Goal: Task Accomplishment & Management: Manage account settings

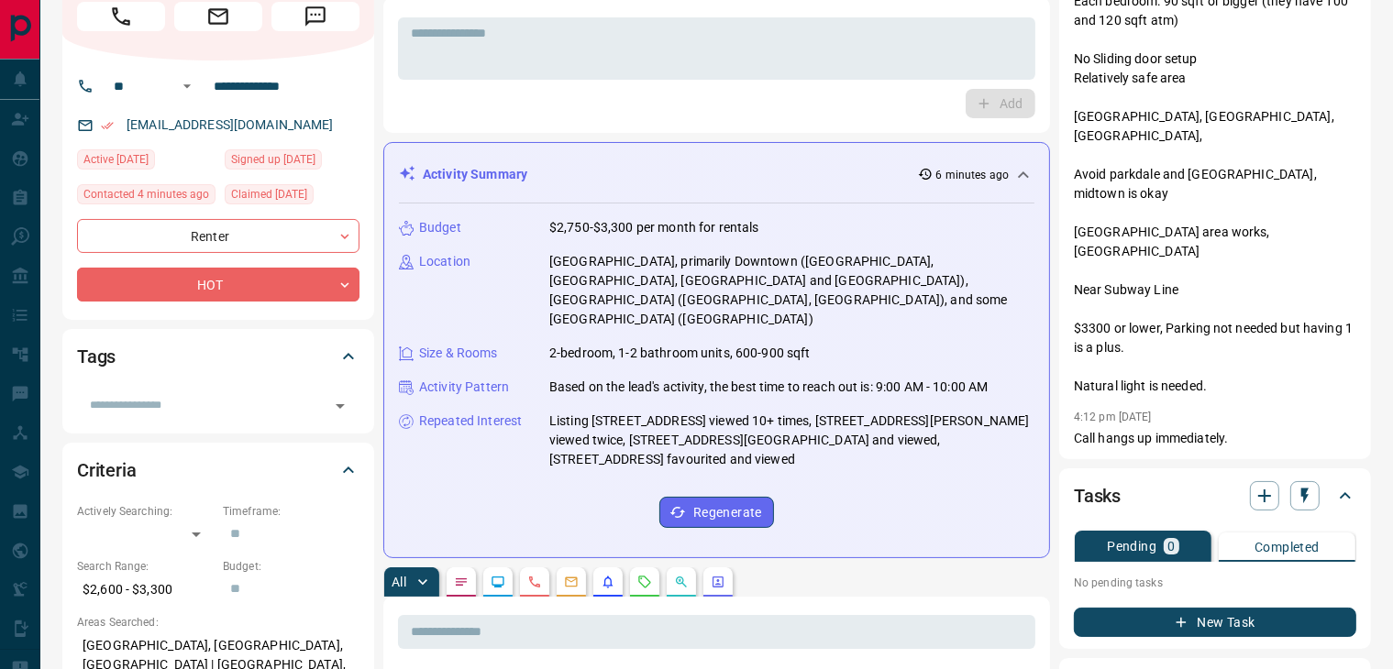
scroll to position [550, 0]
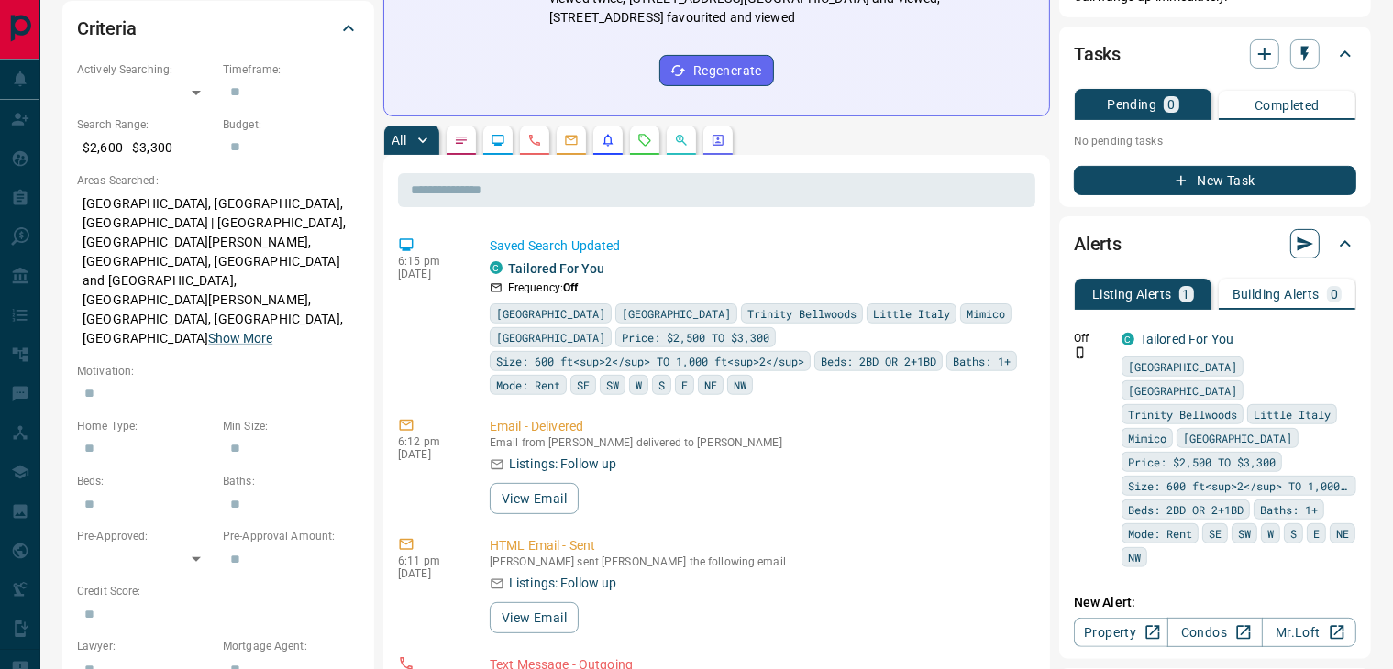
click at [1295, 246] on icon "button" at bounding box center [1304, 244] width 18 height 18
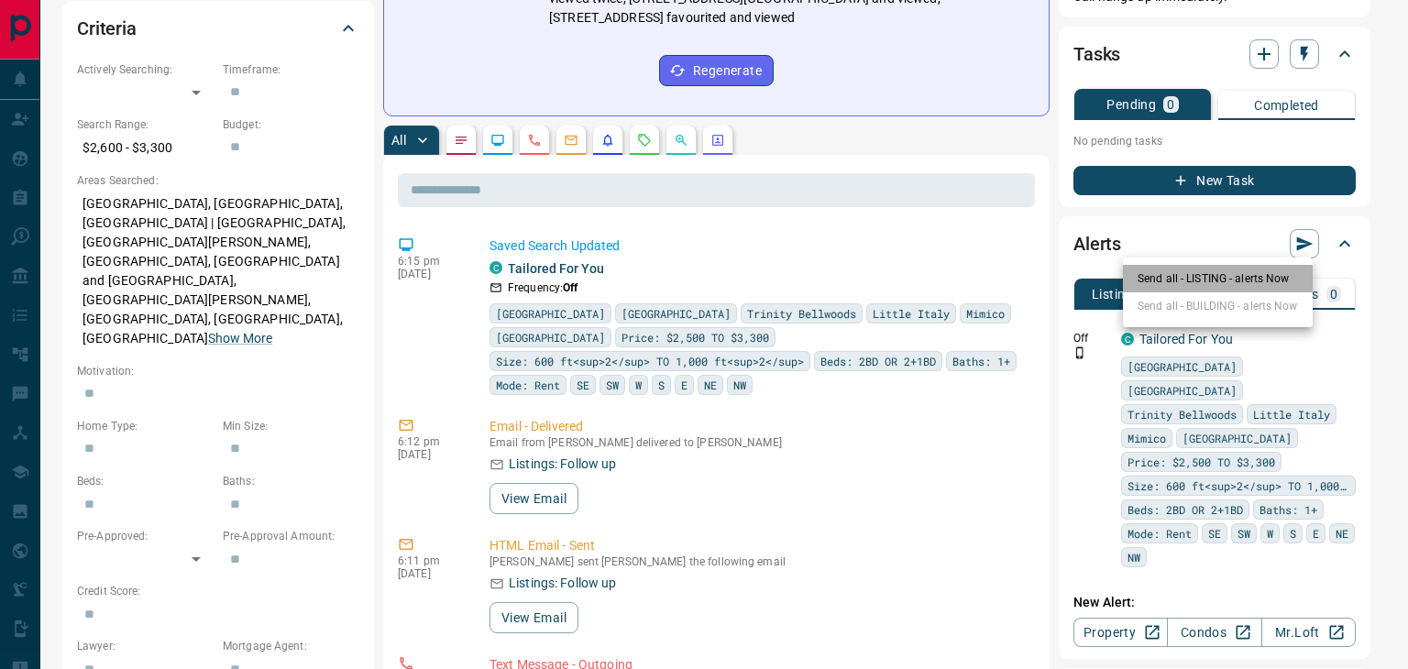
click at [1186, 276] on li "Send all - LISTING - alerts Now" at bounding box center [1218, 279] width 190 height 28
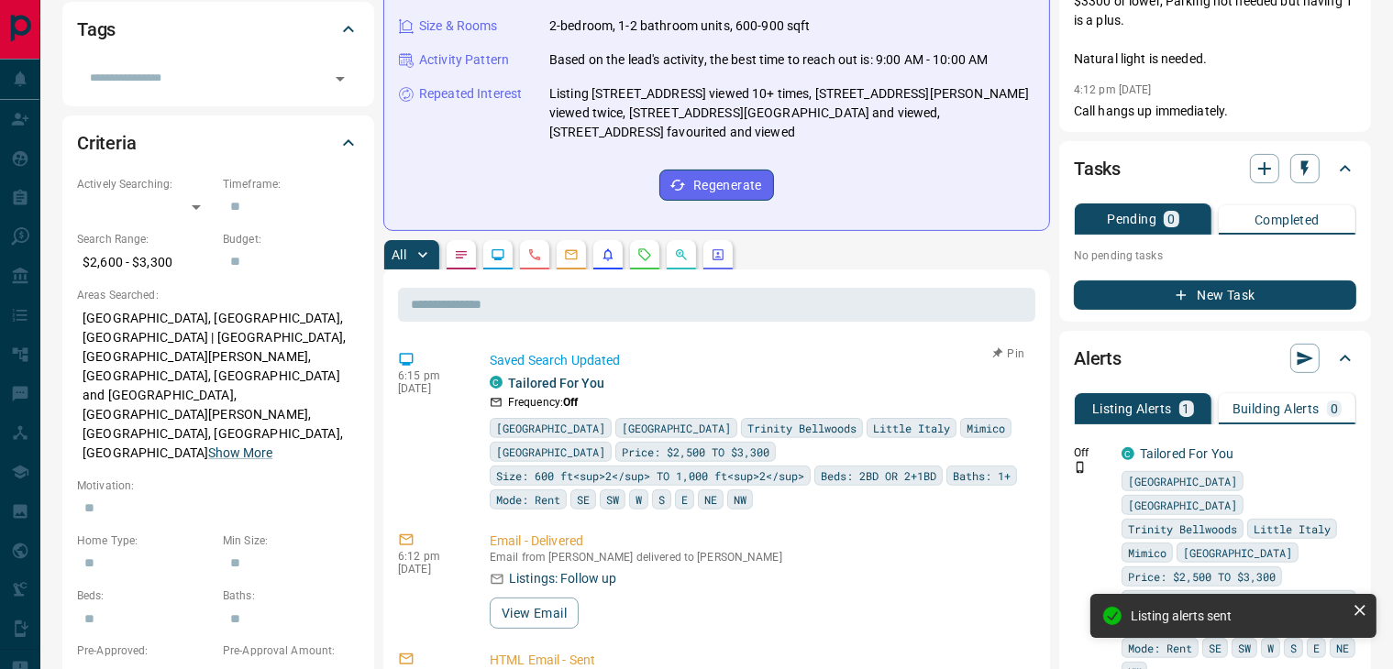
scroll to position [0, 0]
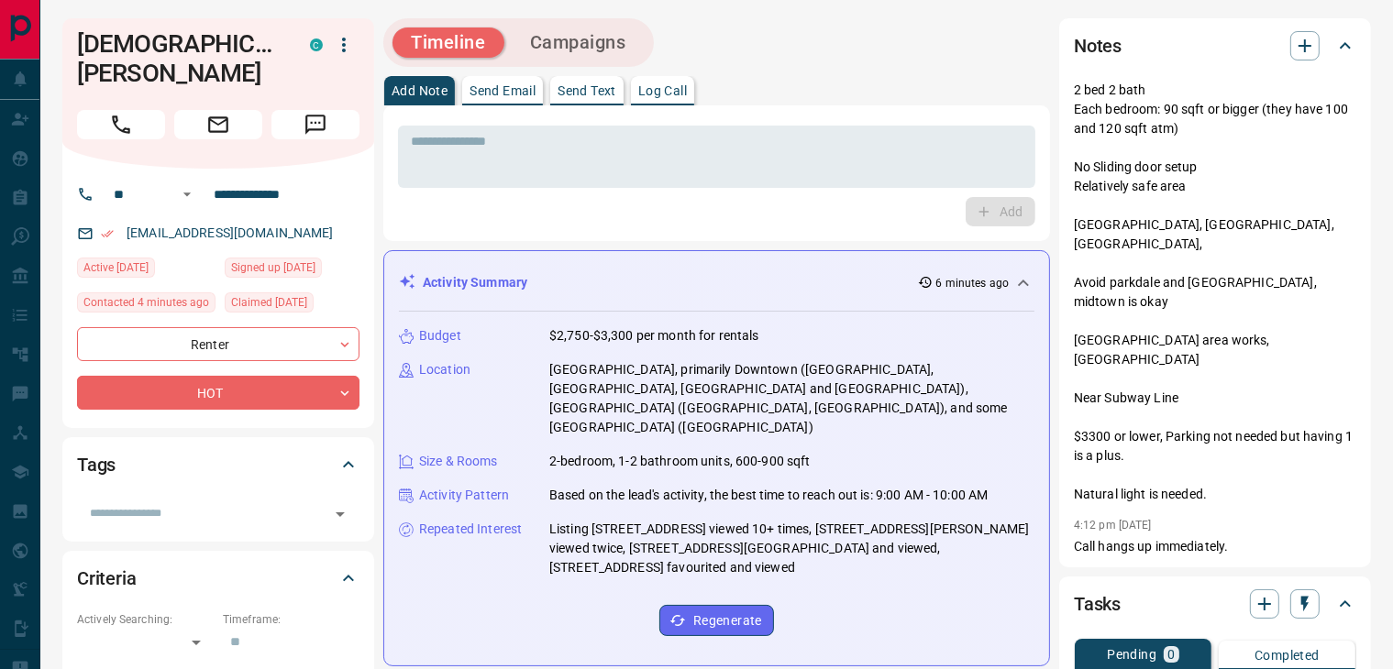
click at [588, 89] on p "Send Text" at bounding box center [586, 90] width 59 height 13
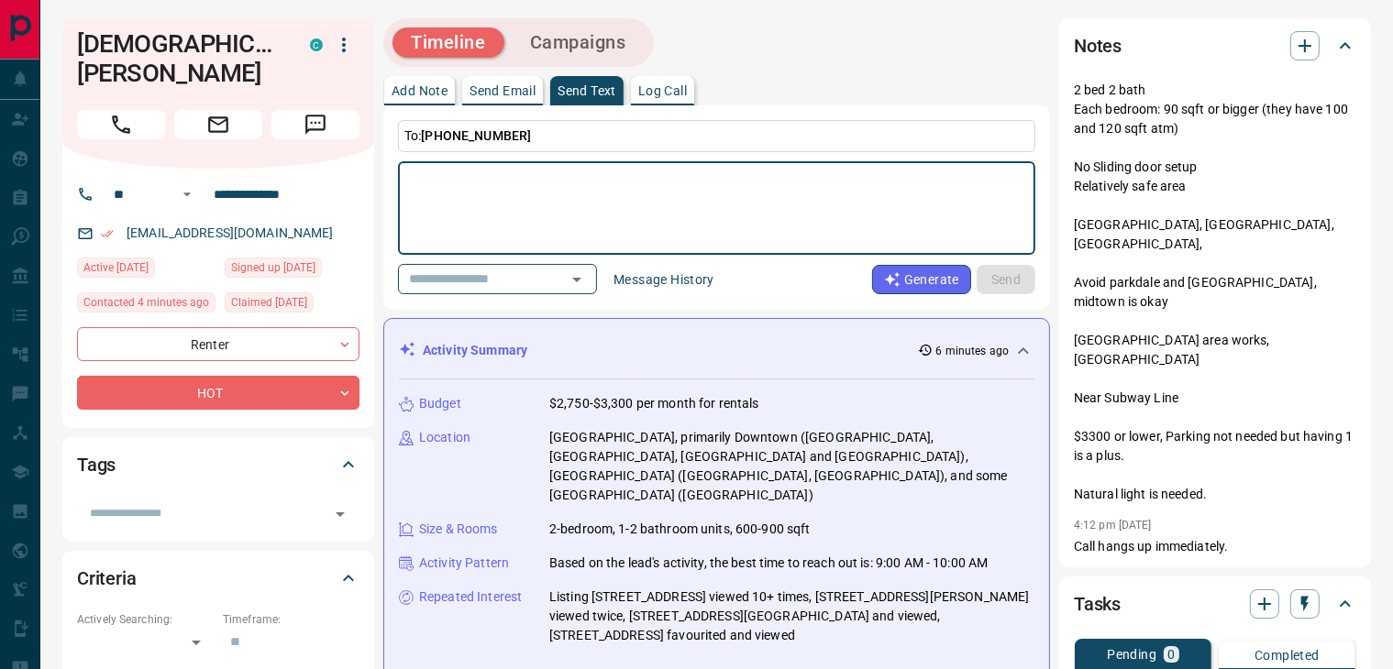
click at [664, 90] on p "Log Call" at bounding box center [662, 90] width 49 height 13
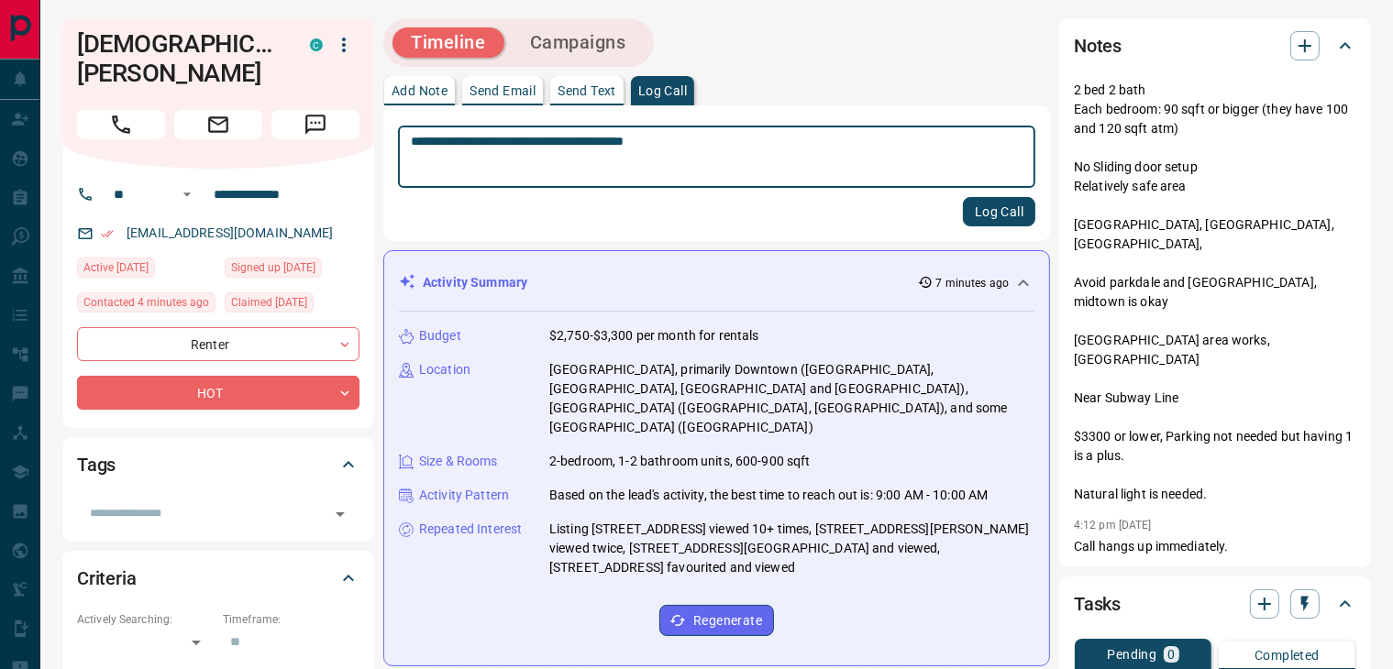
type textarea "**********"
click at [972, 217] on button "Log Call" at bounding box center [999, 211] width 72 height 29
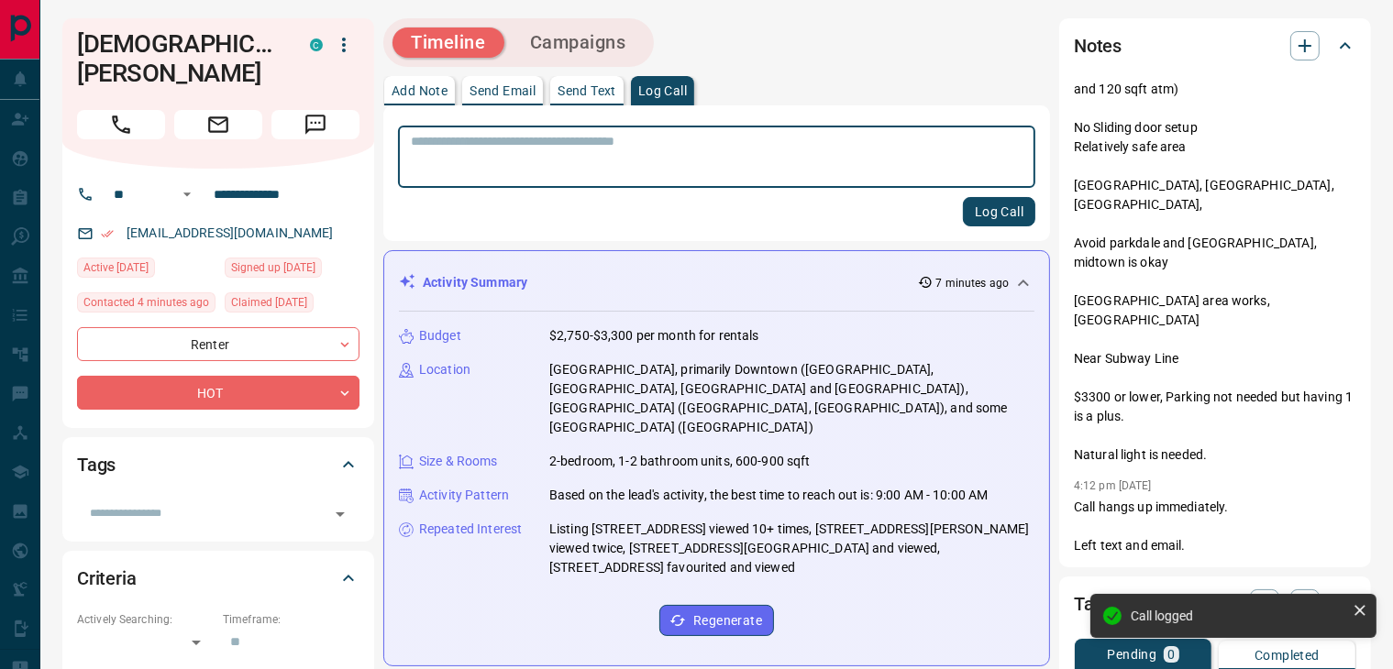
scroll to position [367, 0]
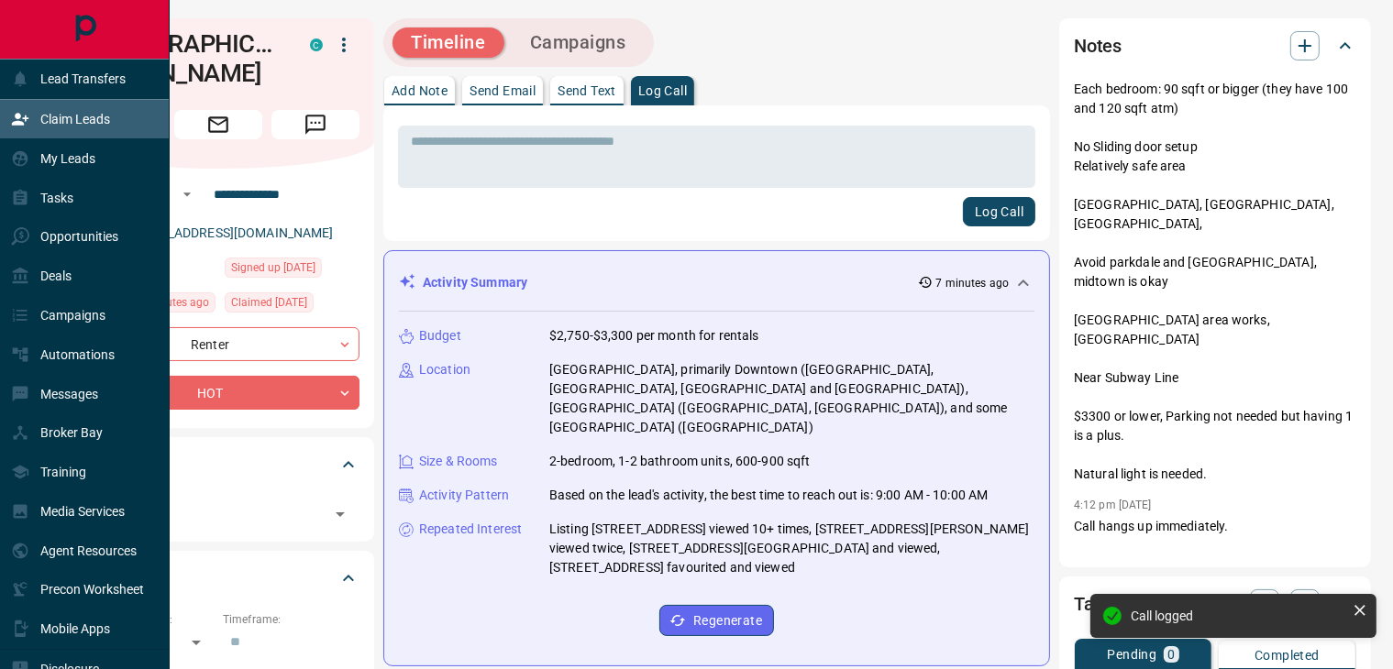
click at [70, 123] on p "Claim Leads" at bounding box center [75, 119] width 70 height 15
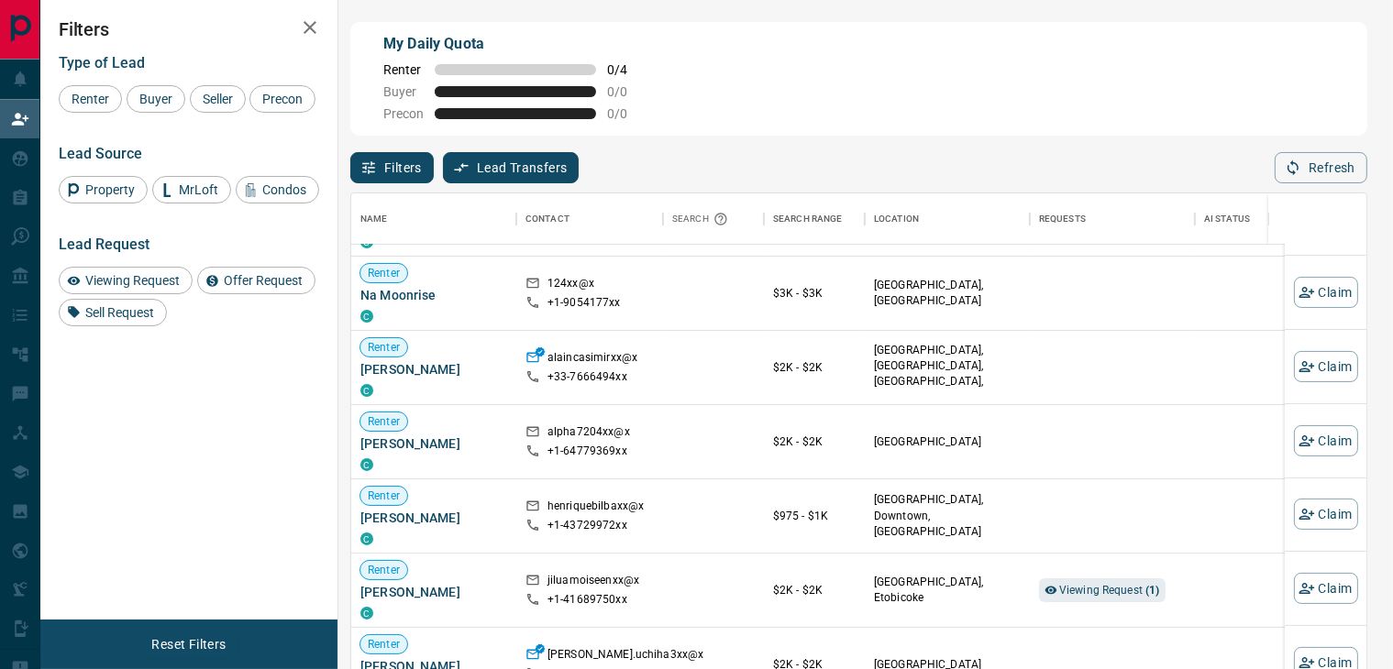
scroll to position [367, 0]
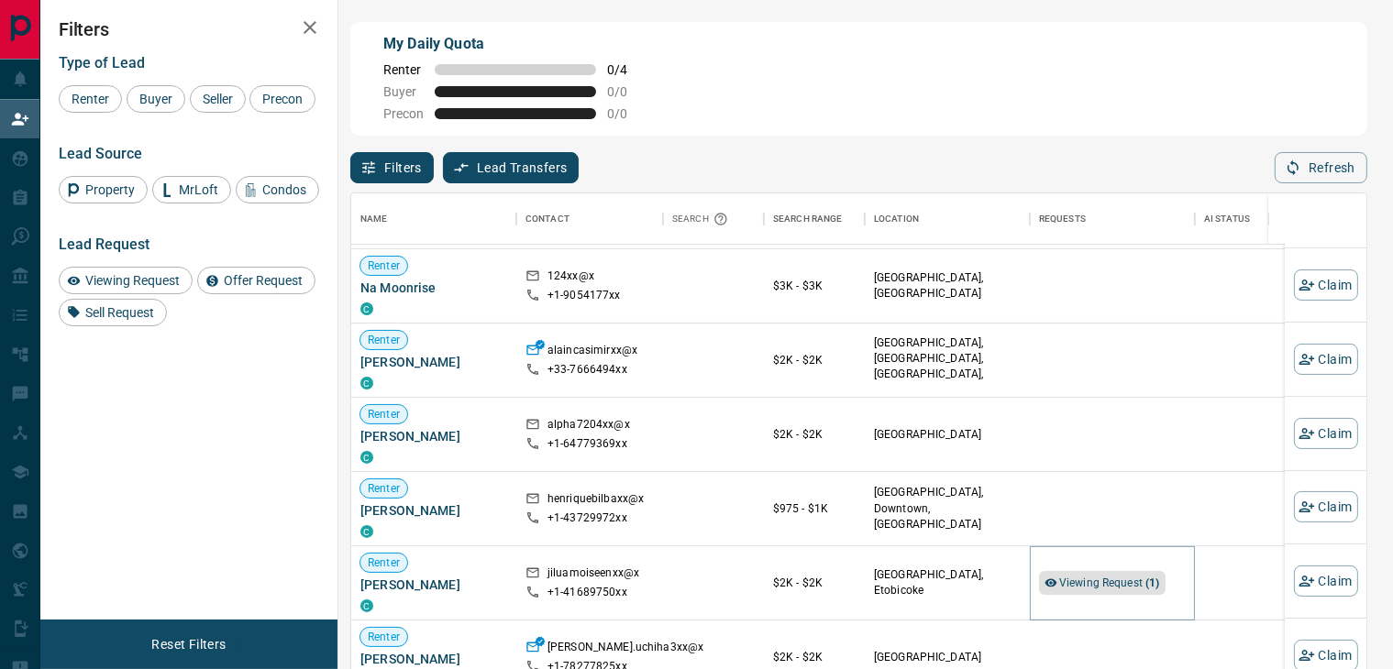
click at [1067, 578] on span "Viewing Request ( 1 )" at bounding box center [1109, 583] width 101 height 13
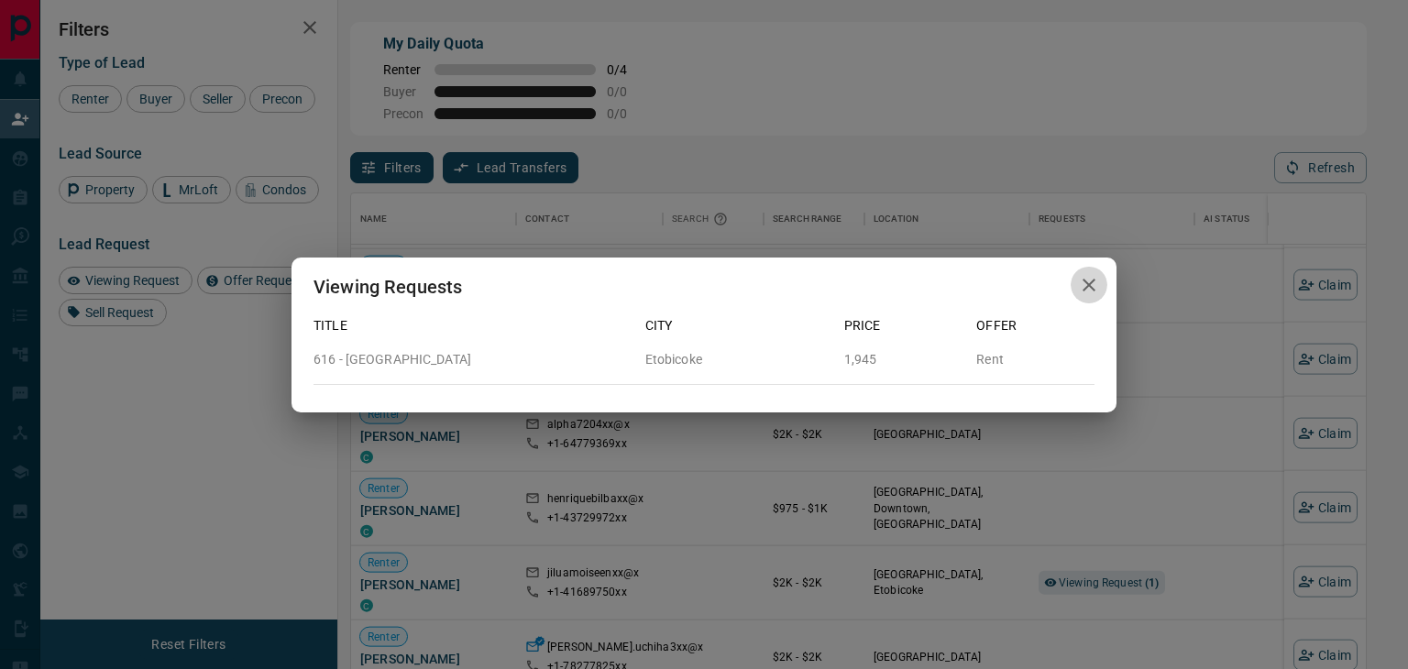
click at [1087, 287] on icon "button" at bounding box center [1089, 285] width 13 height 13
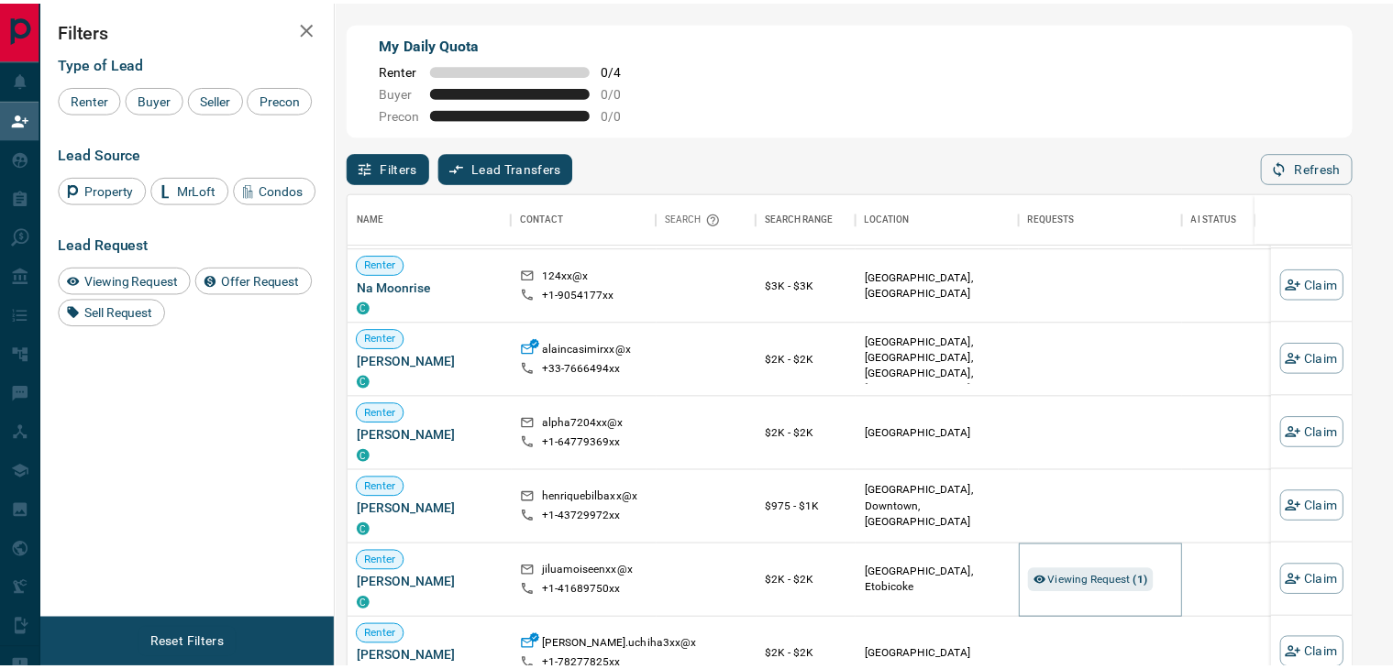
scroll to position [16, 16]
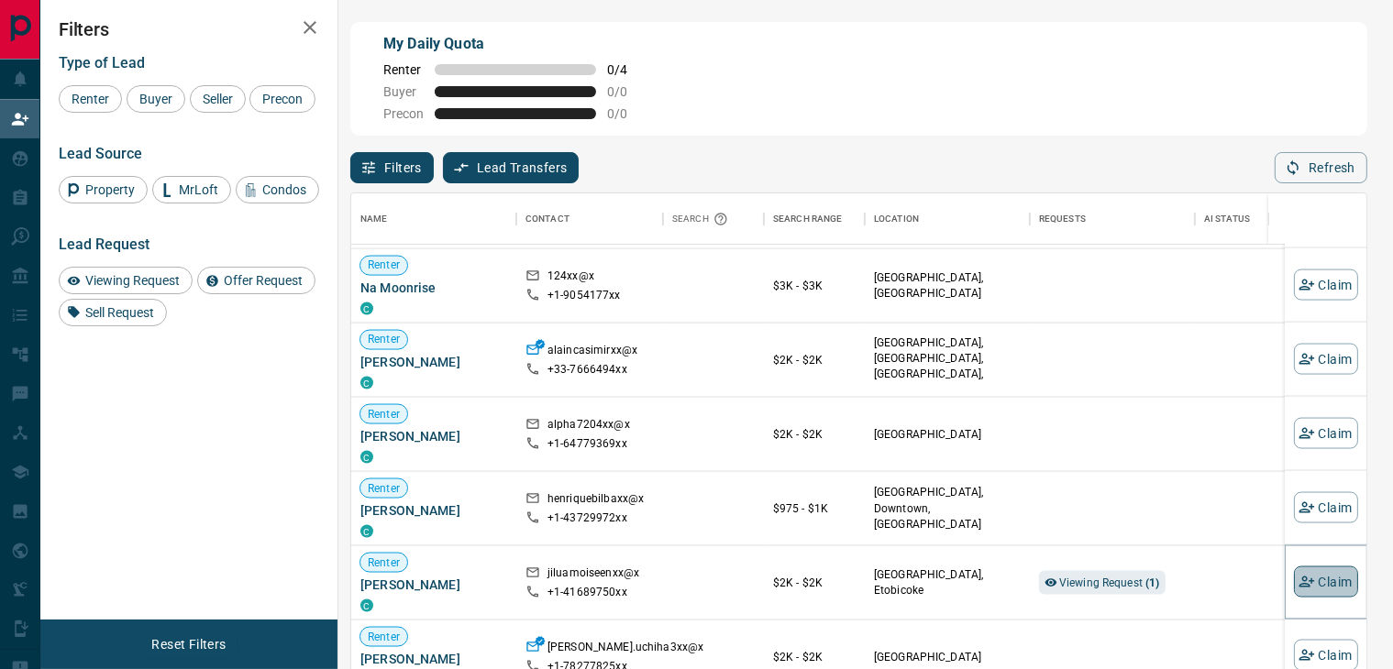
click at [1309, 577] on button "Claim" at bounding box center [1325, 581] width 64 height 31
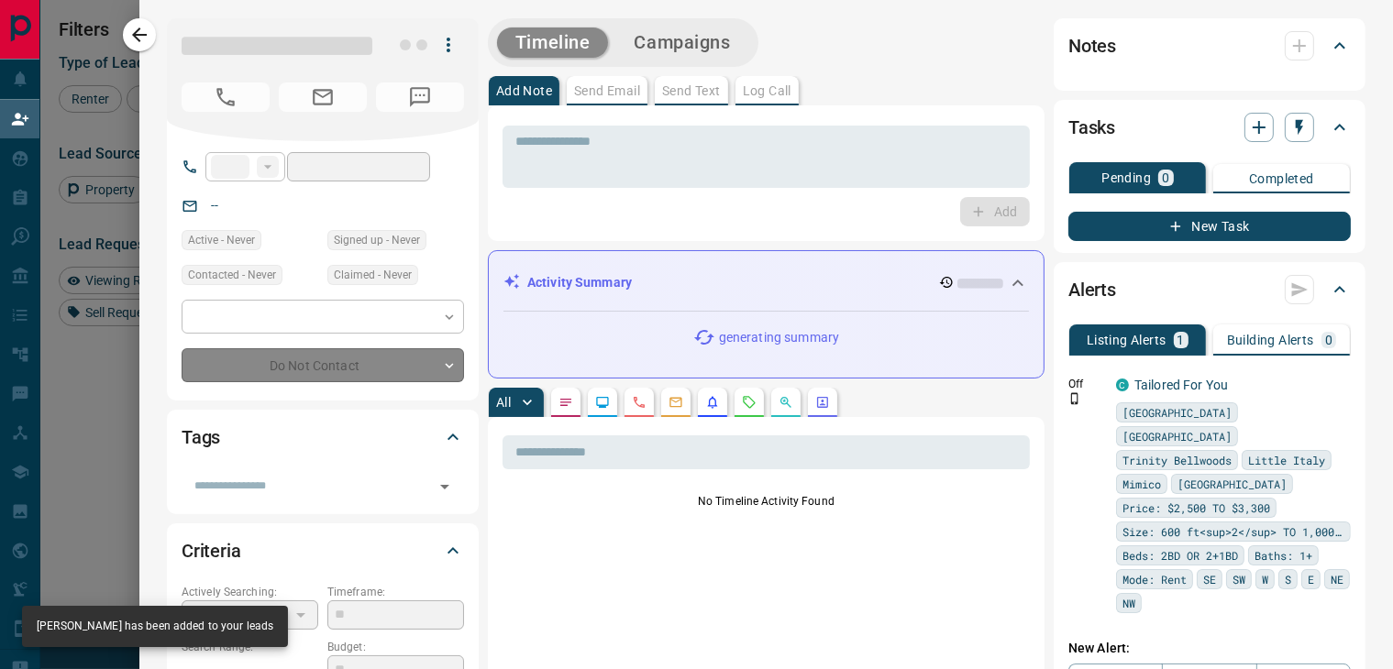
type input "**"
type input "**********"
type input "**"
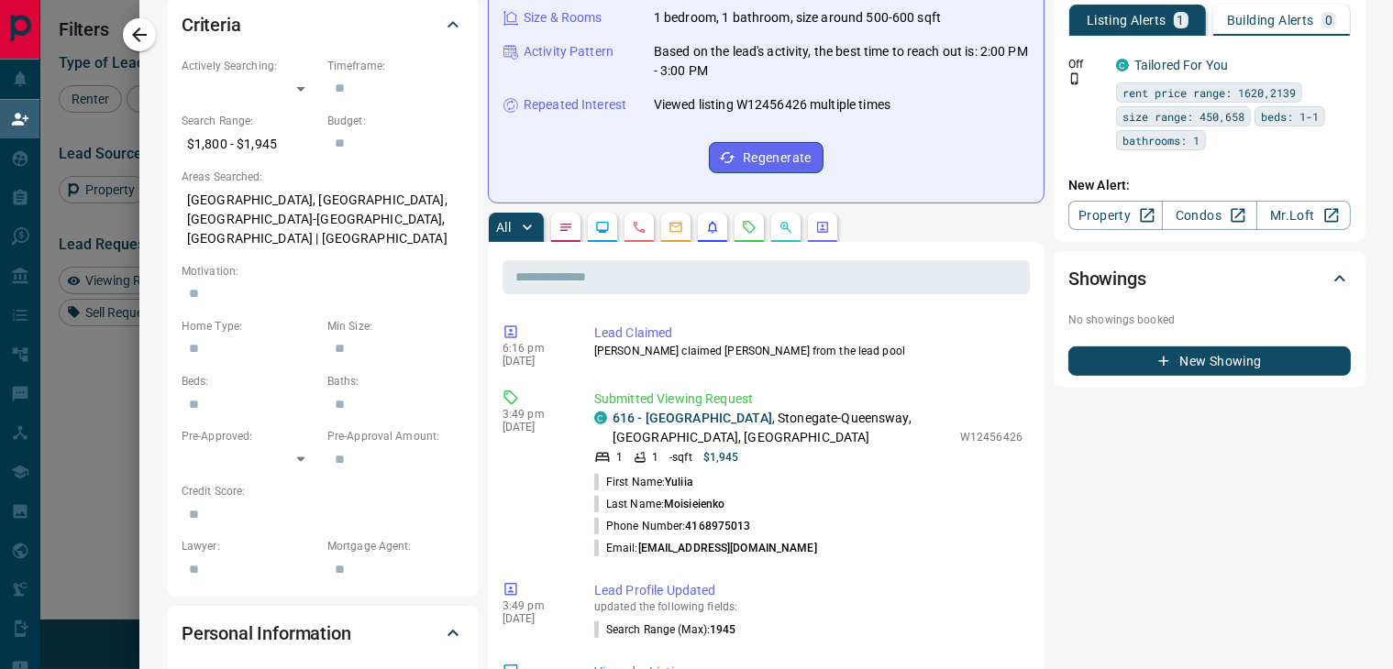
scroll to position [458, 0]
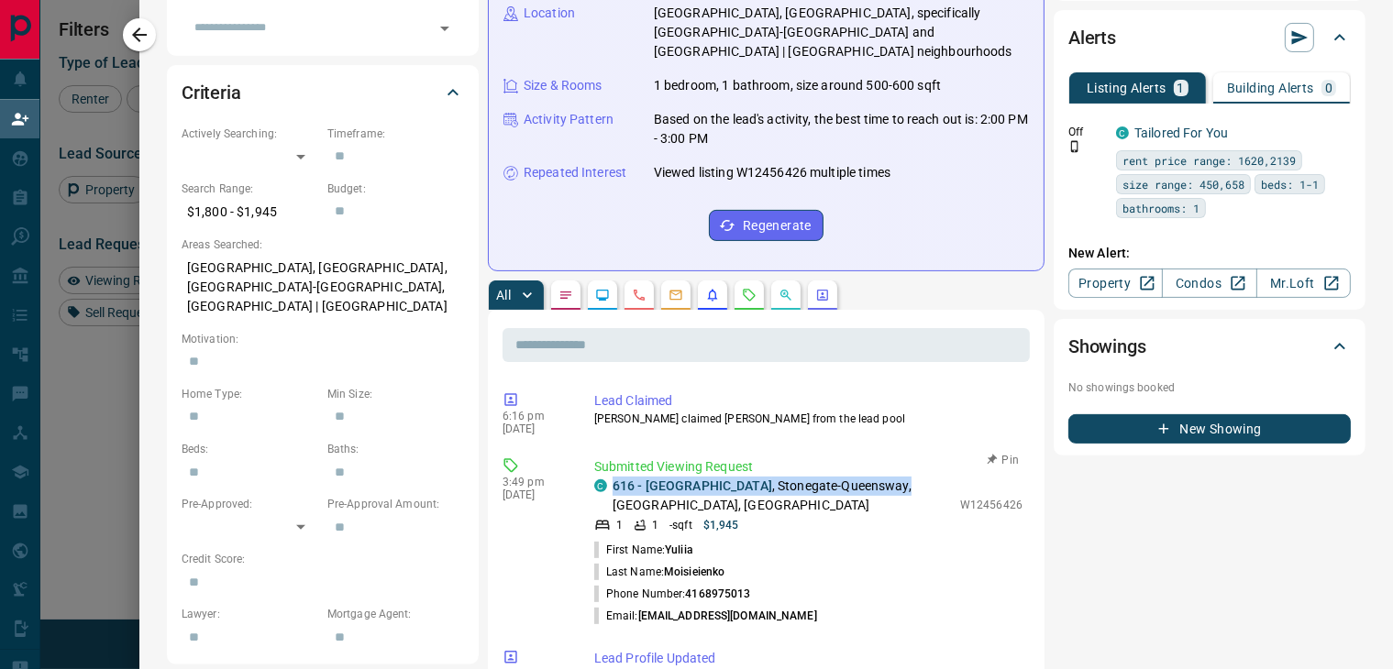
drag, startPoint x: 909, startPoint y: 468, endPoint x: 594, endPoint y: 468, distance: 315.4
click at [595, 477] on div "C 616 - [STREET_ADDRESS]" at bounding box center [772, 496] width 357 height 39
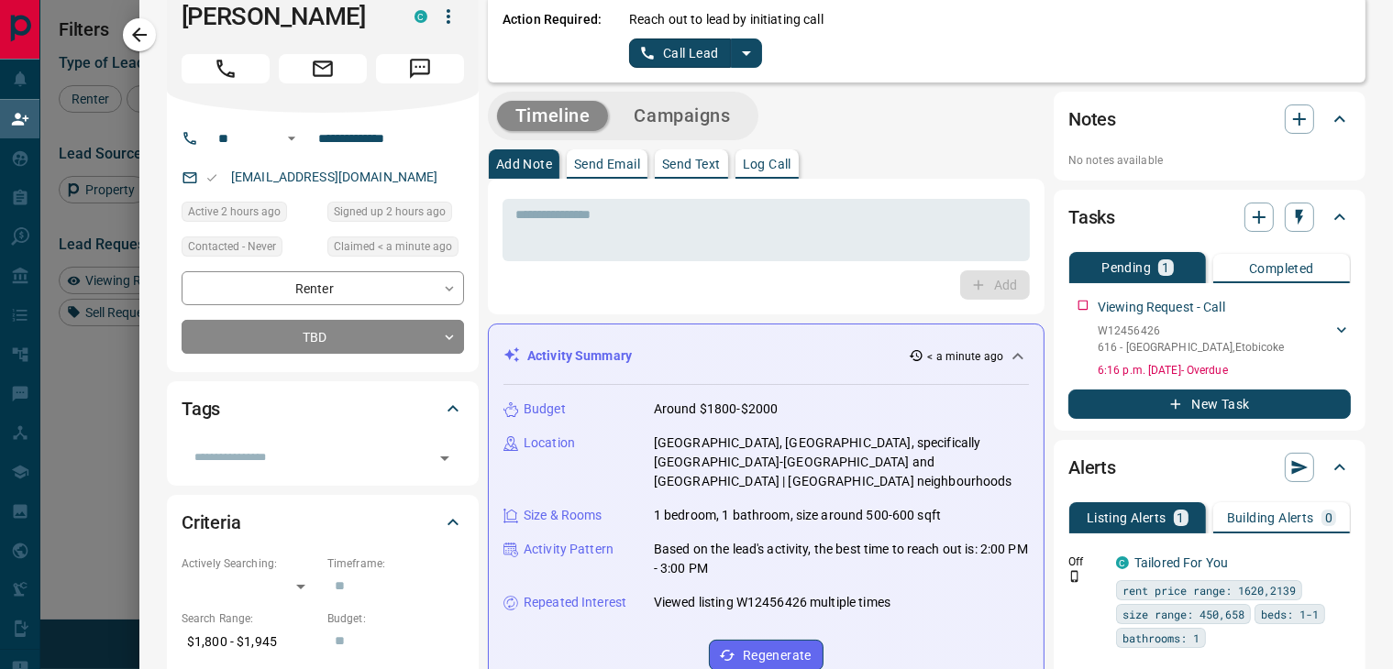
scroll to position [0, 0]
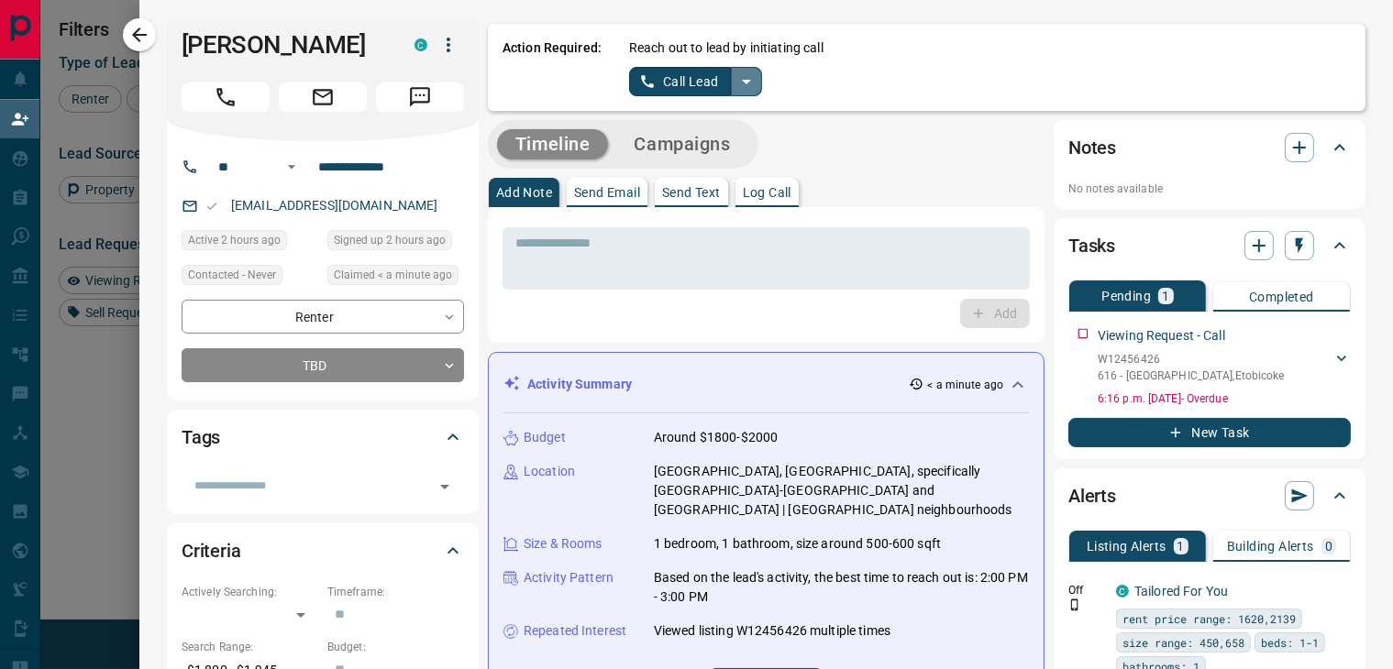
click at [735, 78] on icon "split button" at bounding box center [746, 82] width 22 height 22
click at [692, 148] on li "Log Manual Call" at bounding box center [695, 145] width 112 height 28
click at [653, 85] on button "Log Manual Call" at bounding box center [689, 81] width 121 height 29
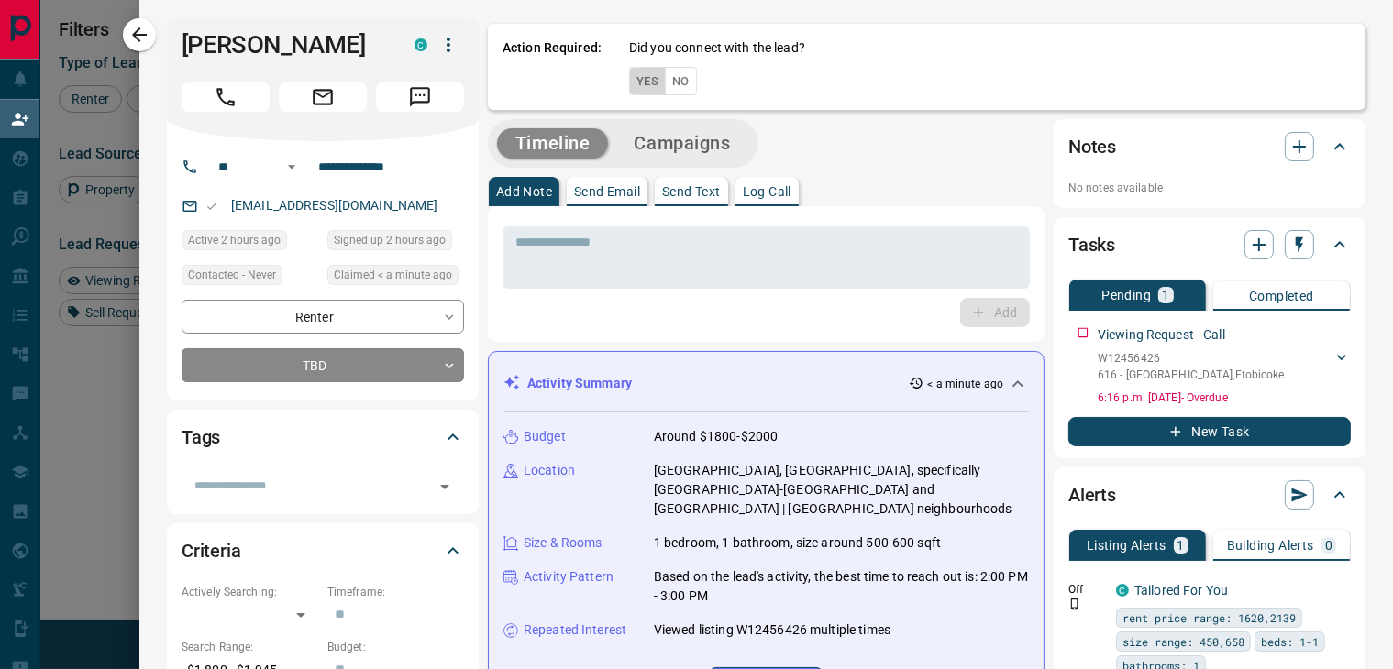
click at [635, 84] on button "Yes" at bounding box center [647, 81] width 37 height 28
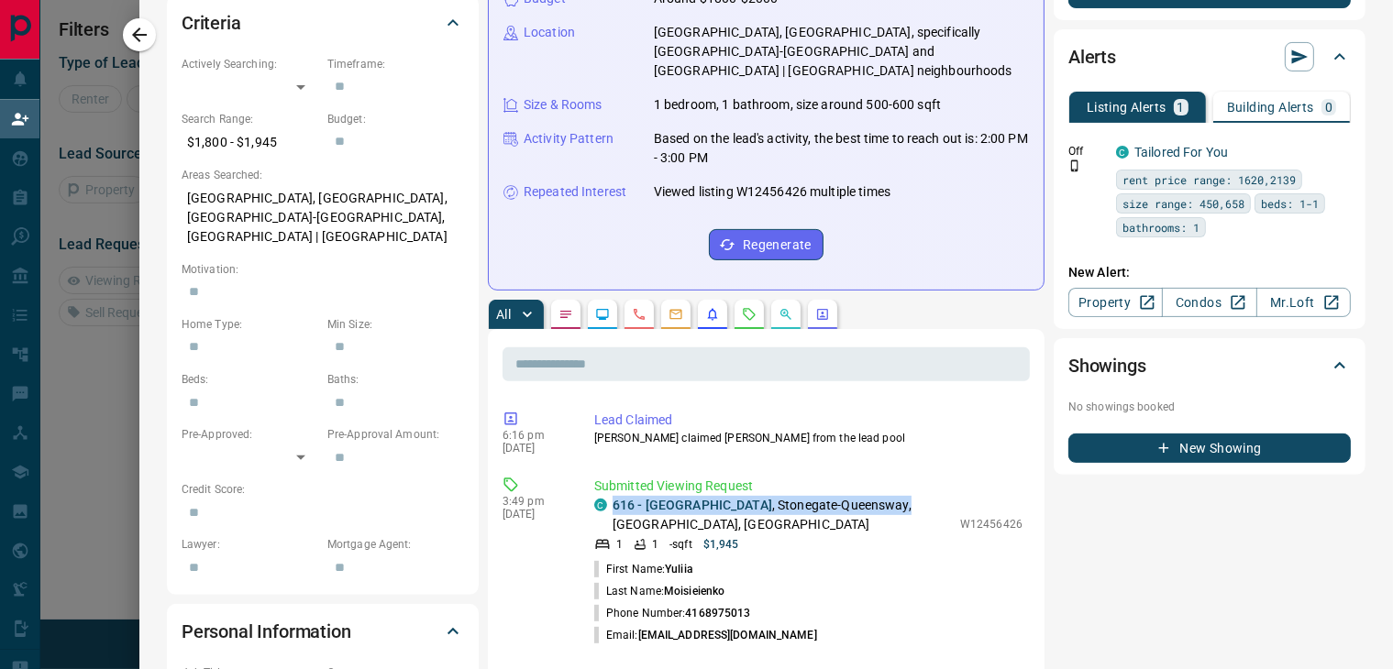
scroll to position [733, 0]
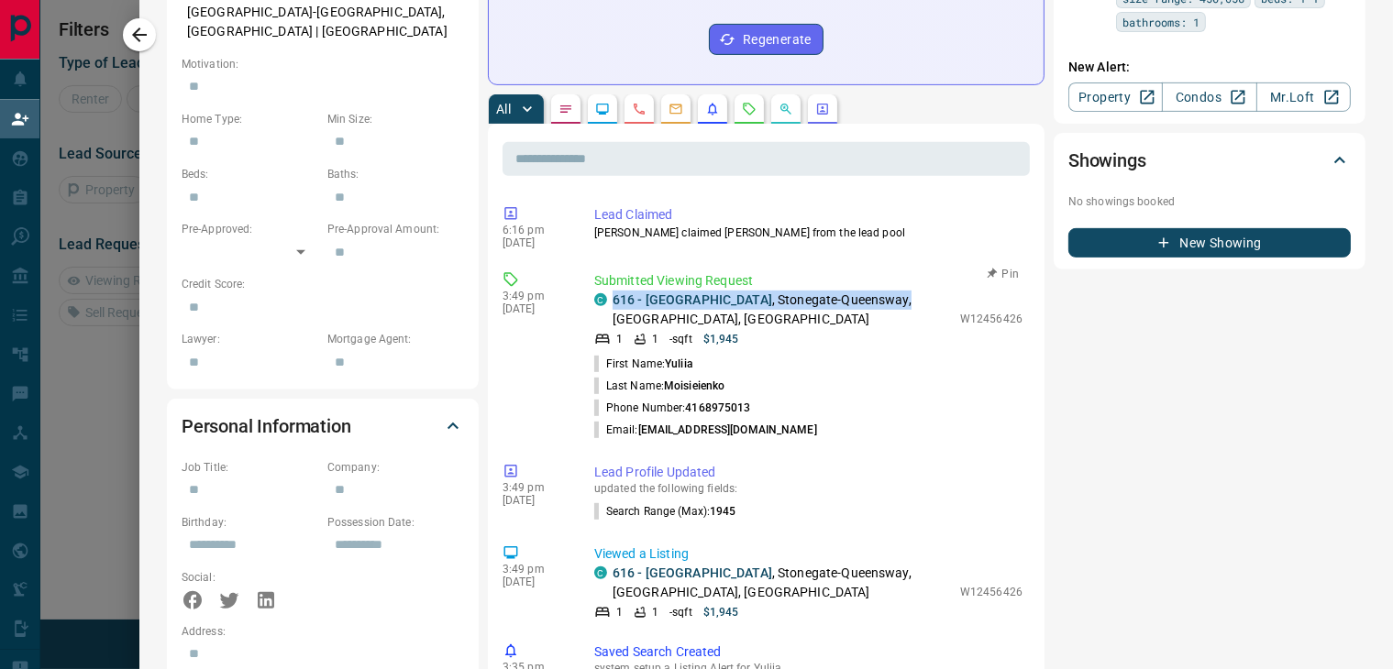
copy p "[STREET_ADDRESS],"
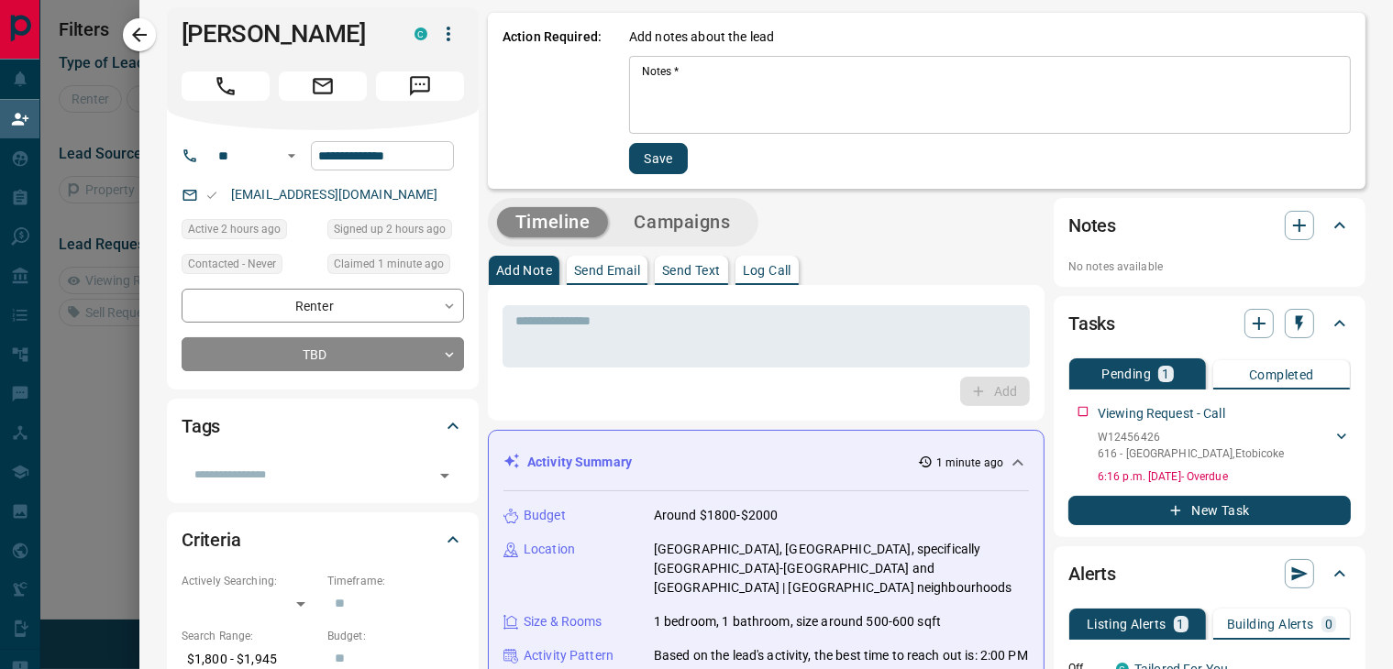
scroll to position [0, 0]
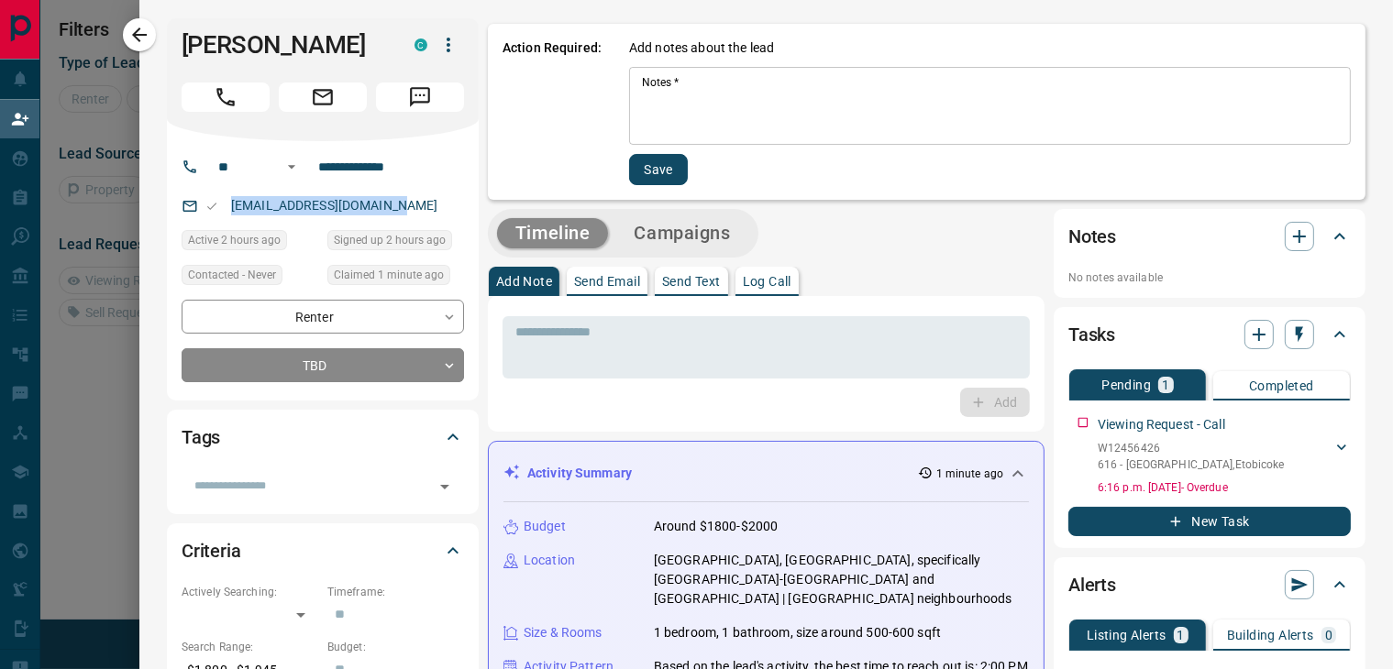
drag, startPoint x: 396, startPoint y: 204, endPoint x: 209, endPoint y: 206, distance: 187.0
click at [209, 206] on div "[EMAIL_ADDRESS][DOMAIN_NAME]" at bounding box center [323, 206] width 282 height 30
copy link "[EMAIL_ADDRESS][DOMAIN_NAME]"
drag, startPoint x: 360, startPoint y: 42, endPoint x: 216, endPoint y: 46, distance: 144.0
click at [216, 46] on h1 "[PERSON_NAME]" at bounding box center [284, 44] width 205 height 29
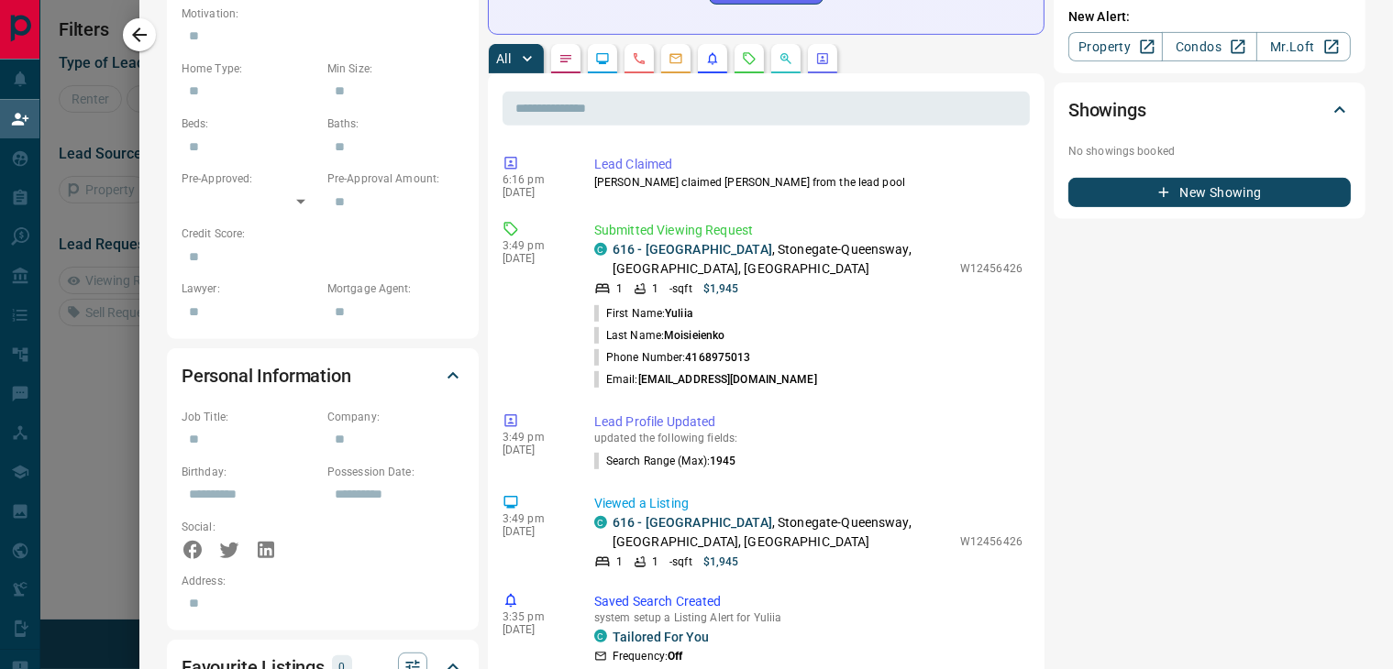
scroll to position [825, 0]
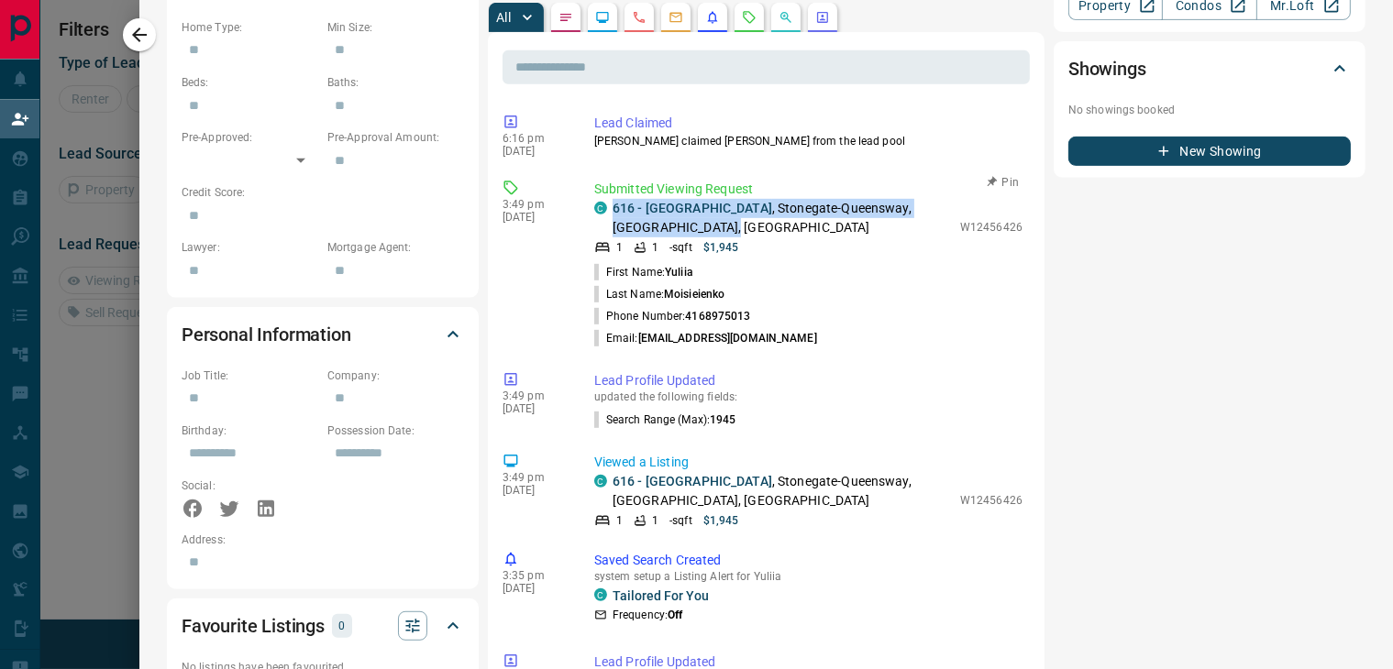
drag, startPoint x: 708, startPoint y: 206, endPoint x: 598, endPoint y: 183, distance: 112.4
click at [598, 199] on div "C 616 - [STREET_ADDRESS]" at bounding box center [772, 218] width 357 height 39
copy p "[STREET_ADDRESS]"
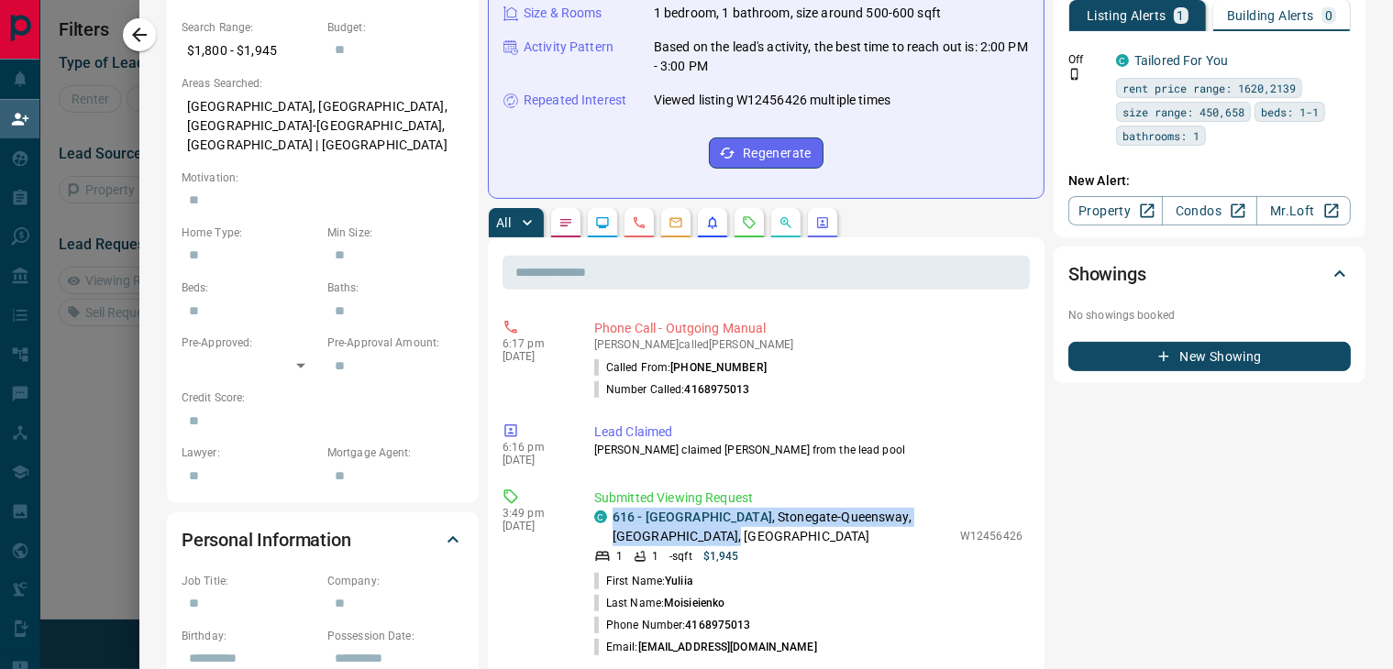
scroll to position [0, 0]
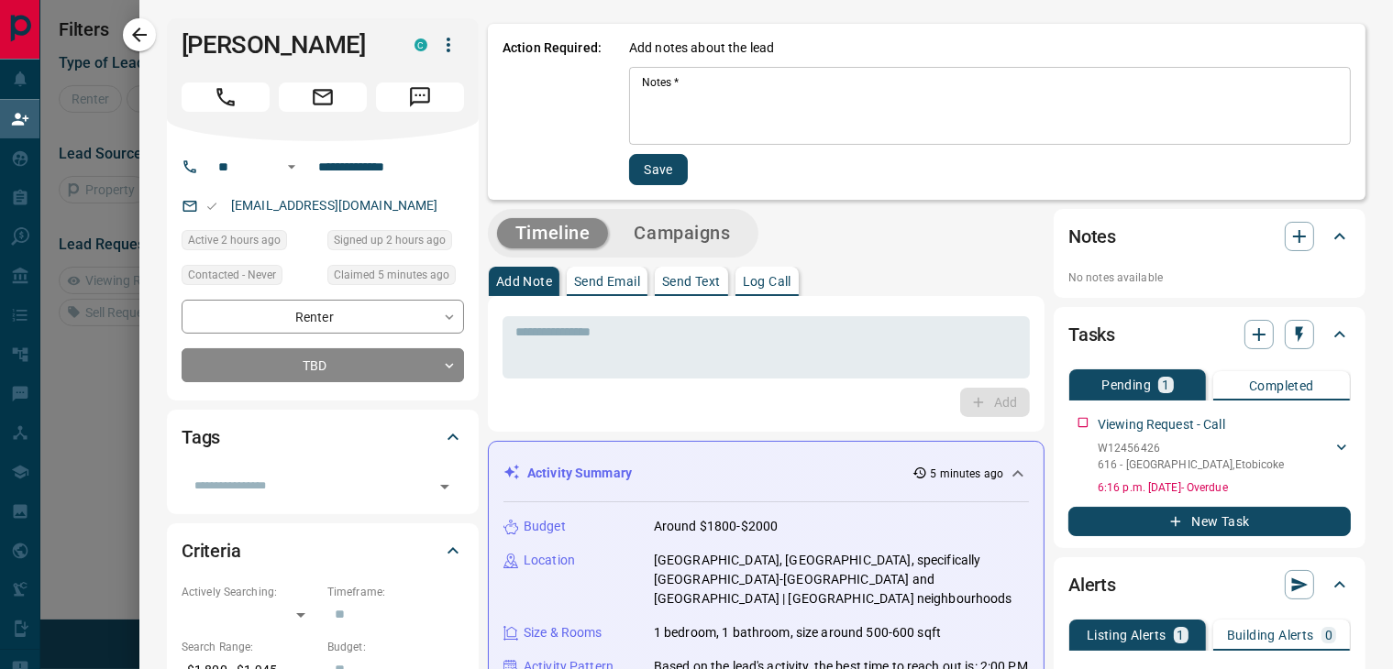
click at [696, 119] on textarea "Notes   *" at bounding box center [990, 106] width 696 height 62
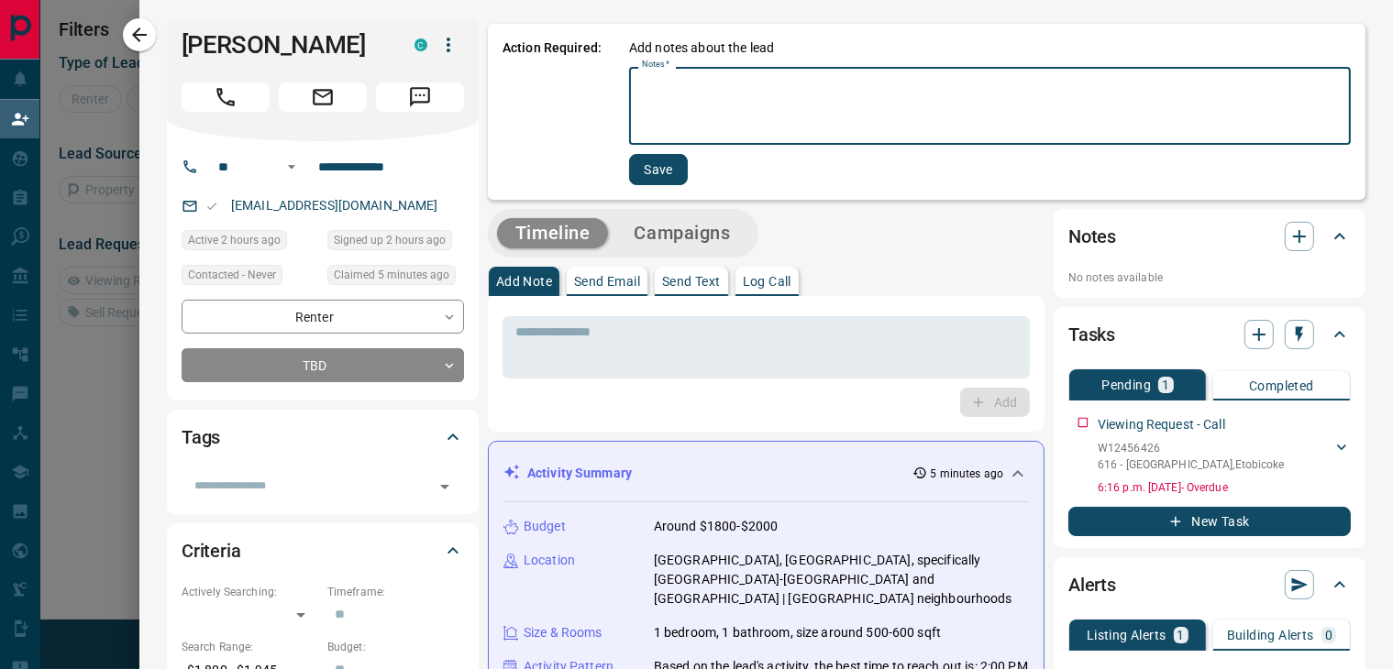
type textarea "*"
type textarea "**********"
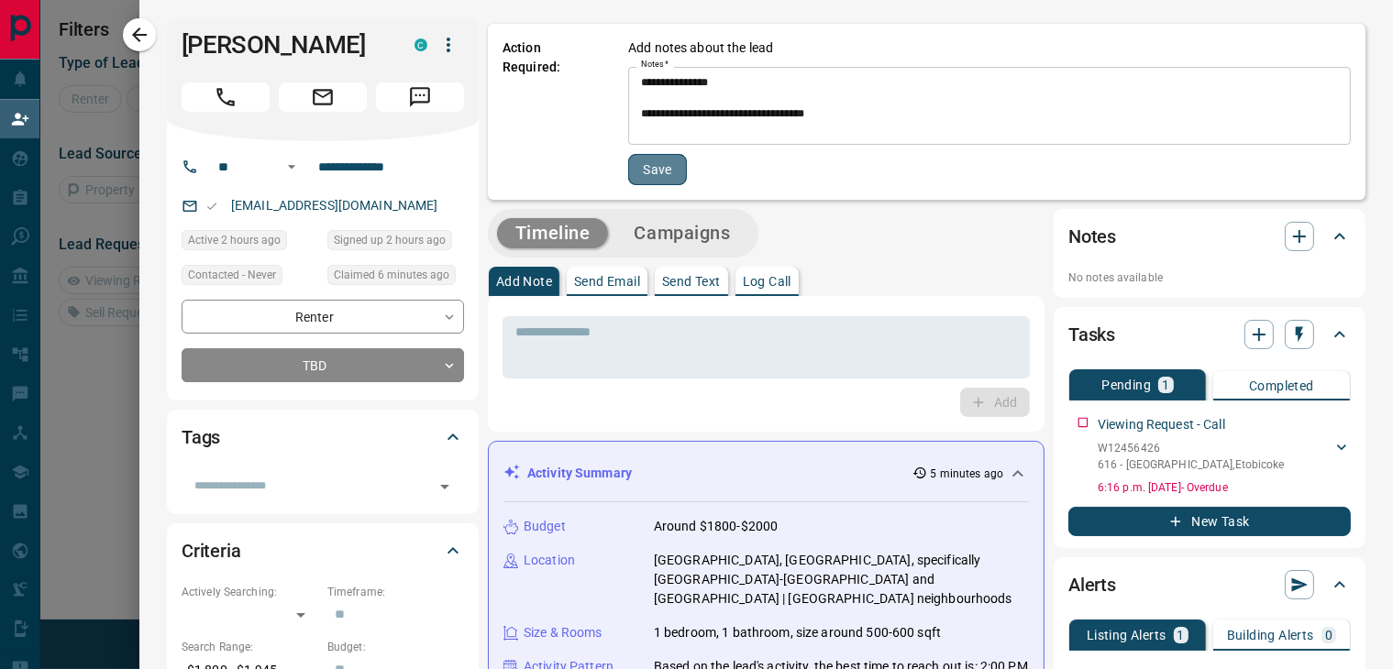
click at [633, 167] on button "Save" at bounding box center [657, 169] width 59 height 31
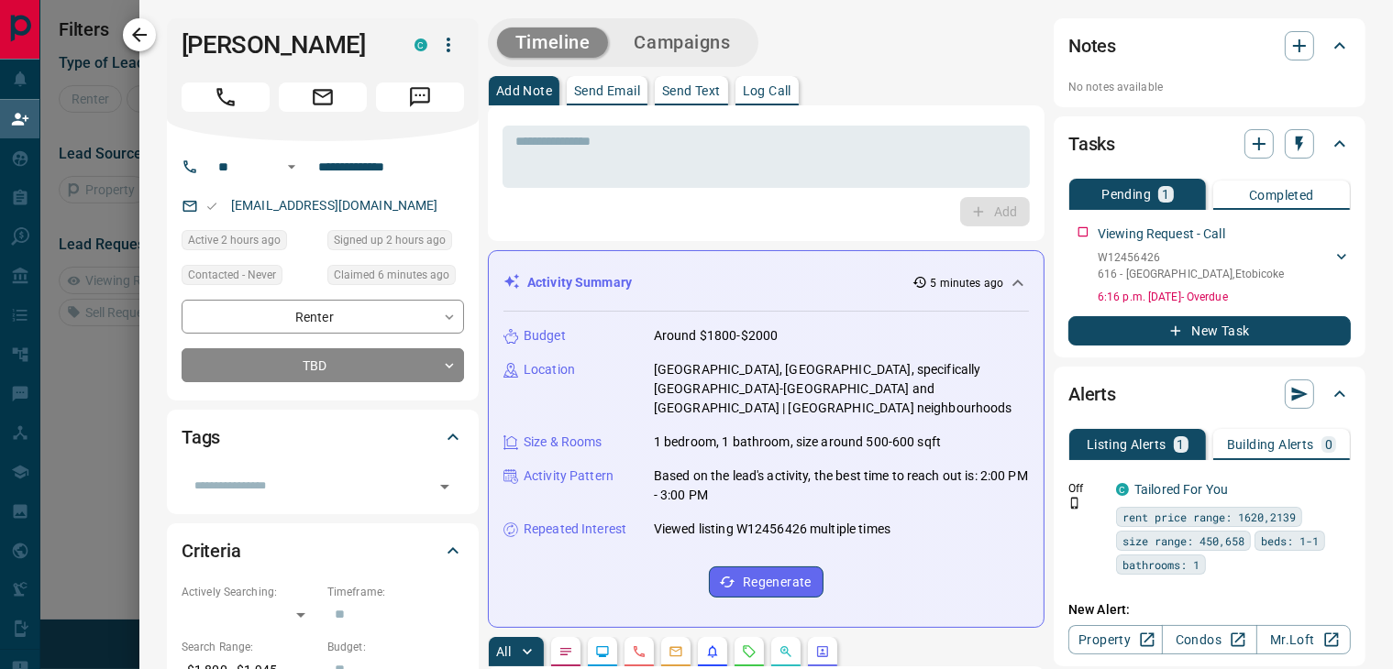
click at [146, 43] on icon "button" at bounding box center [139, 35] width 22 height 22
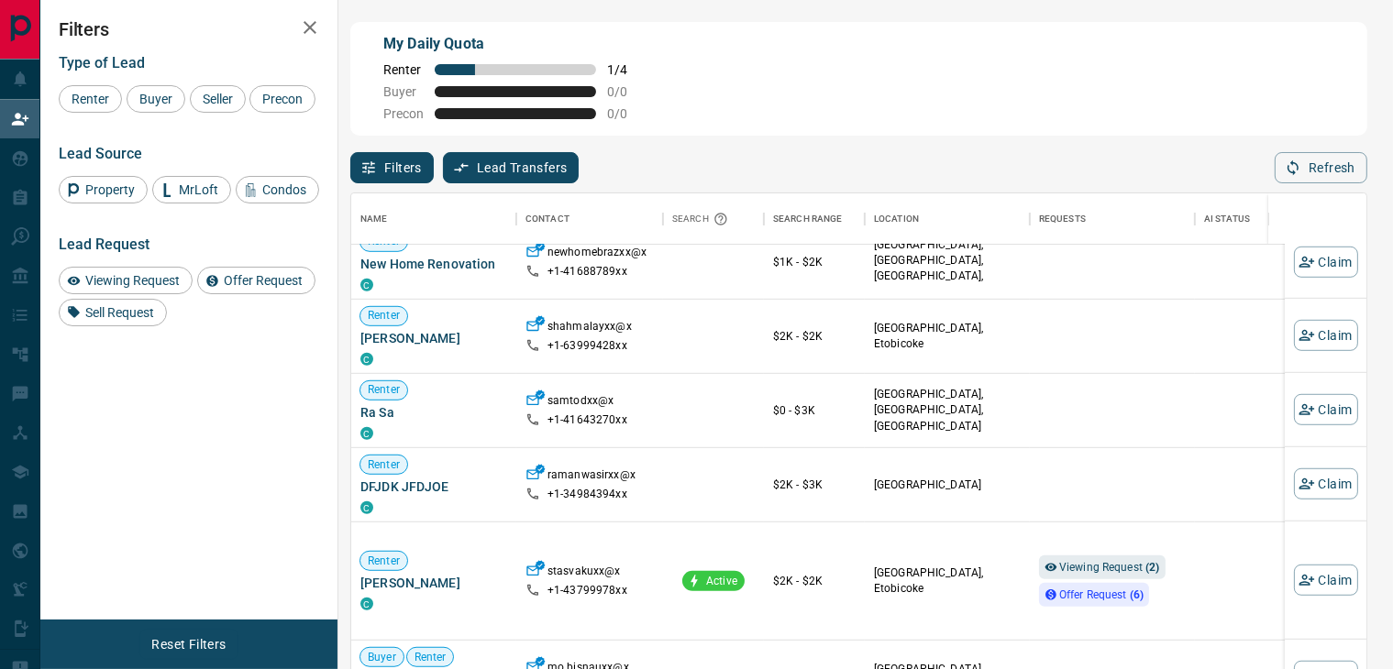
scroll to position [1826, 0]
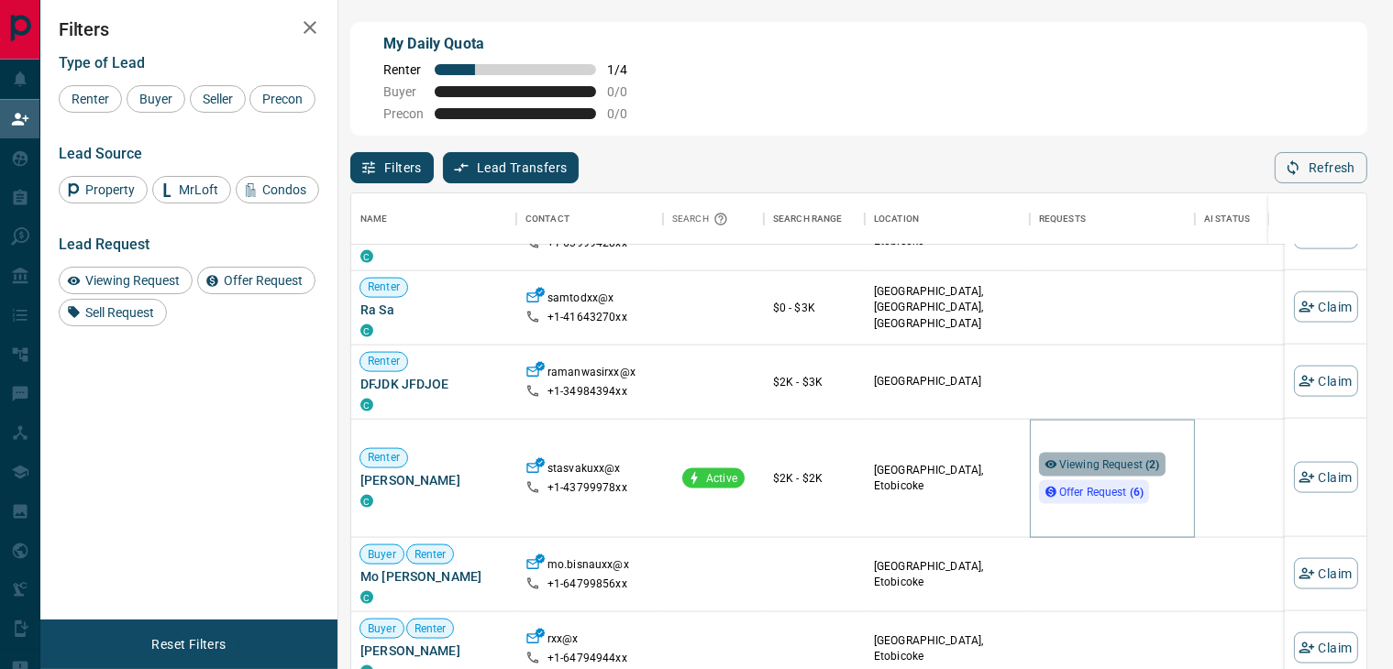
click at [1115, 463] on span "Viewing Request ( 2 )" at bounding box center [1109, 464] width 101 height 13
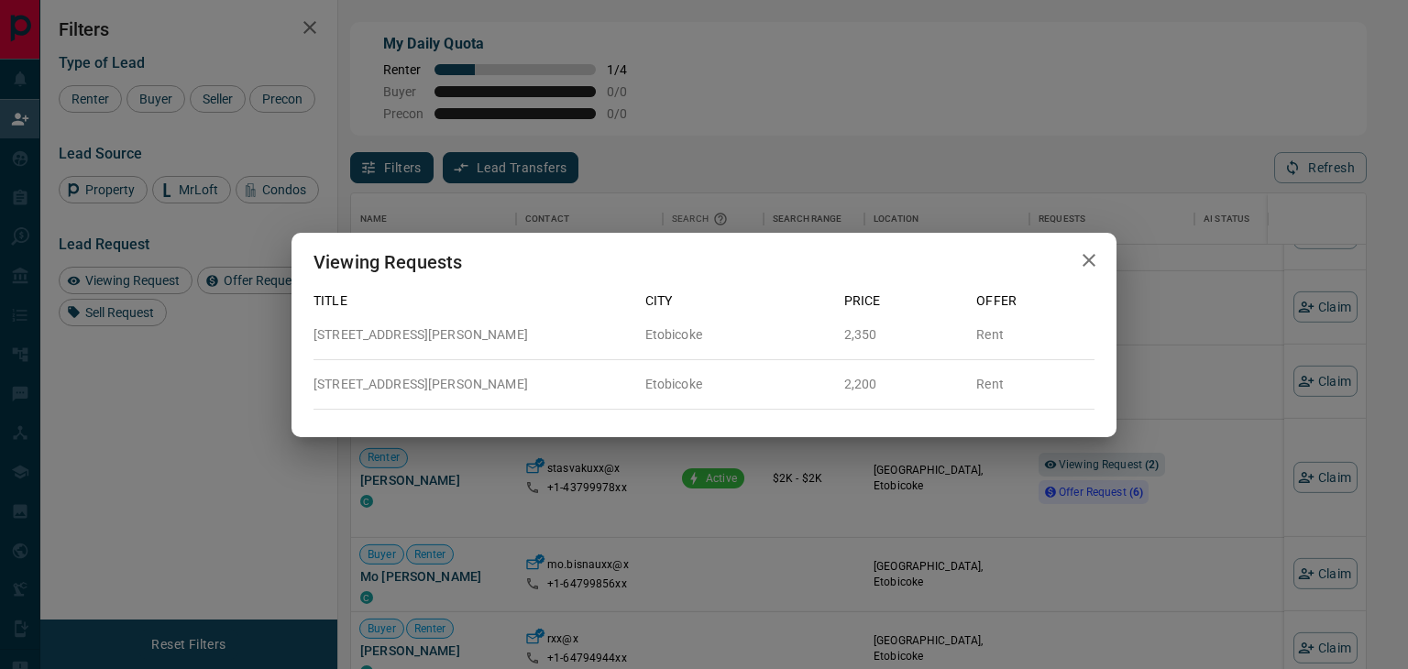
click at [1086, 260] on icon "button" at bounding box center [1089, 260] width 22 height 22
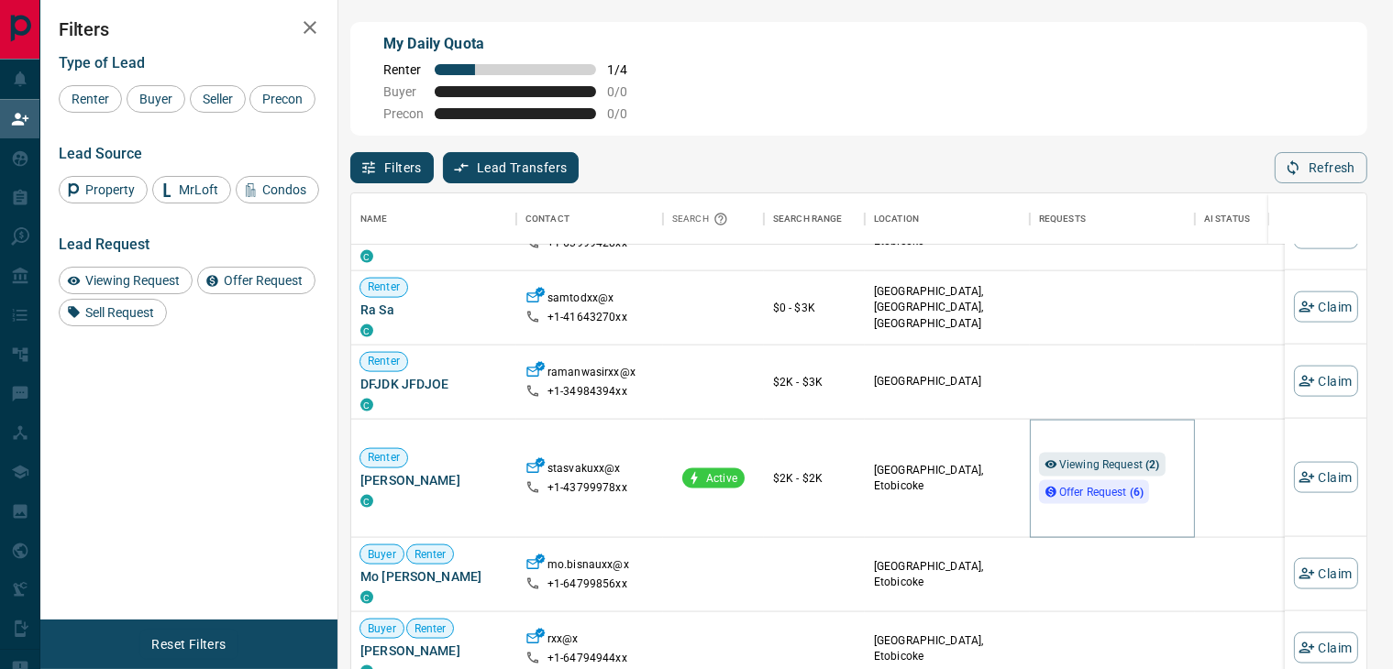
scroll to position [16, 16]
click at [1104, 448] on div "Viewing Request ( 2 ) Offer Request ( 6 )" at bounding box center [1112, 478] width 147 height 117
click at [1115, 458] on span "Viewing Request ( 2 )" at bounding box center [1109, 464] width 101 height 13
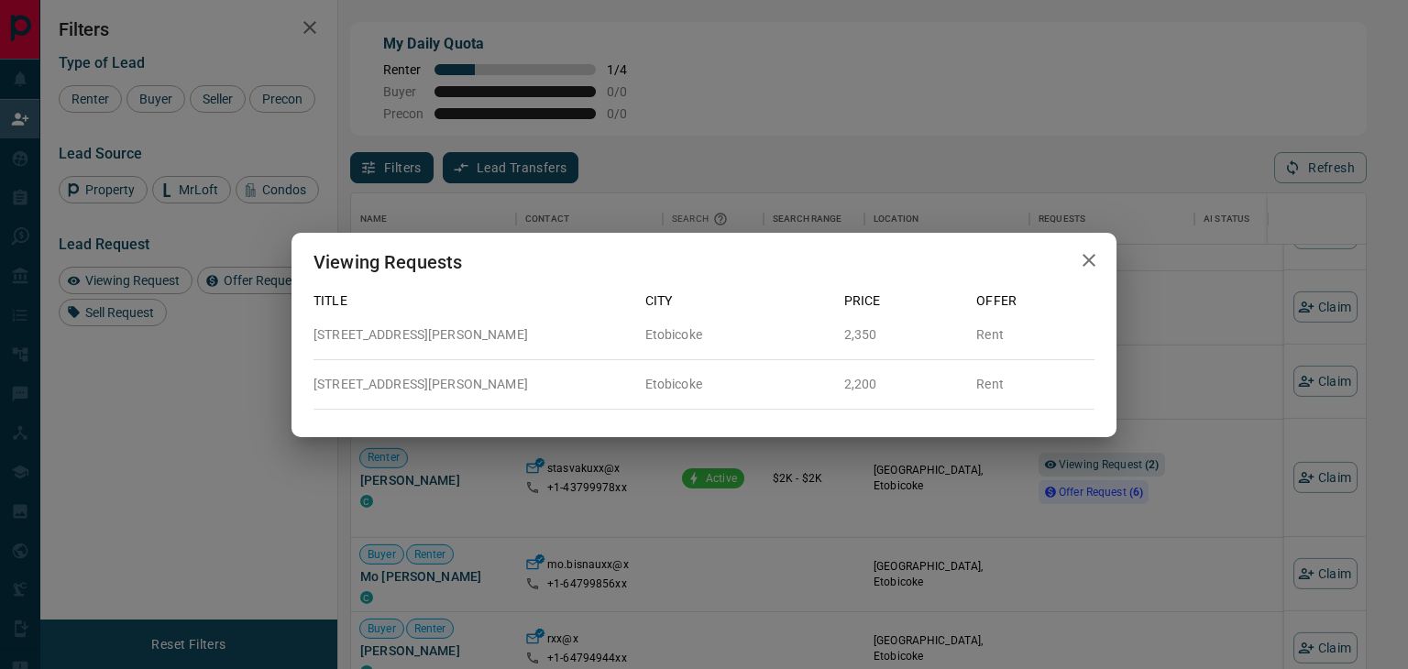
click at [1095, 495] on div "Viewing Requests Title City Price Offer [STREET_ADDRESS][PERSON_NAME] Etobicoke…" at bounding box center [704, 334] width 1408 height 669
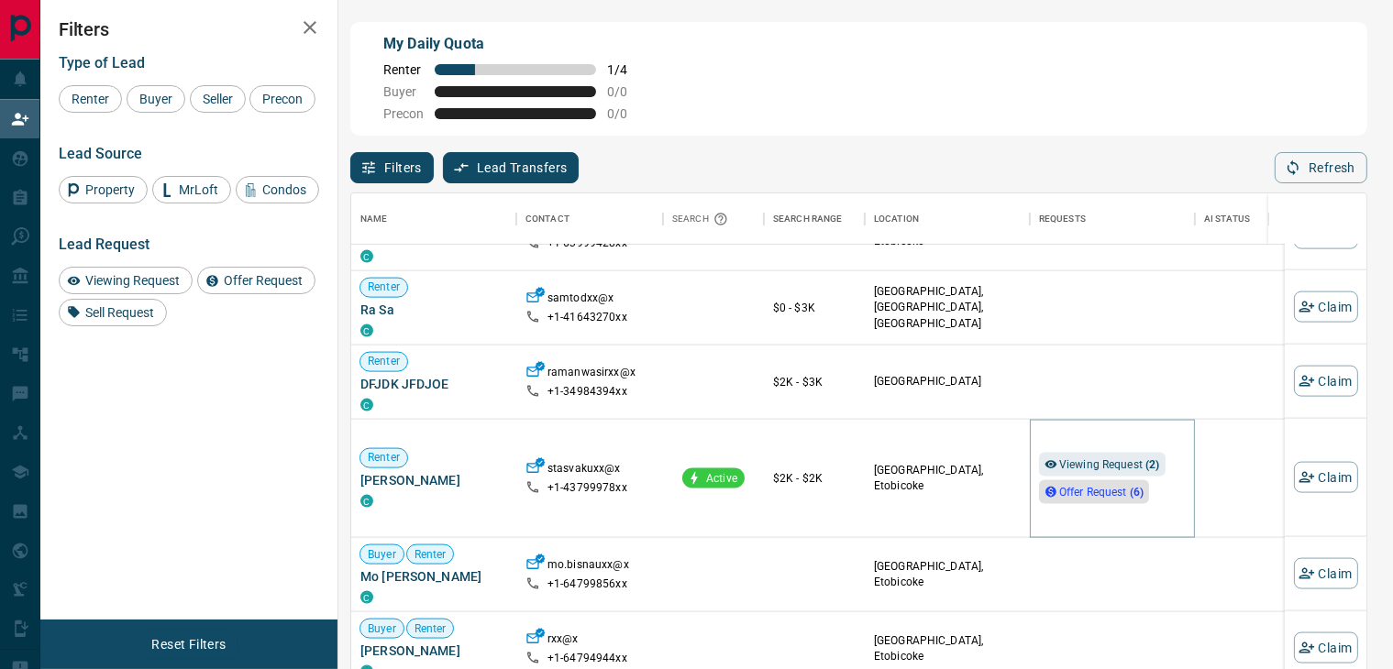
click at [1094, 495] on span "Offer Request ( 6 )" at bounding box center [1101, 492] width 84 height 13
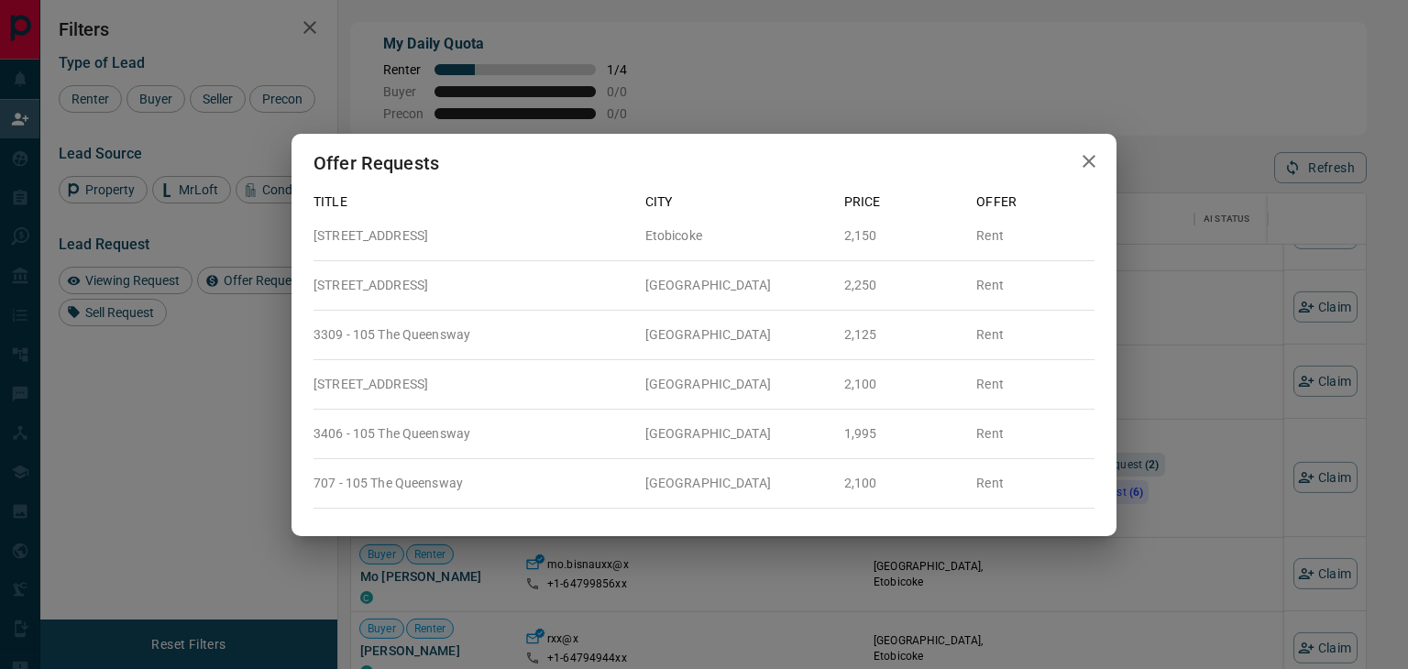
drag, startPoint x: 505, startPoint y: 242, endPoint x: 346, endPoint y: 239, distance: 159.5
click at [346, 239] on p "[STREET_ADDRESS]" at bounding box center [472, 235] width 317 height 19
copy p "[STREET_ADDRESS]"
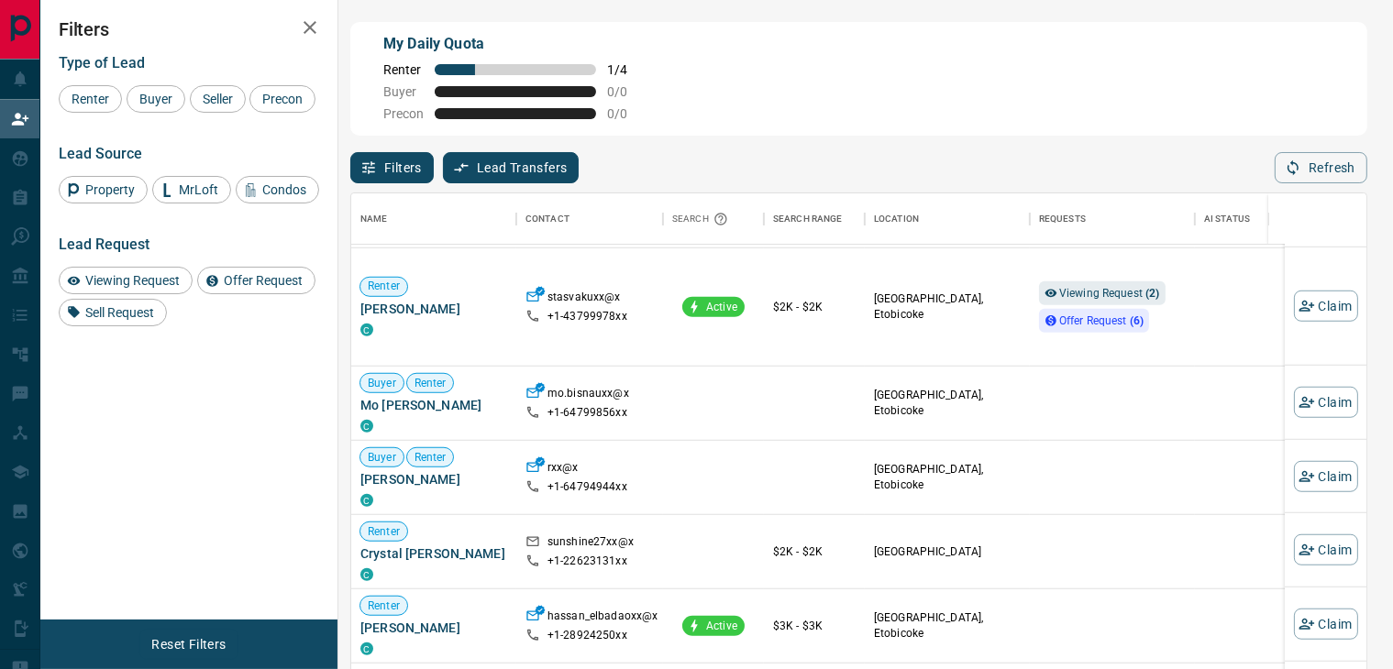
scroll to position [1925, 0]
click at [1098, 323] on span "Offer Request ( 6 )" at bounding box center [1101, 319] width 84 height 13
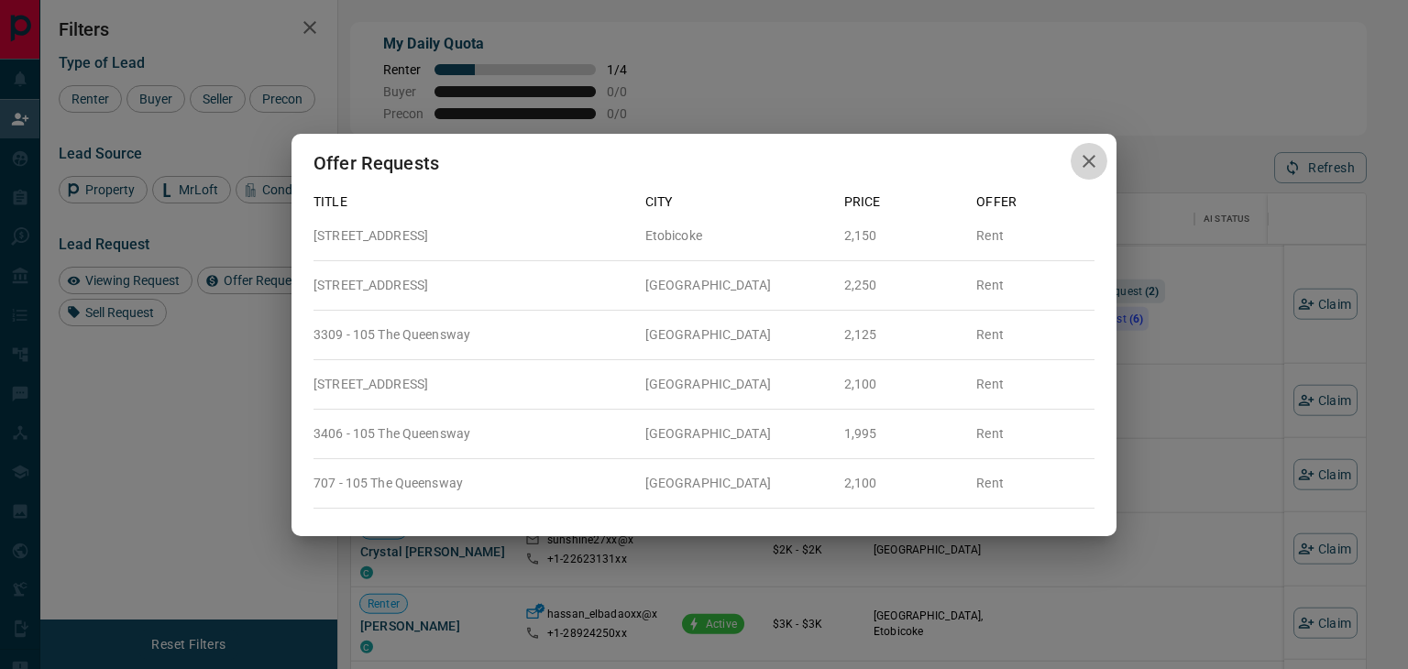
click at [1074, 158] on button "button" at bounding box center [1089, 162] width 37 height 38
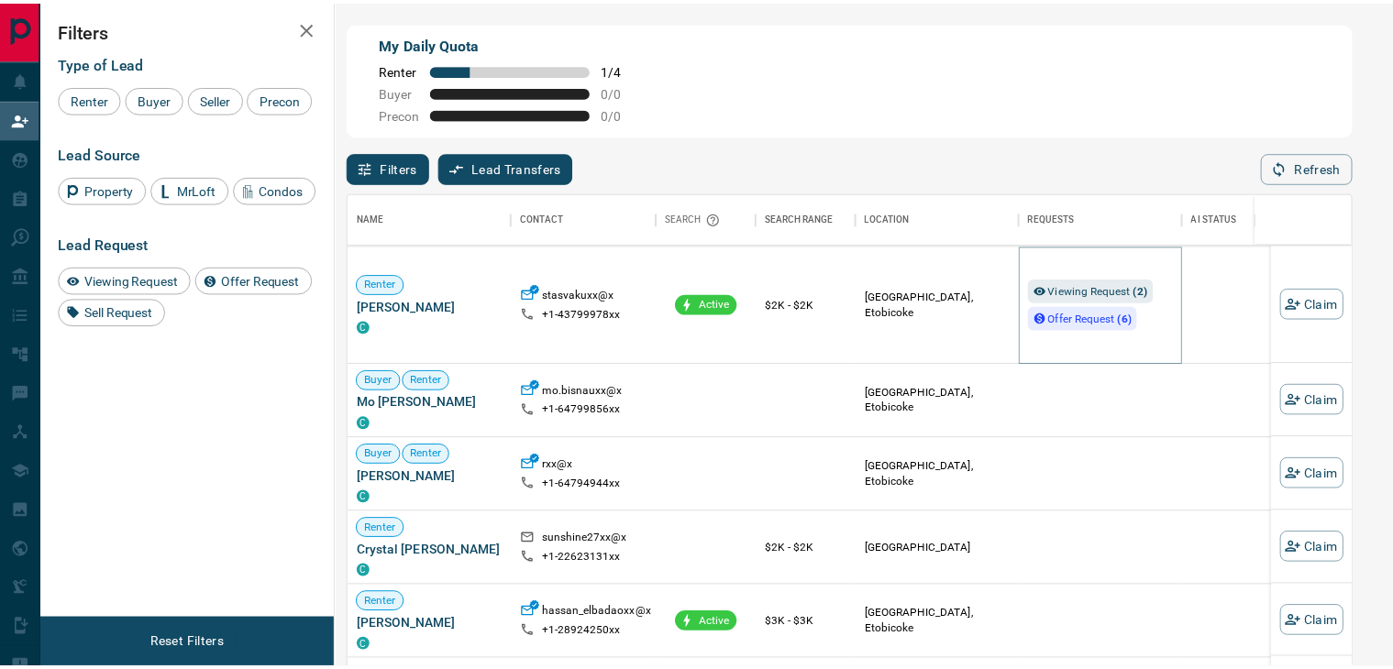
scroll to position [16, 16]
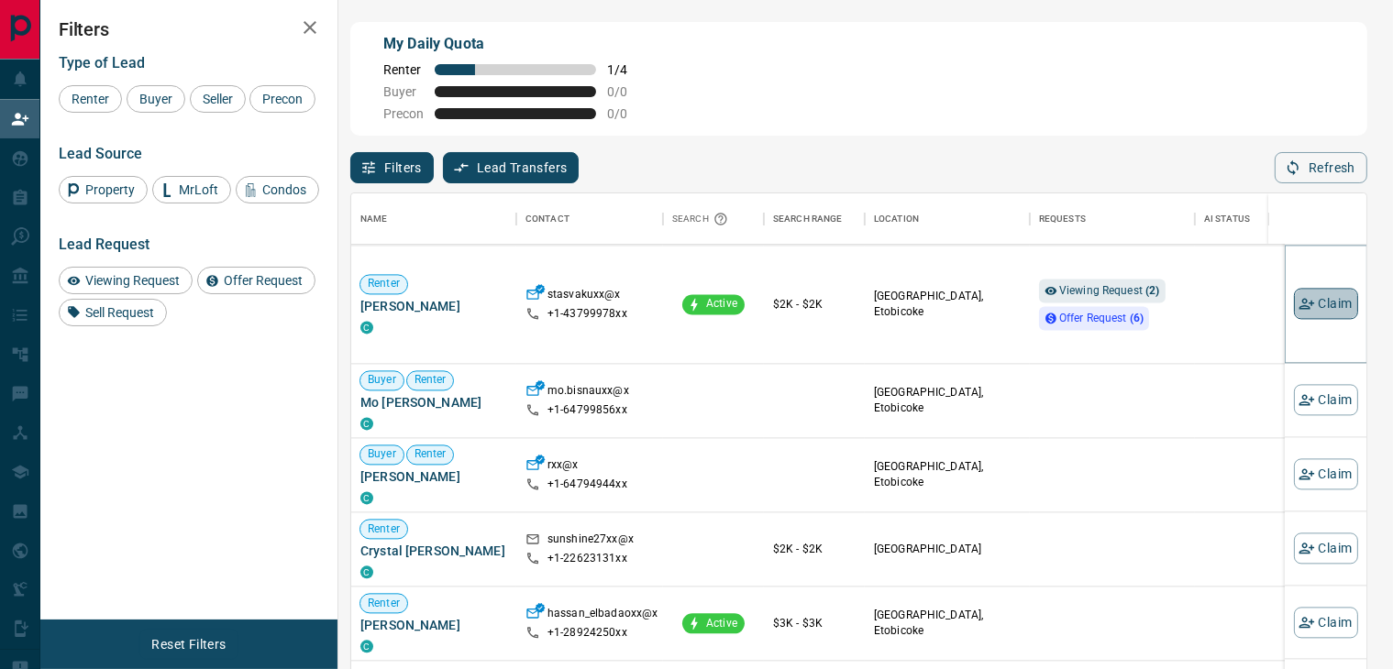
click at [1298, 305] on icon "button" at bounding box center [1306, 304] width 16 height 11
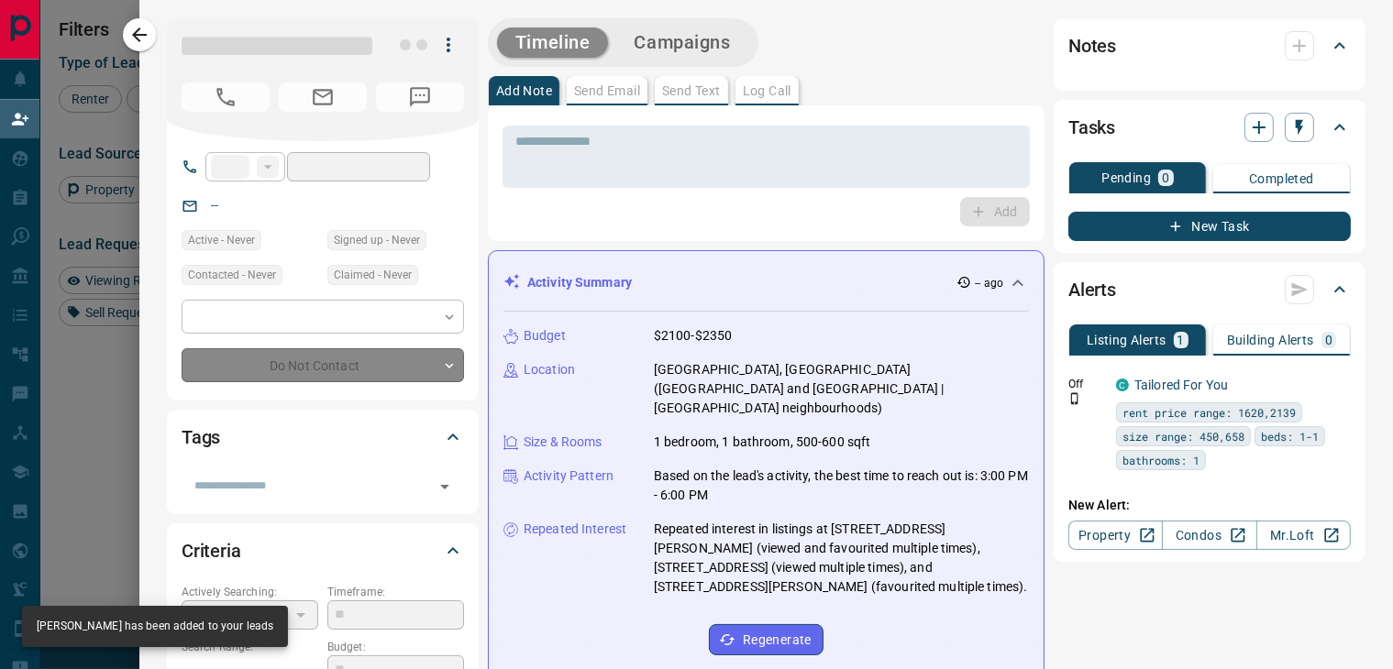
type input "**"
type input "**********"
type input "**"
type input "*"
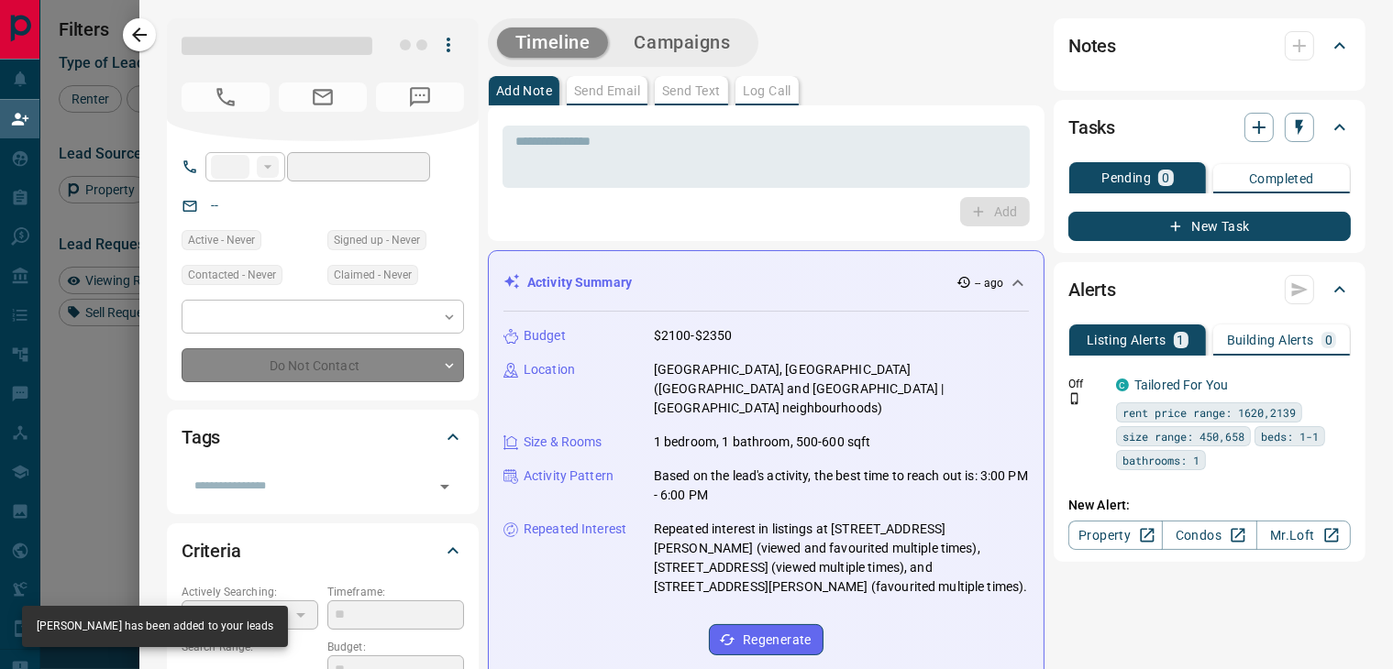
type input "**********"
type input "*******"
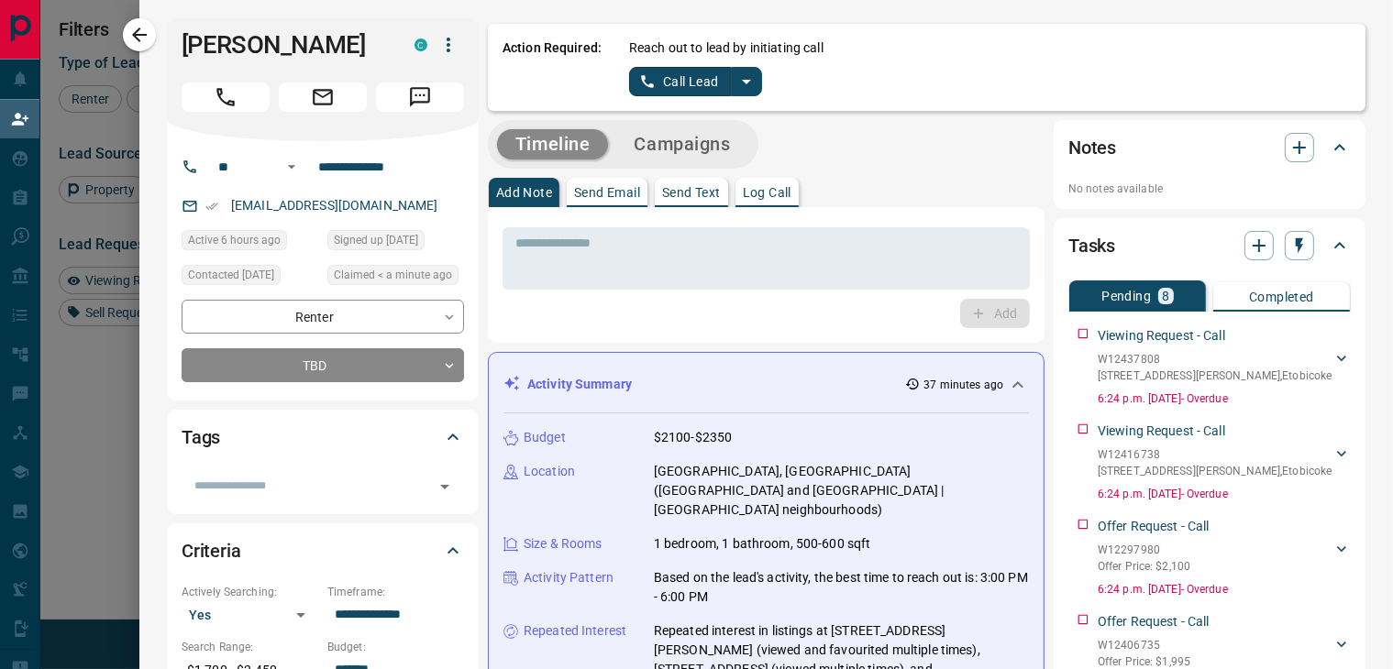
click at [735, 78] on icon "split button" at bounding box center [746, 82] width 22 height 22
click at [701, 134] on li "Log Manual Call" at bounding box center [695, 145] width 112 height 28
click at [669, 89] on button "Log Manual Call" at bounding box center [689, 81] width 121 height 29
click at [629, 83] on button "Yes" at bounding box center [647, 81] width 37 height 28
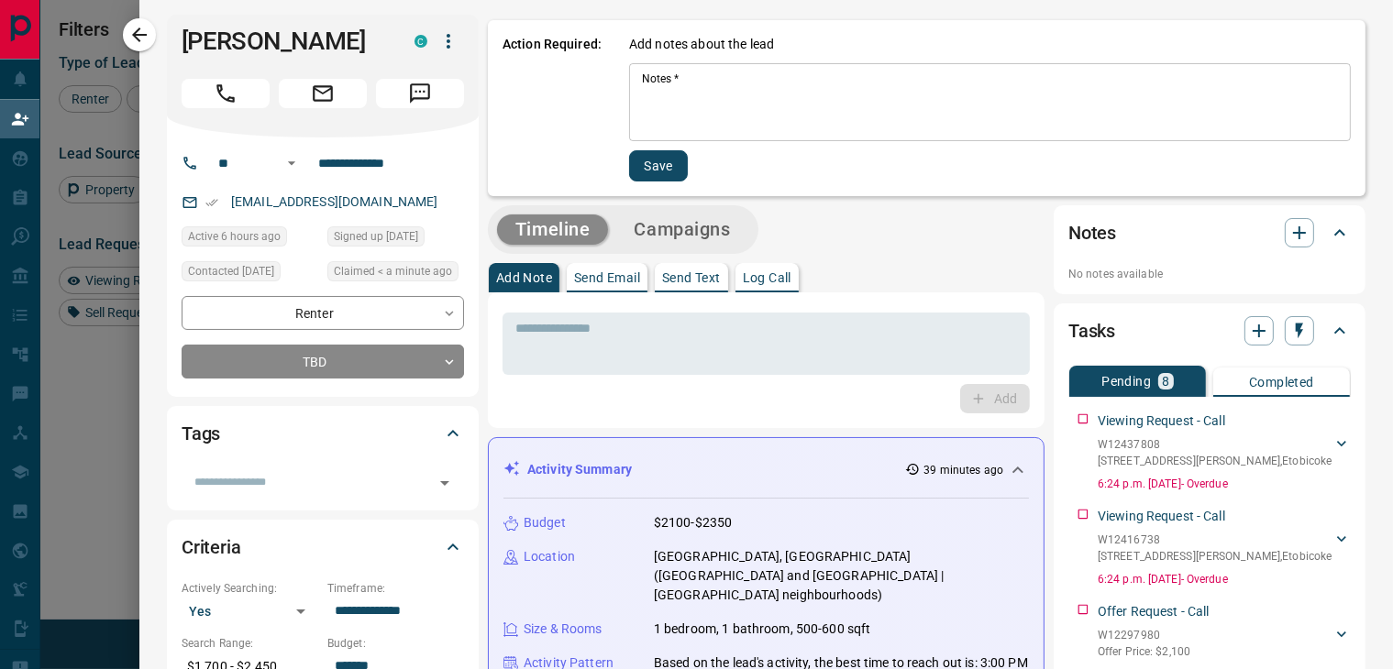
scroll to position [0, 0]
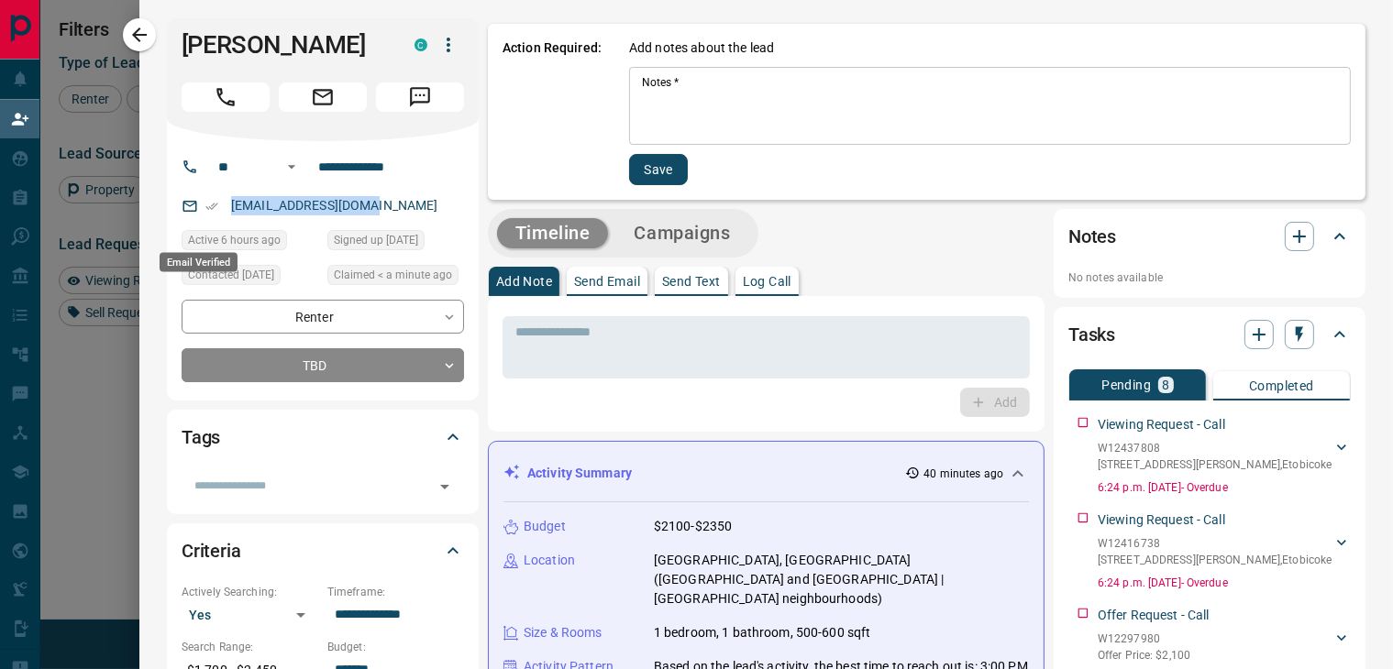
drag, startPoint x: 382, startPoint y: 239, endPoint x: 198, endPoint y: 226, distance: 184.7
click at [198, 221] on div "[EMAIL_ADDRESS][DOMAIN_NAME]" at bounding box center [323, 206] width 282 height 30
copy link "[EMAIL_ADDRESS][DOMAIN_NAME]"
click at [699, 116] on textarea "Notes   *" at bounding box center [990, 106] width 696 height 62
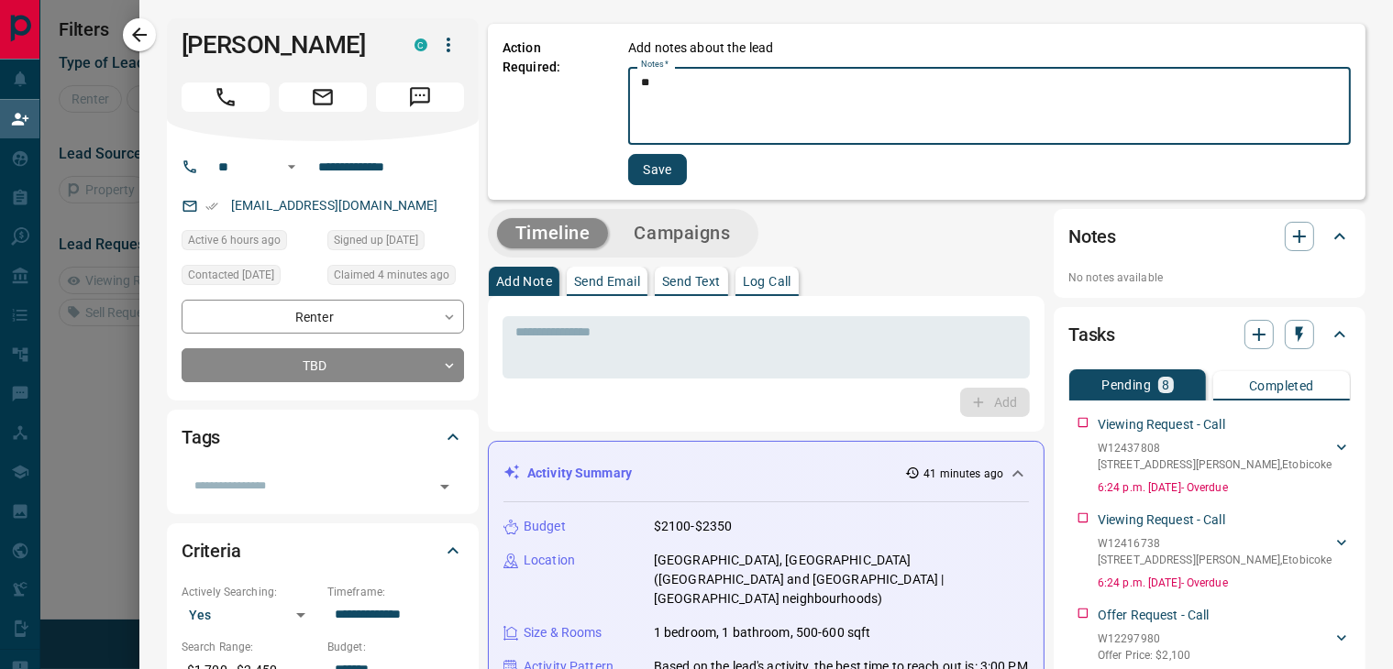
type textarea "*"
type textarea "**********"
click at [645, 181] on button "Save" at bounding box center [657, 169] width 59 height 31
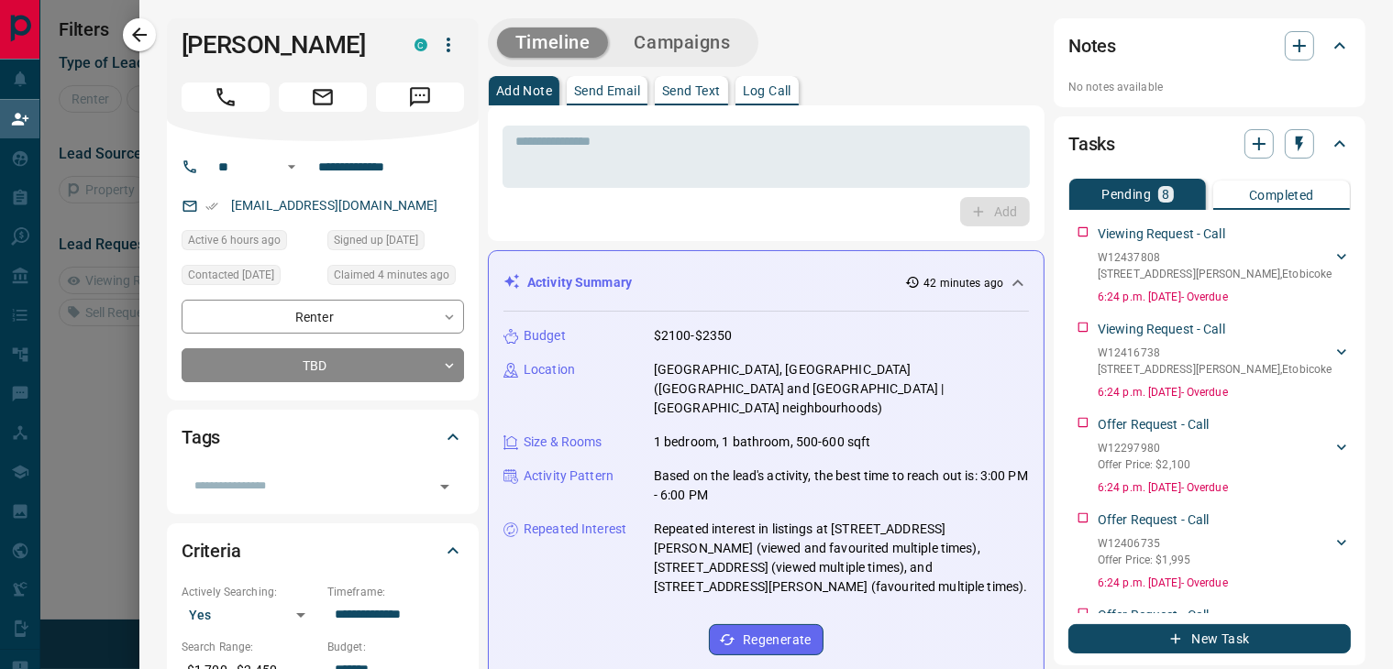
click at [617, 93] on p "Send Email" at bounding box center [607, 90] width 66 height 13
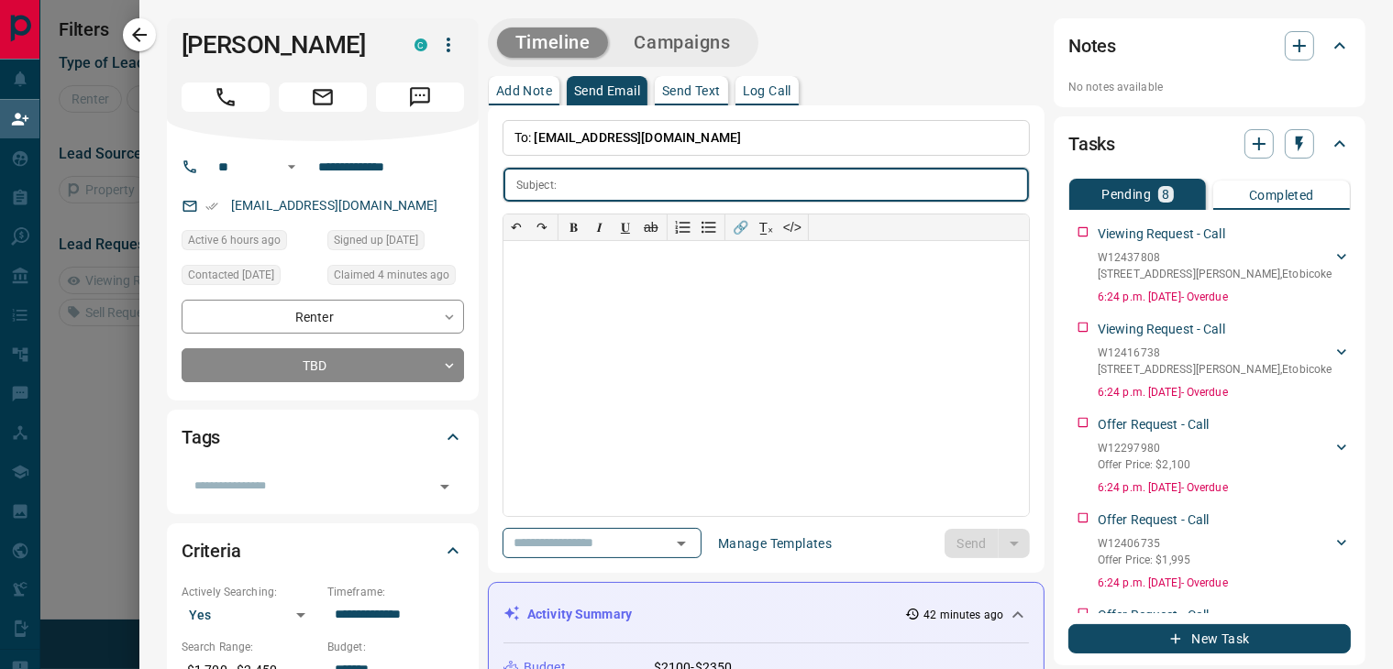
click at [667, 85] on p "Send Text" at bounding box center [691, 90] width 59 height 13
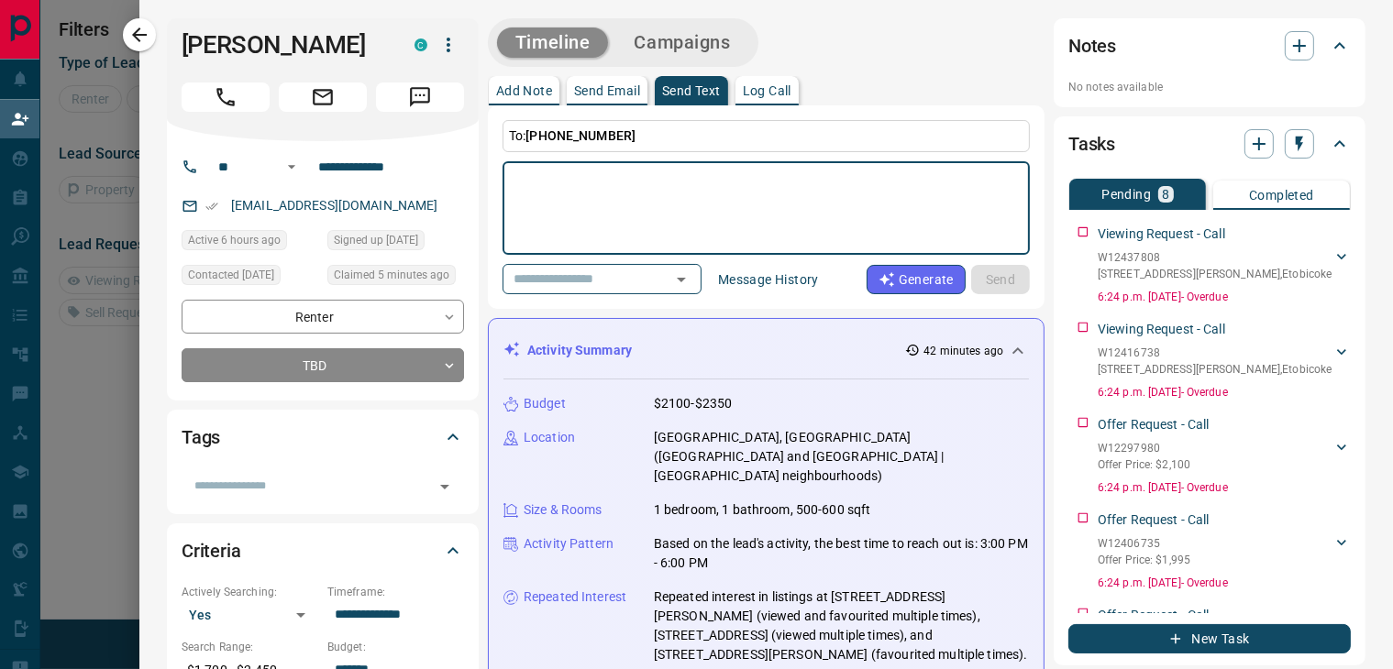
paste textarea "**********"
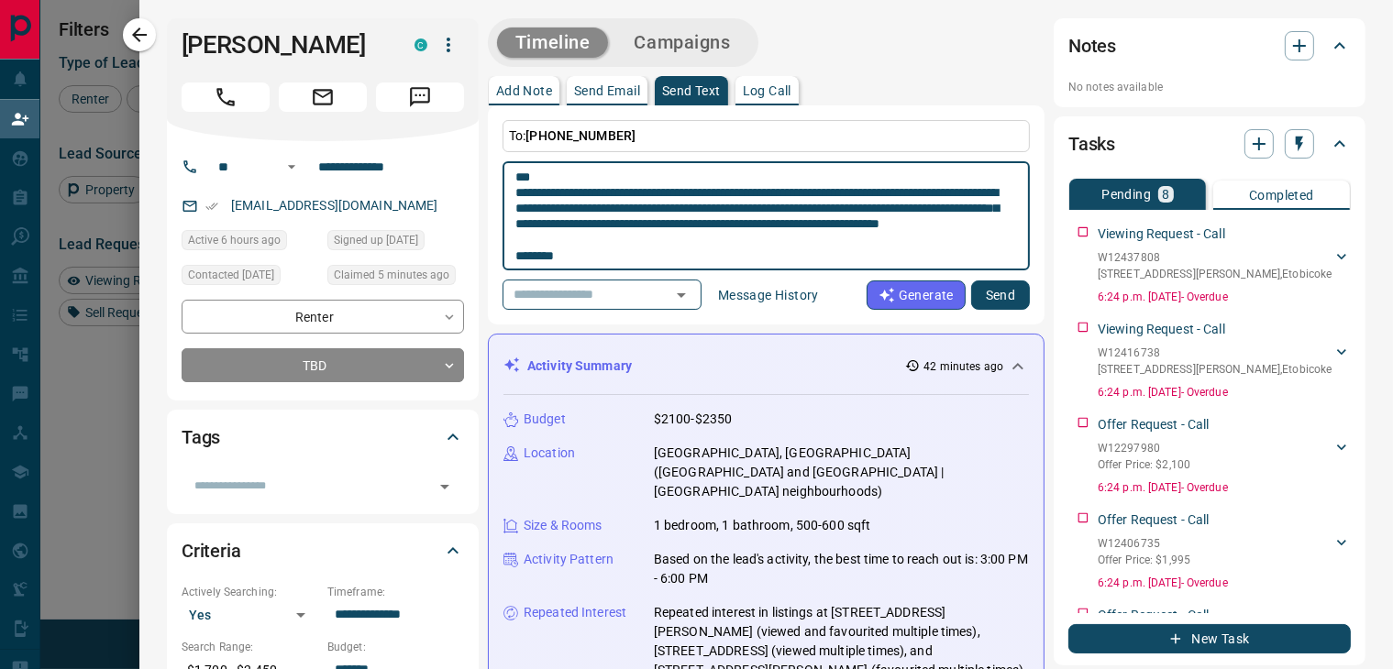
scroll to position [490, 999]
click at [533, 174] on textarea "**********" at bounding box center [765, 217] width 501 height 94
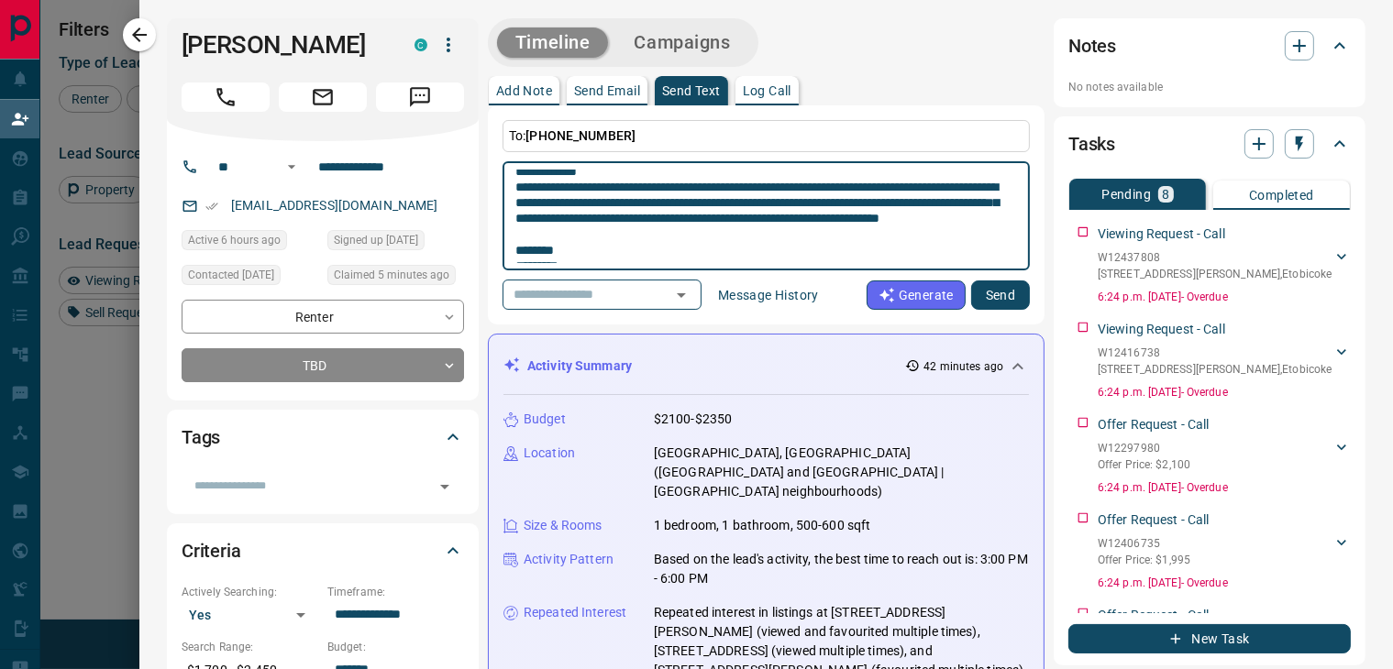
scroll to position [0, 0]
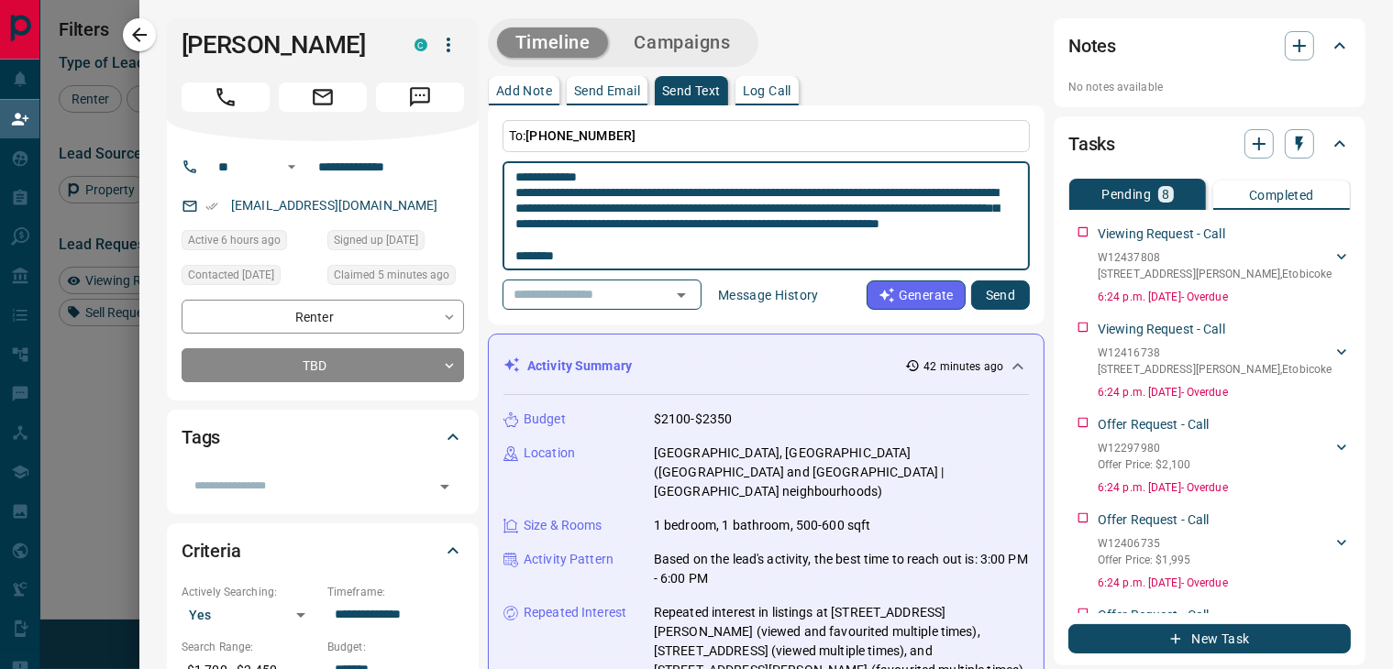
type textarea "**********"
click at [986, 297] on button "Send" at bounding box center [1000, 295] width 59 height 29
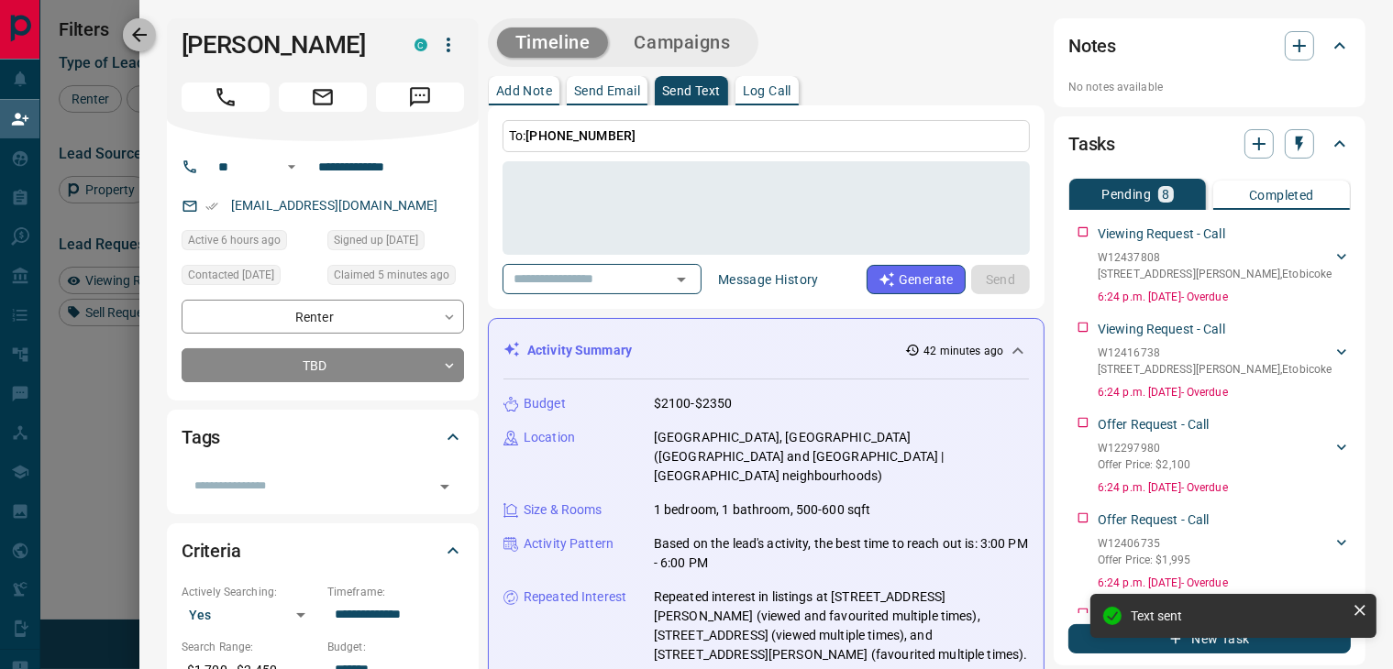
click at [128, 42] on button "button" at bounding box center [139, 34] width 33 height 33
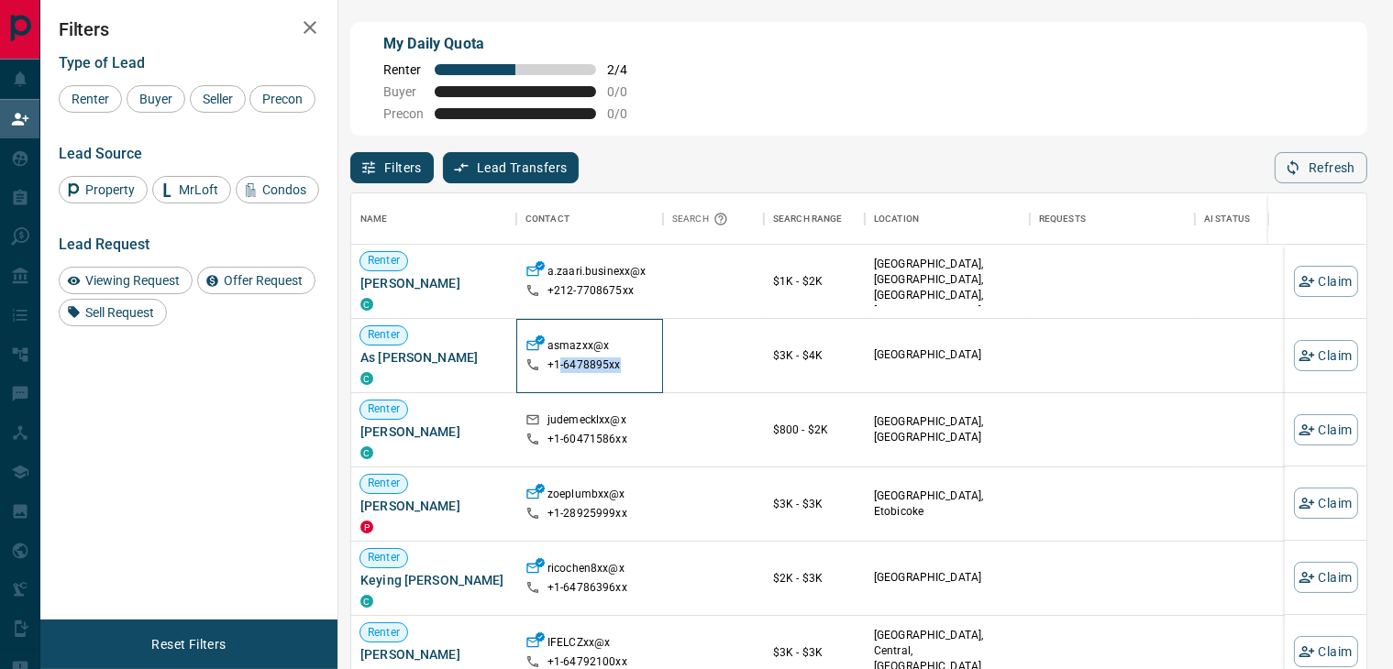
drag, startPoint x: 558, startPoint y: 363, endPoint x: 666, endPoint y: 369, distance: 107.4
click at [665, 369] on div "Renter As [PERSON_NAME] +1- 6478895xx $3K - $4K Mississauga" at bounding box center [965, 356] width 1228 height 74
drag, startPoint x: 667, startPoint y: 369, endPoint x: 686, endPoint y: 369, distance: 18.3
click at [667, 369] on div at bounding box center [713, 356] width 101 height 74
click at [1302, 360] on button "Claim" at bounding box center [1325, 355] width 64 height 31
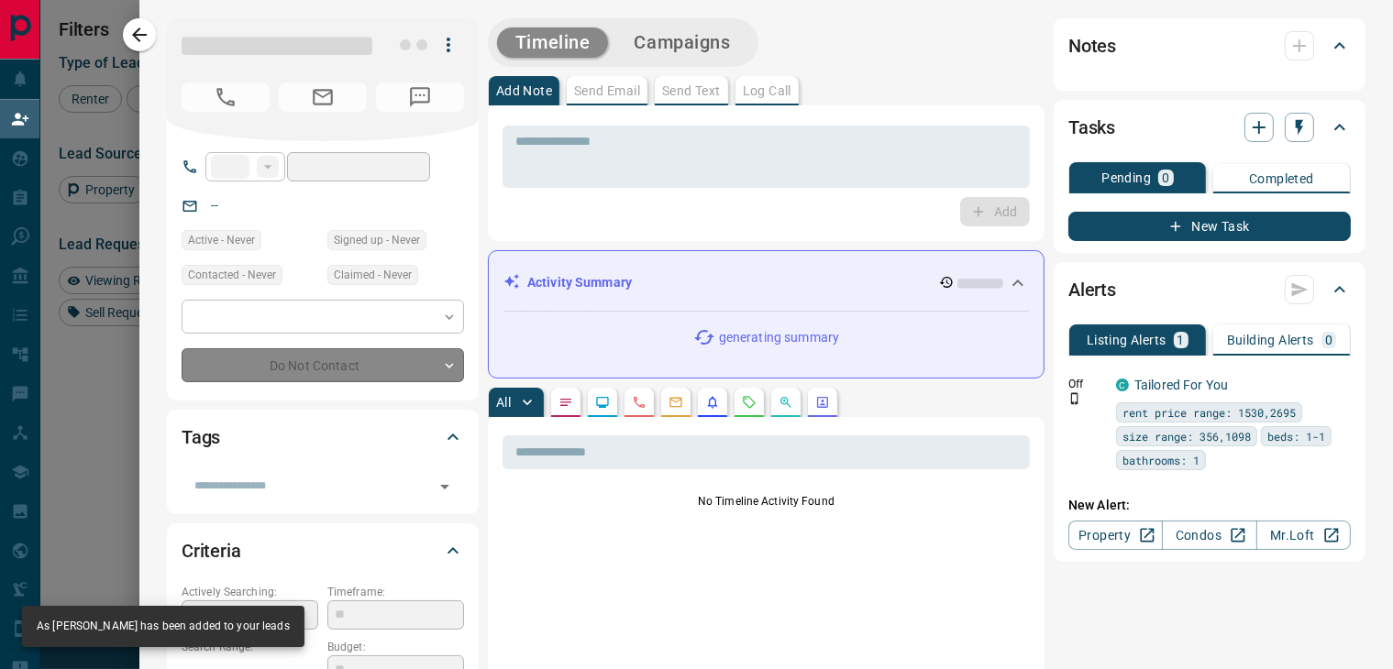
type input "**"
type input "**********"
type input "**"
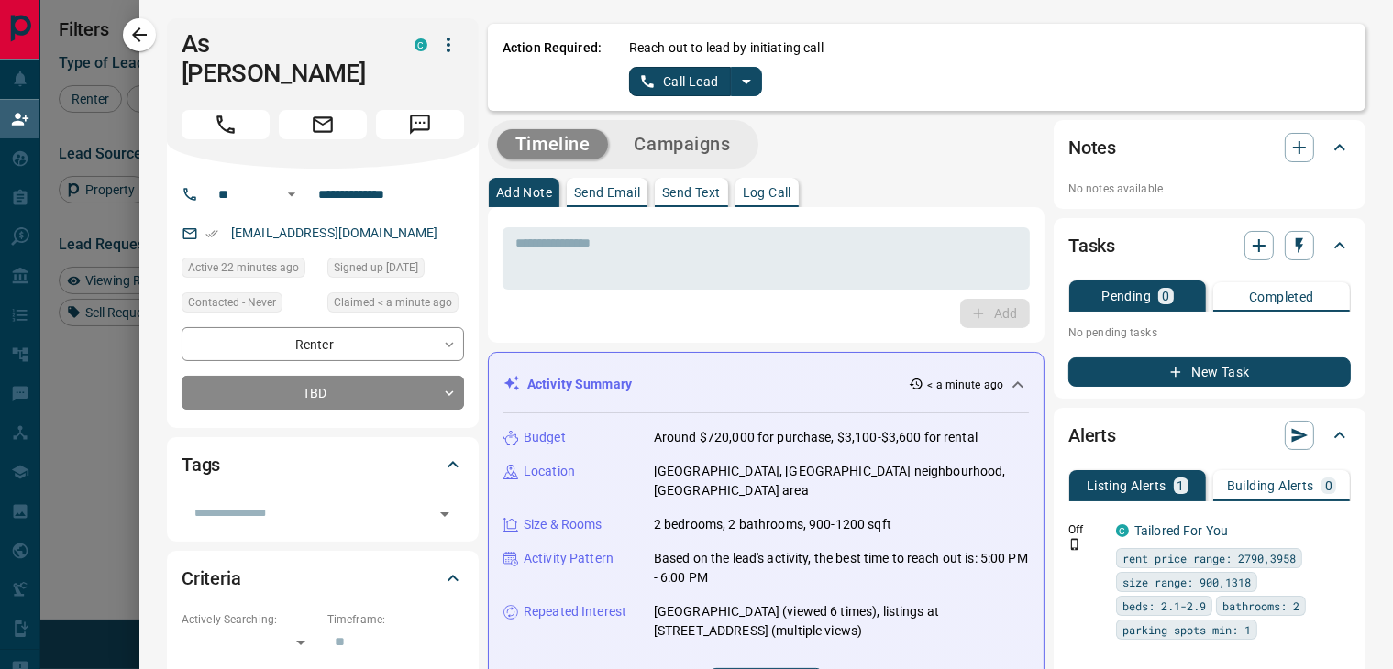
drag, startPoint x: 699, startPoint y: 371, endPoint x: 675, endPoint y: 384, distance: 27.1
drag, startPoint x: 675, startPoint y: 384, endPoint x: 510, endPoint y: 100, distance: 328.6
click at [510, 100] on div "Action Required: Reach out to lead by initiating call Call Lead" at bounding box center [926, 67] width 877 height 87
click at [737, 92] on icon "split button" at bounding box center [746, 82] width 22 height 22
click at [700, 140] on li "Log Manual Call" at bounding box center [695, 145] width 112 height 28
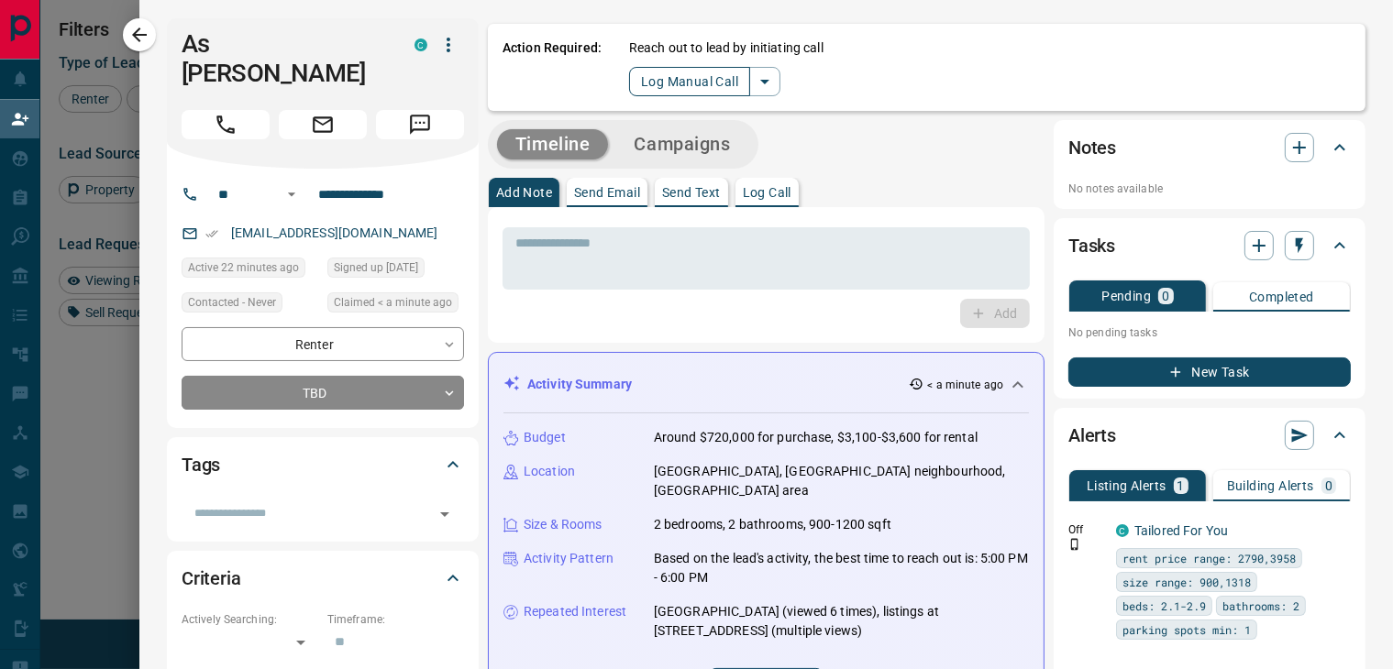
click at [661, 81] on button "Log Manual Call" at bounding box center [689, 81] width 121 height 29
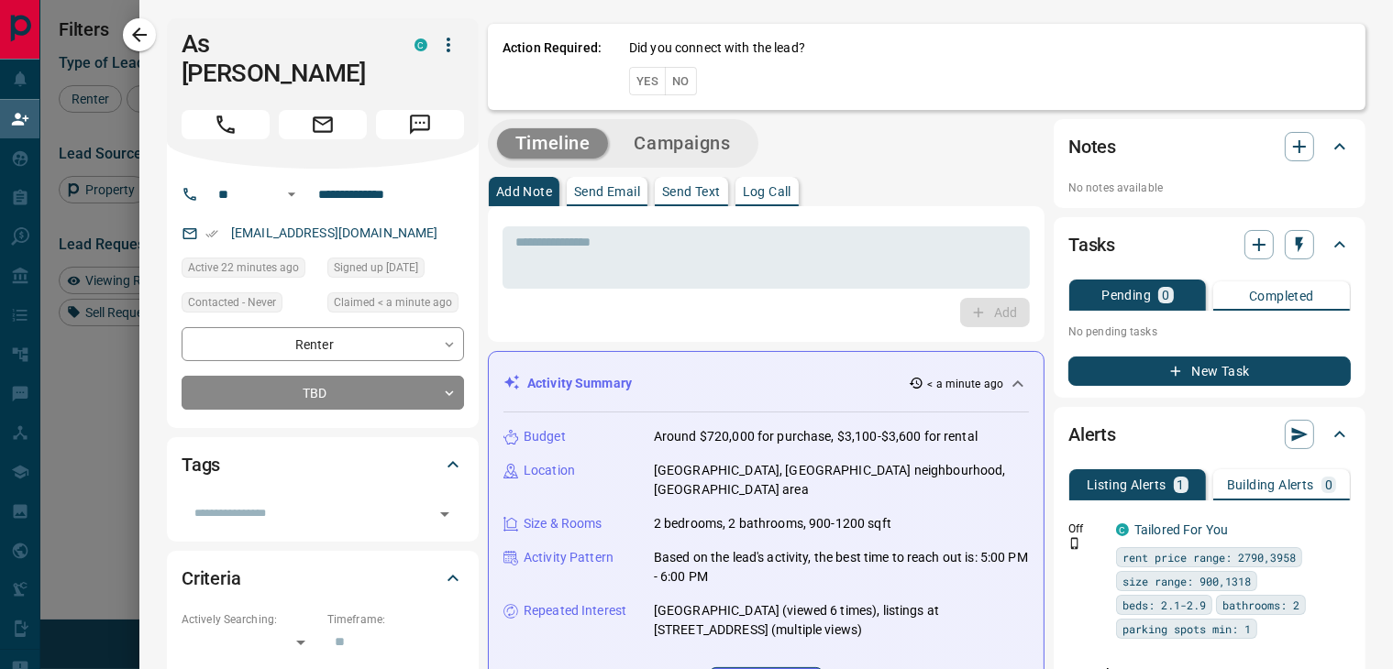
click at [629, 83] on button "Yes" at bounding box center [647, 81] width 37 height 28
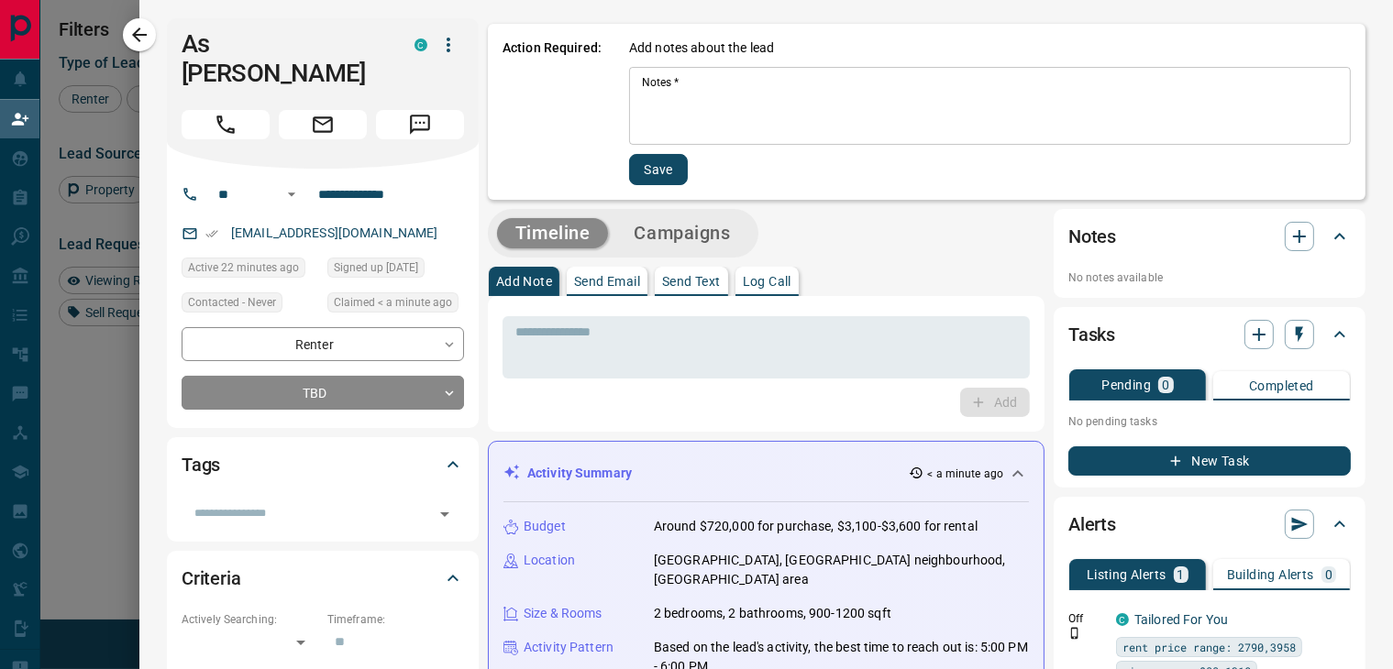
click at [655, 80] on textarea "Notes   *" at bounding box center [990, 106] width 696 height 62
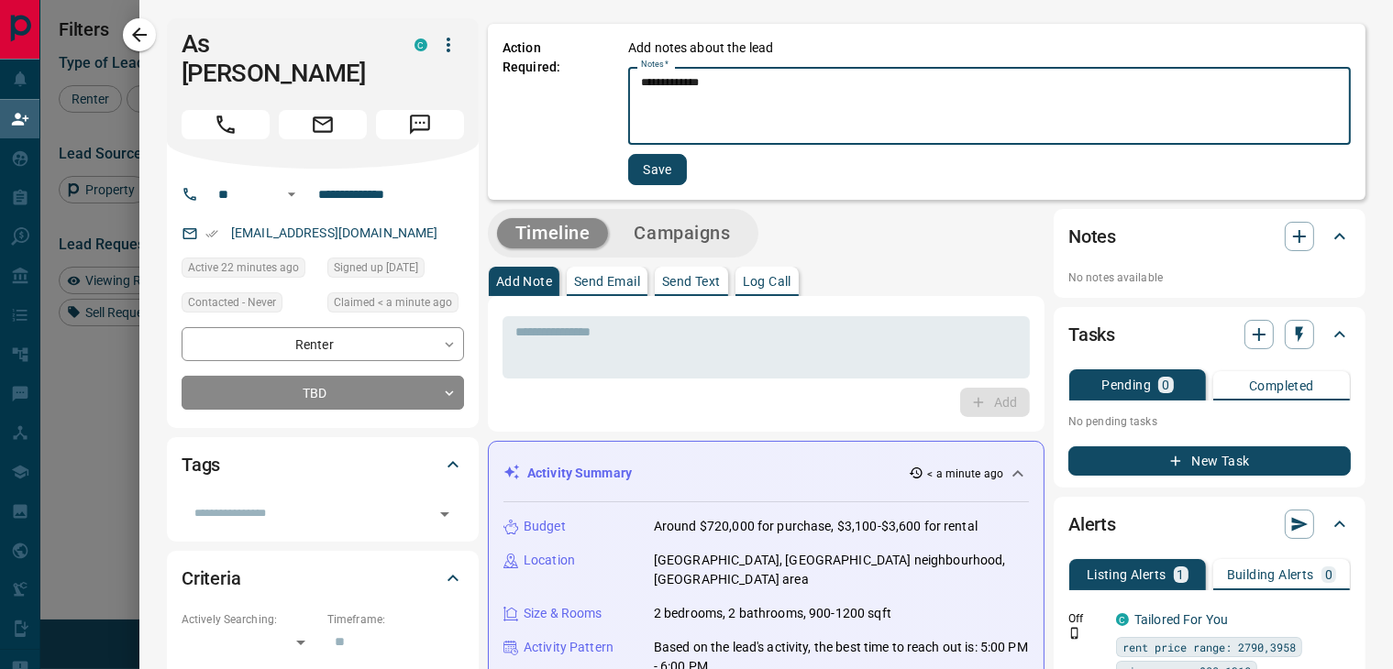
click at [678, 129] on textarea "**********" at bounding box center [989, 106] width 697 height 62
type textarea "**********"
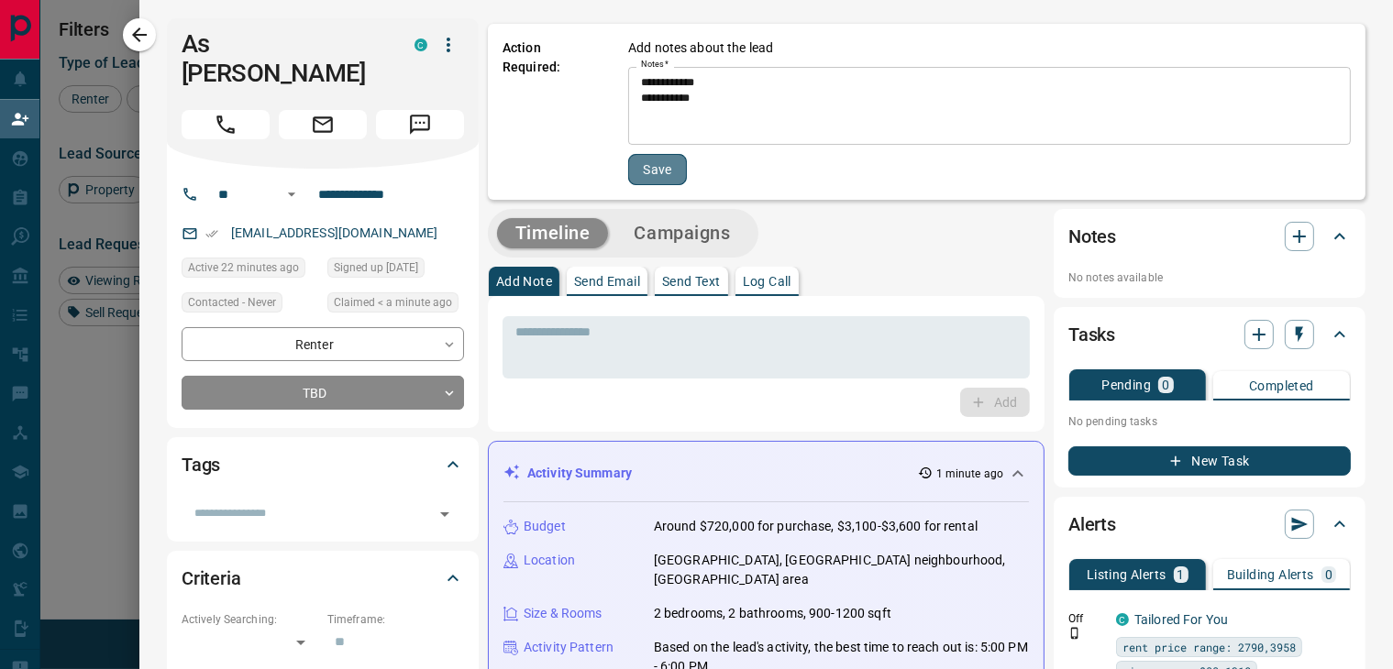
click at [648, 171] on button "Save" at bounding box center [657, 169] width 59 height 31
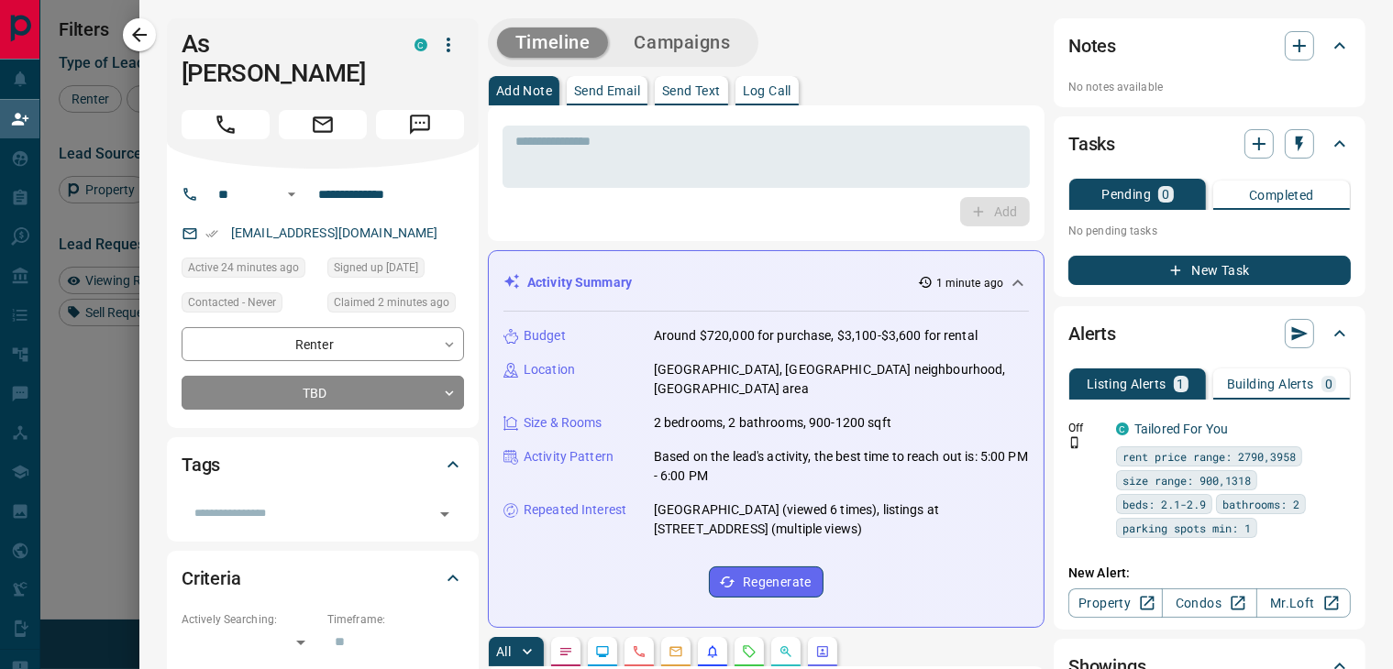
scroll to position [490, 999]
click at [584, 99] on button "Send Email" at bounding box center [607, 90] width 81 height 29
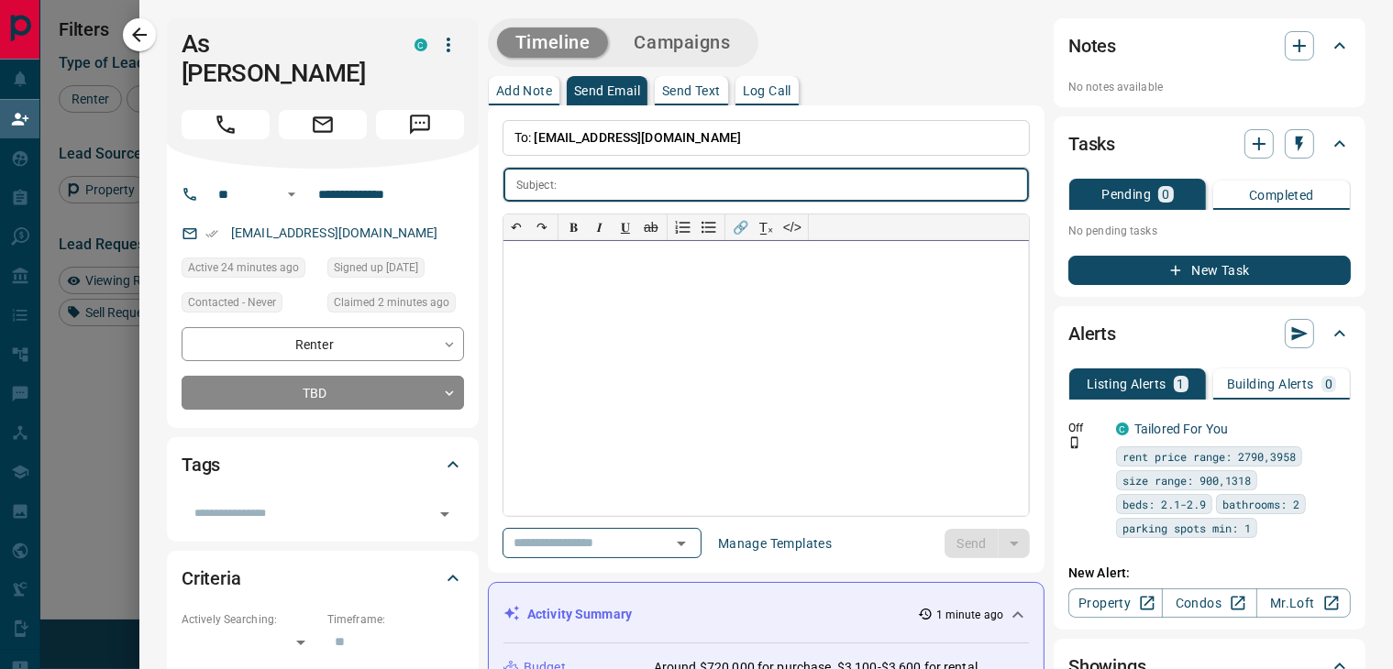
click at [536, 267] on div at bounding box center [765, 378] width 525 height 275
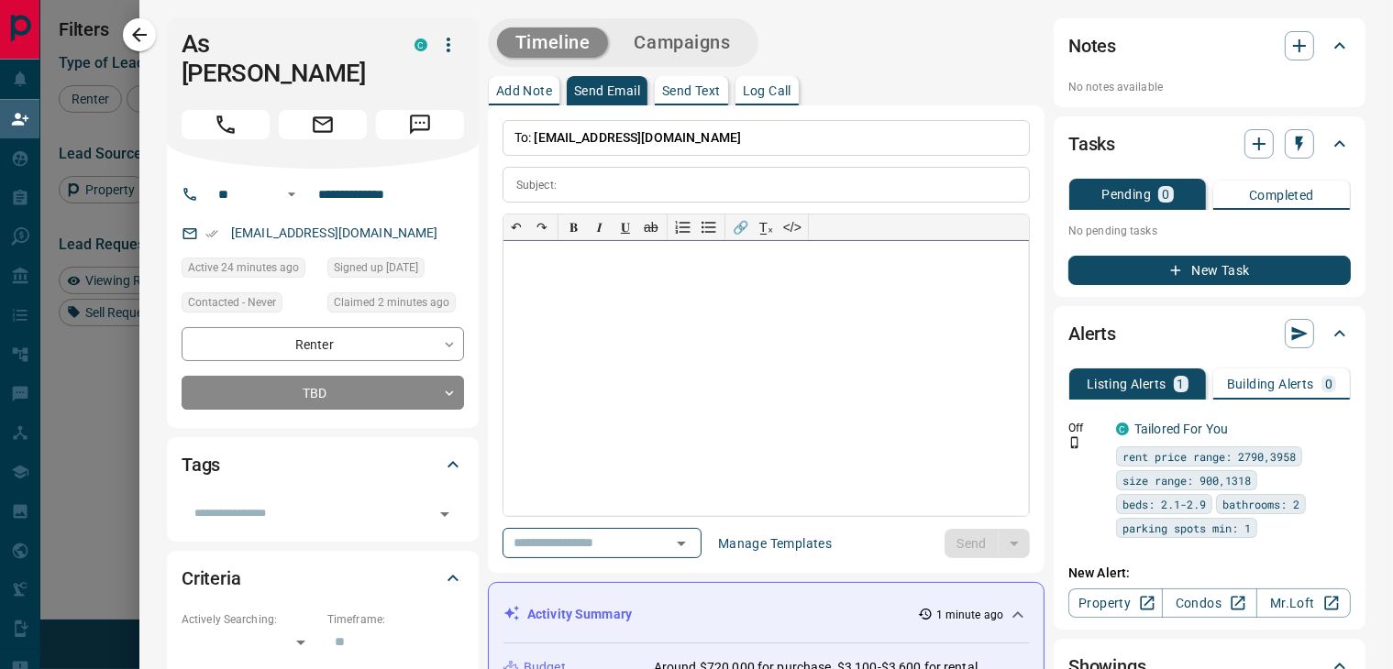
paste div
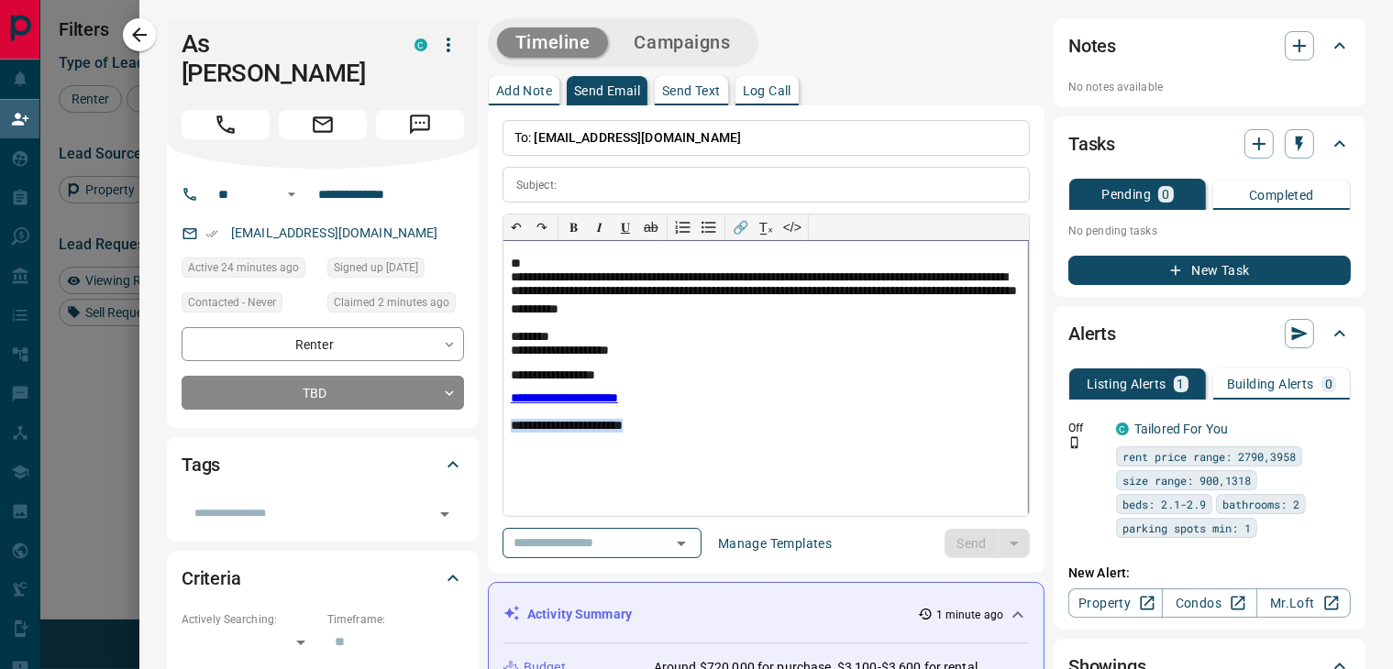
drag, startPoint x: 660, startPoint y: 426, endPoint x: 443, endPoint y: 432, distance: 217.3
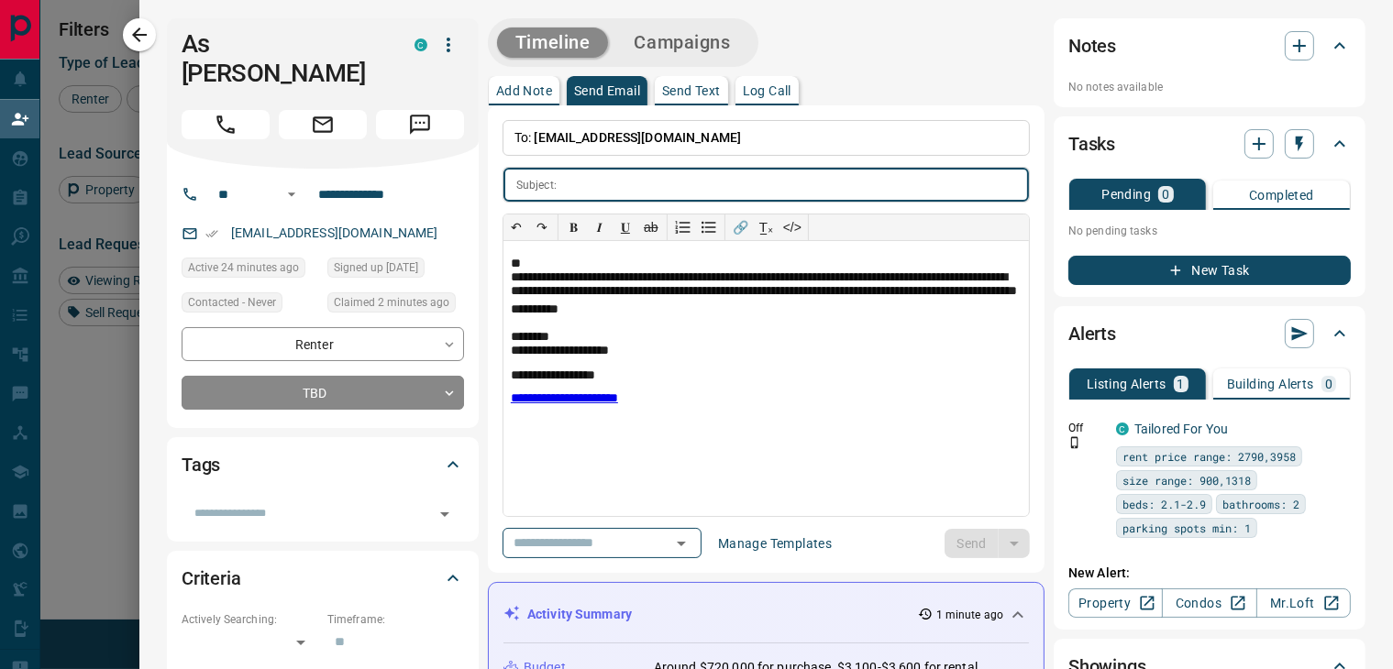
click at [565, 177] on input "text" at bounding box center [796, 185] width 465 height 34
paste input "**********"
type input "**********"
click at [520, 263] on p "**********" at bounding box center [766, 290] width 510 height 66
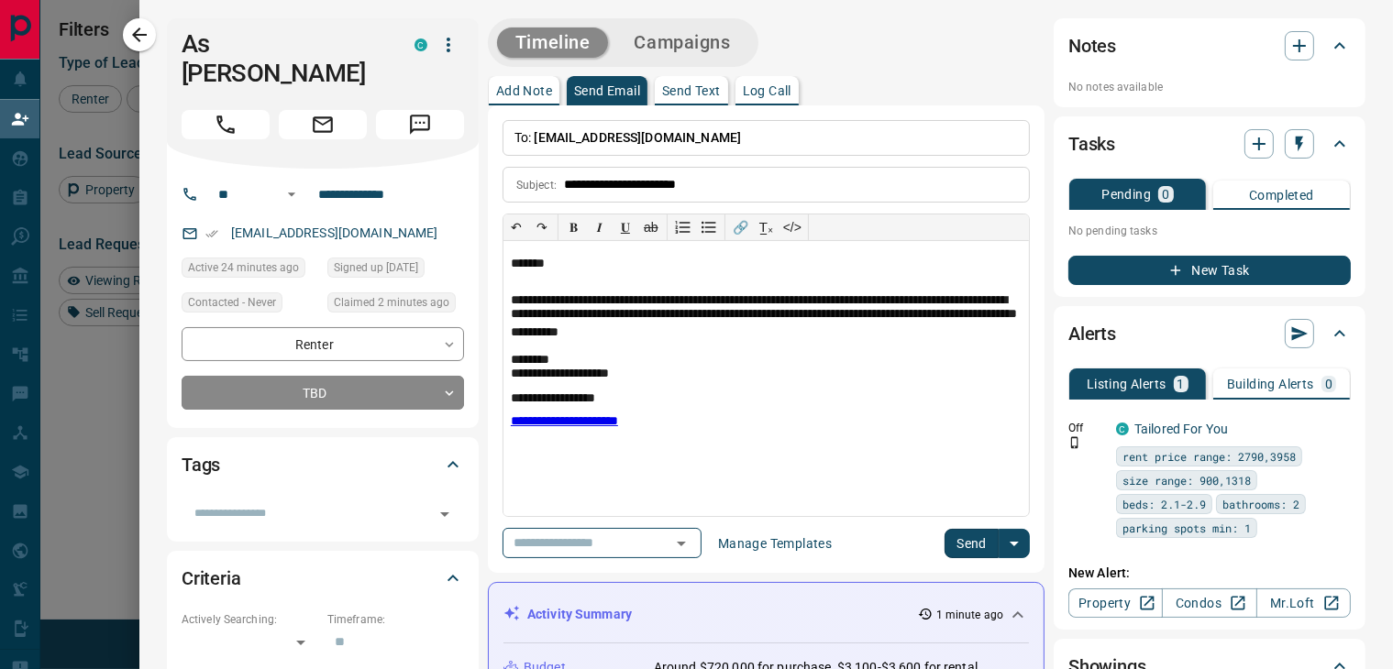
click at [961, 534] on button "Send" at bounding box center [971, 543] width 54 height 29
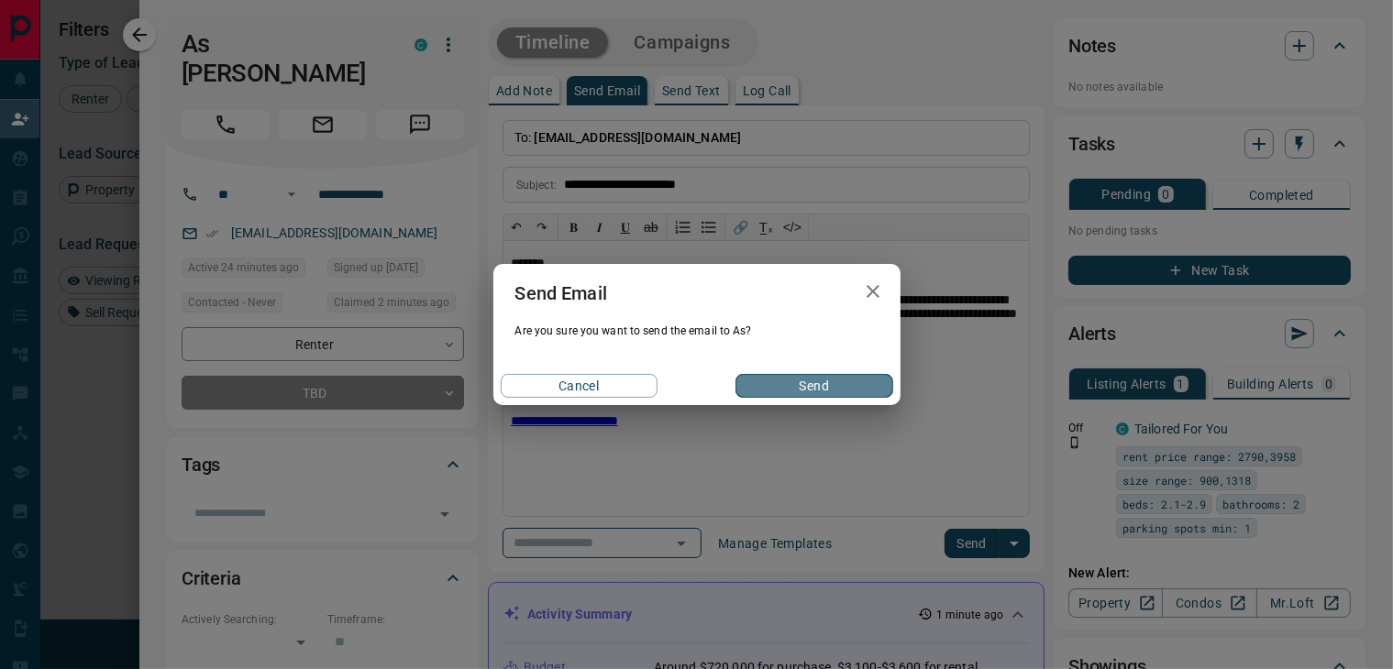
click at [812, 382] on button "Send" at bounding box center [813, 386] width 157 height 24
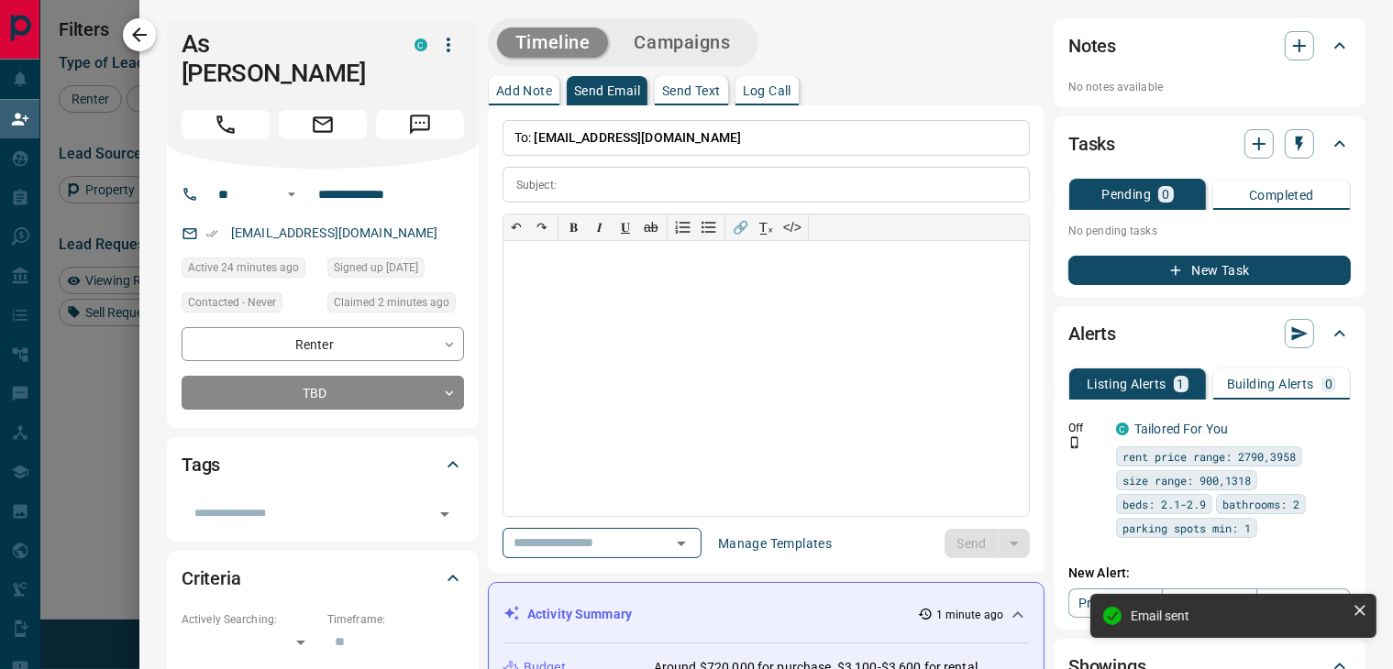
click at [130, 26] on icon "button" at bounding box center [139, 35] width 22 height 22
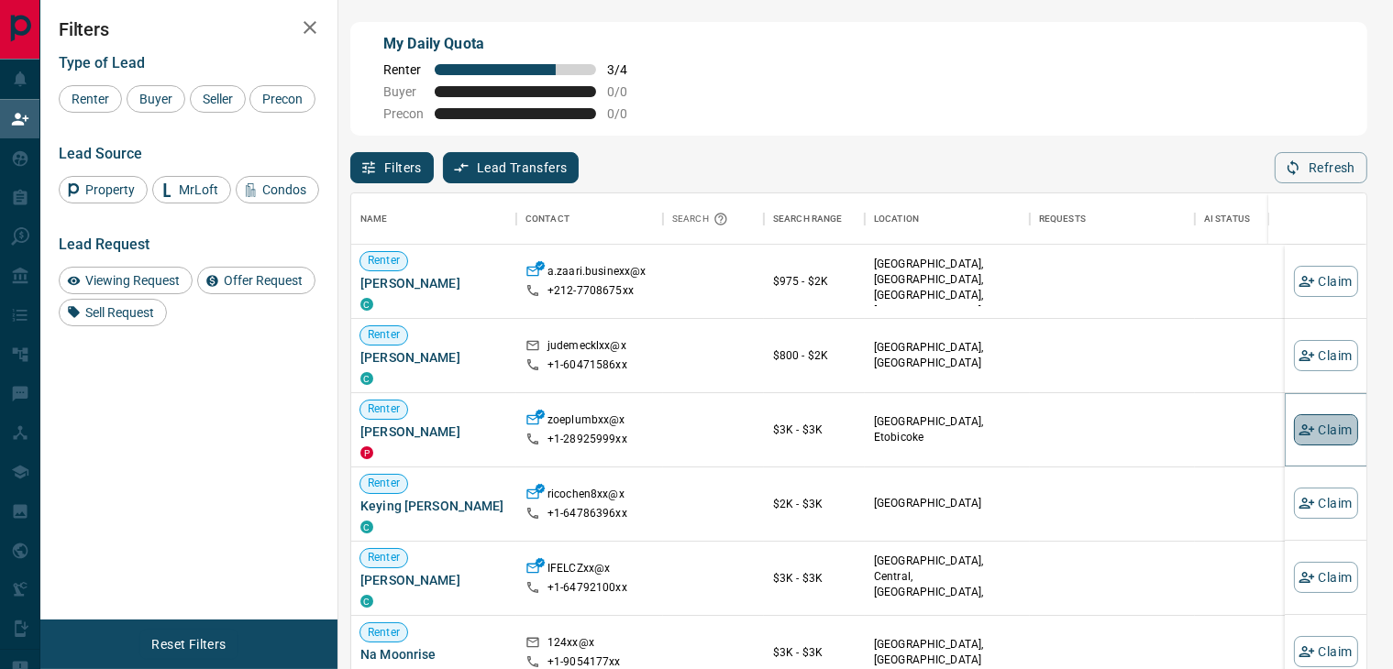
click at [1330, 433] on button "Claim" at bounding box center [1325, 429] width 64 height 31
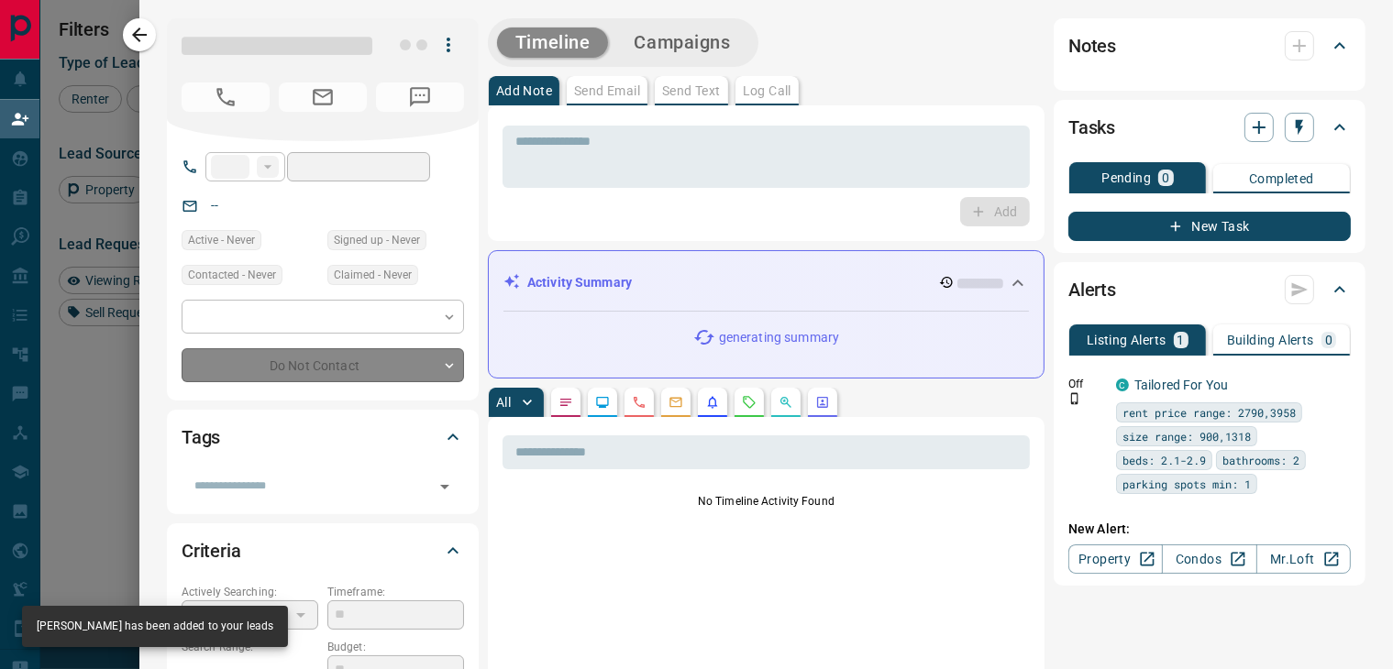
type input "**"
type input "**********"
type input "**"
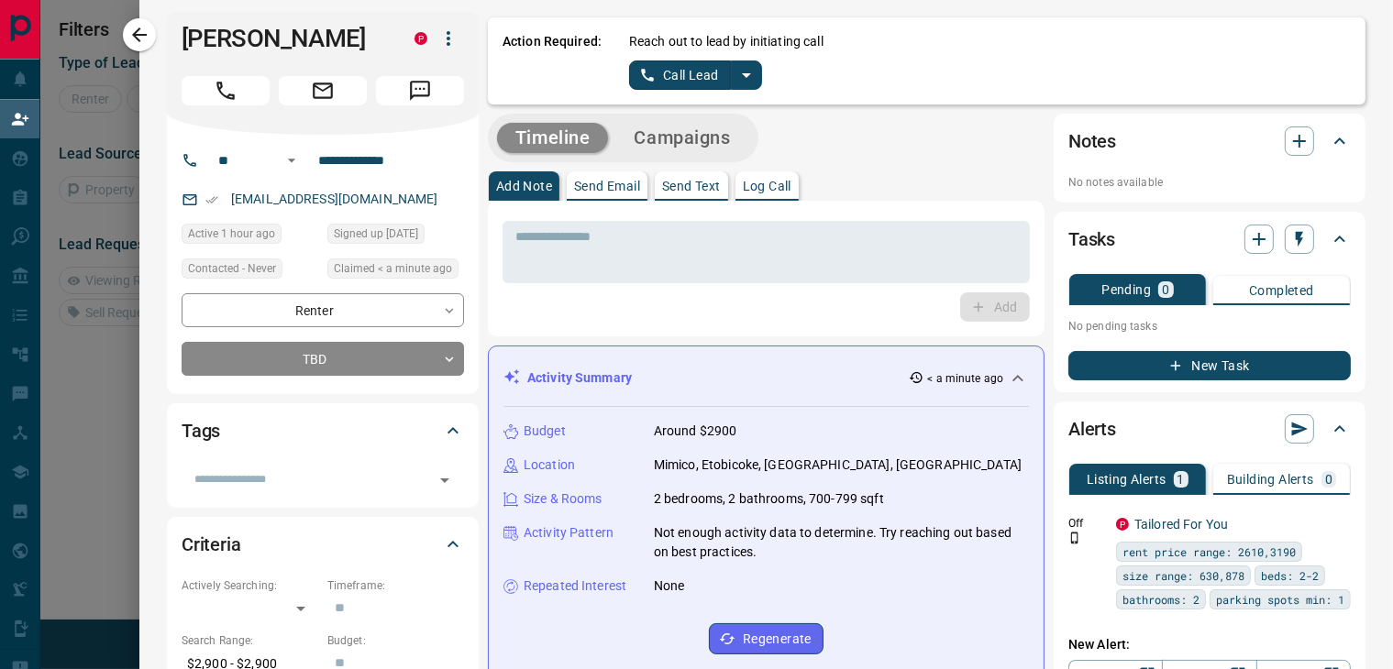
scroll to position [0, 0]
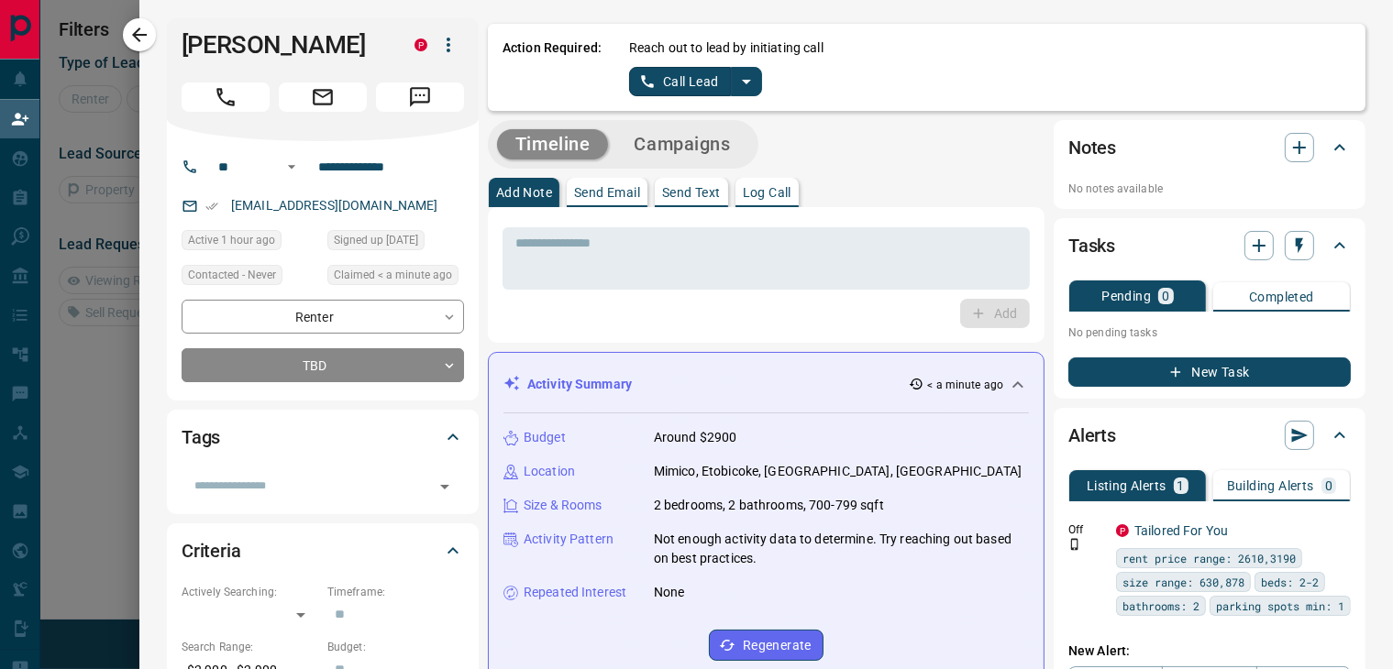
click at [740, 75] on icon "split button" at bounding box center [746, 82] width 22 height 22
click at [678, 148] on li "Log Manual Call" at bounding box center [695, 145] width 112 height 28
click at [678, 86] on button "Log Manual Call" at bounding box center [689, 81] width 121 height 29
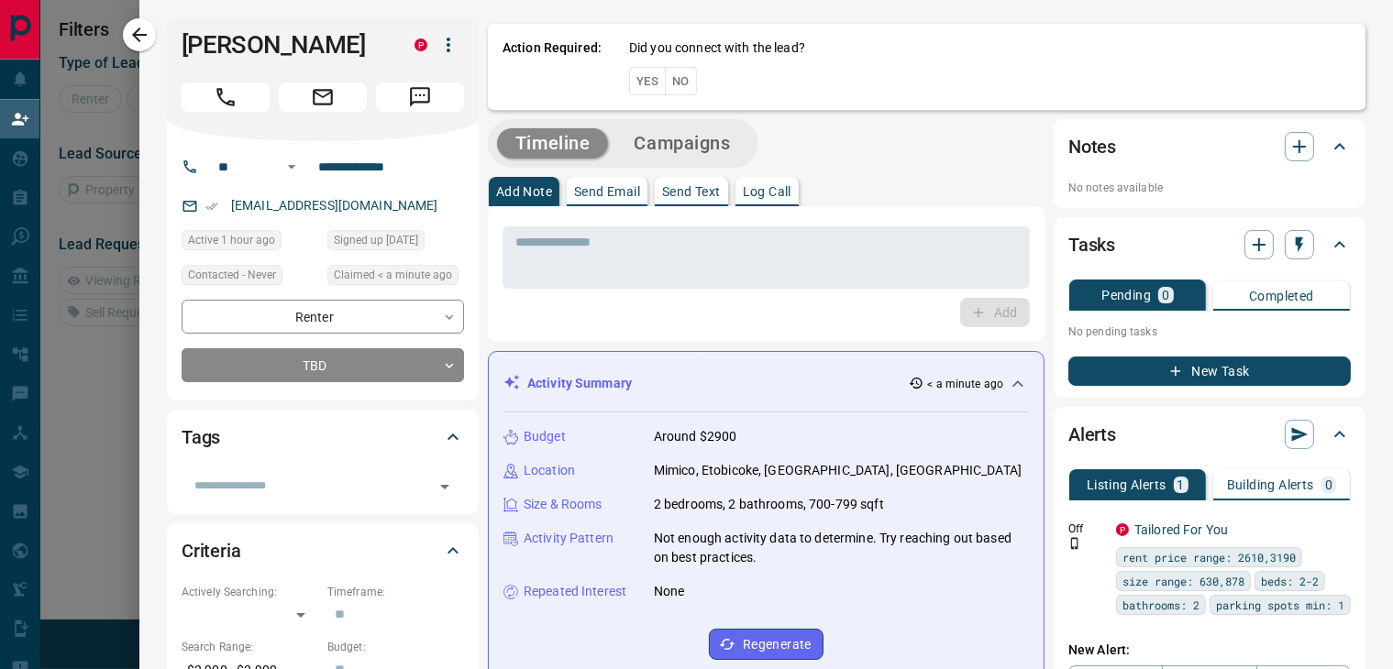
click at [630, 82] on button "Yes" at bounding box center [647, 81] width 37 height 28
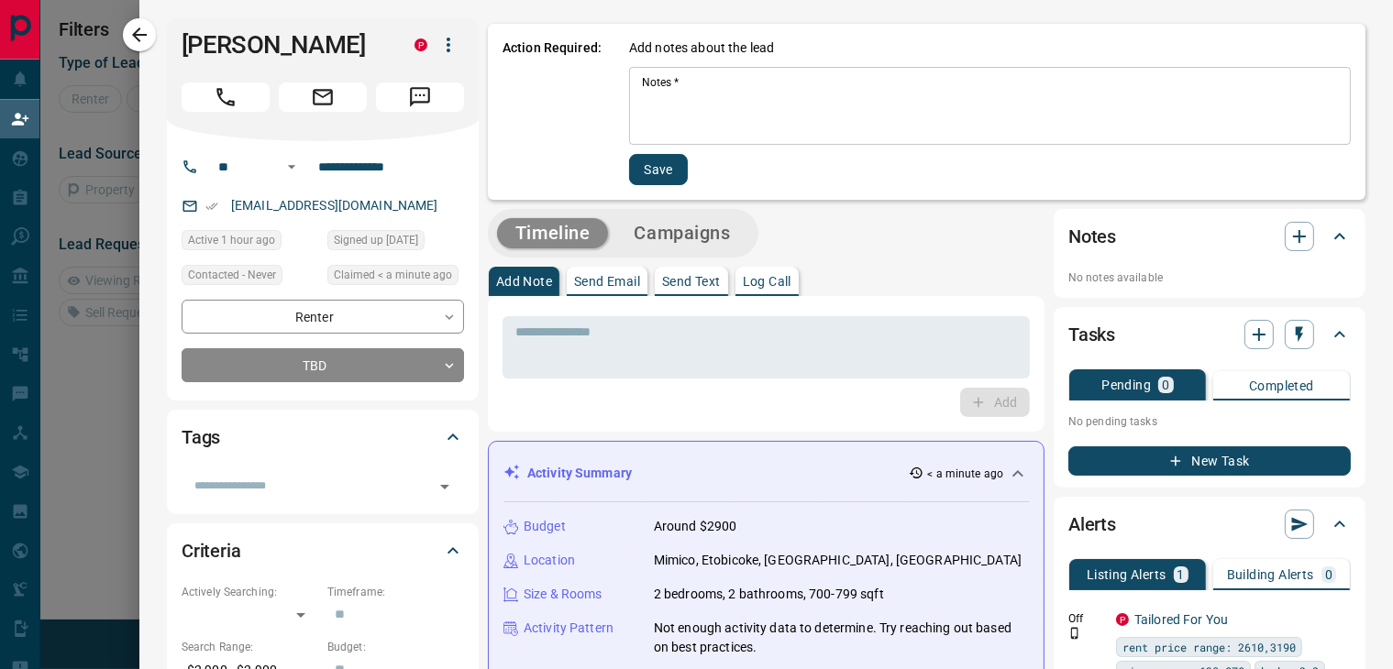
click at [683, 122] on textarea "Notes   *" at bounding box center [990, 106] width 696 height 62
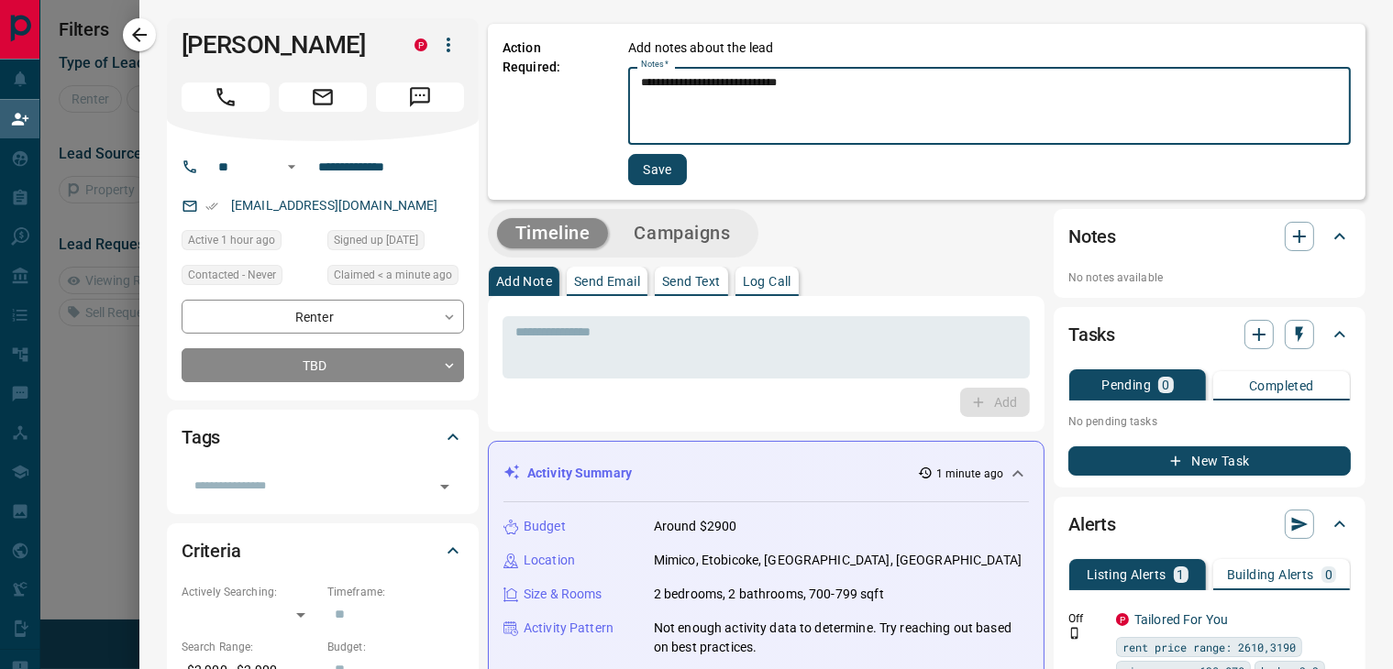
type textarea "**********"
click at [652, 170] on button "Save" at bounding box center [657, 169] width 59 height 31
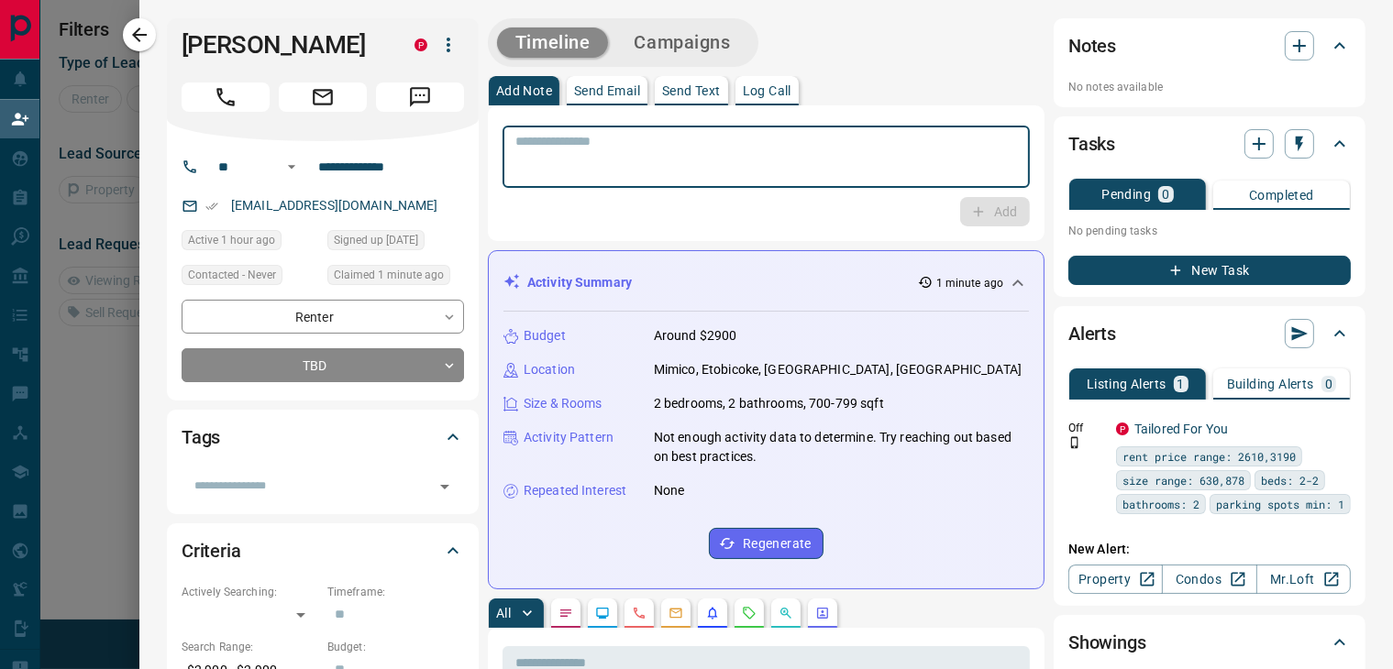
click at [526, 159] on textarea at bounding box center [765, 157] width 501 height 47
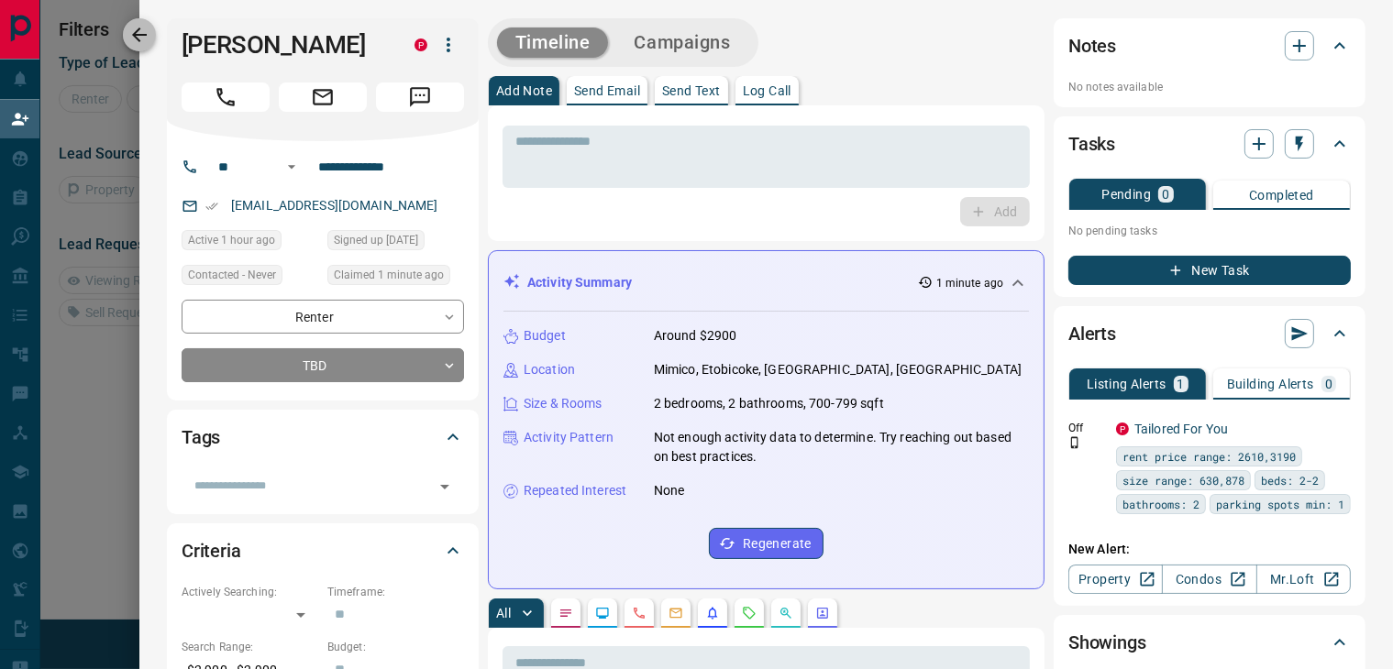
click at [150, 41] on icon "button" at bounding box center [139, 35] width 22 height 22
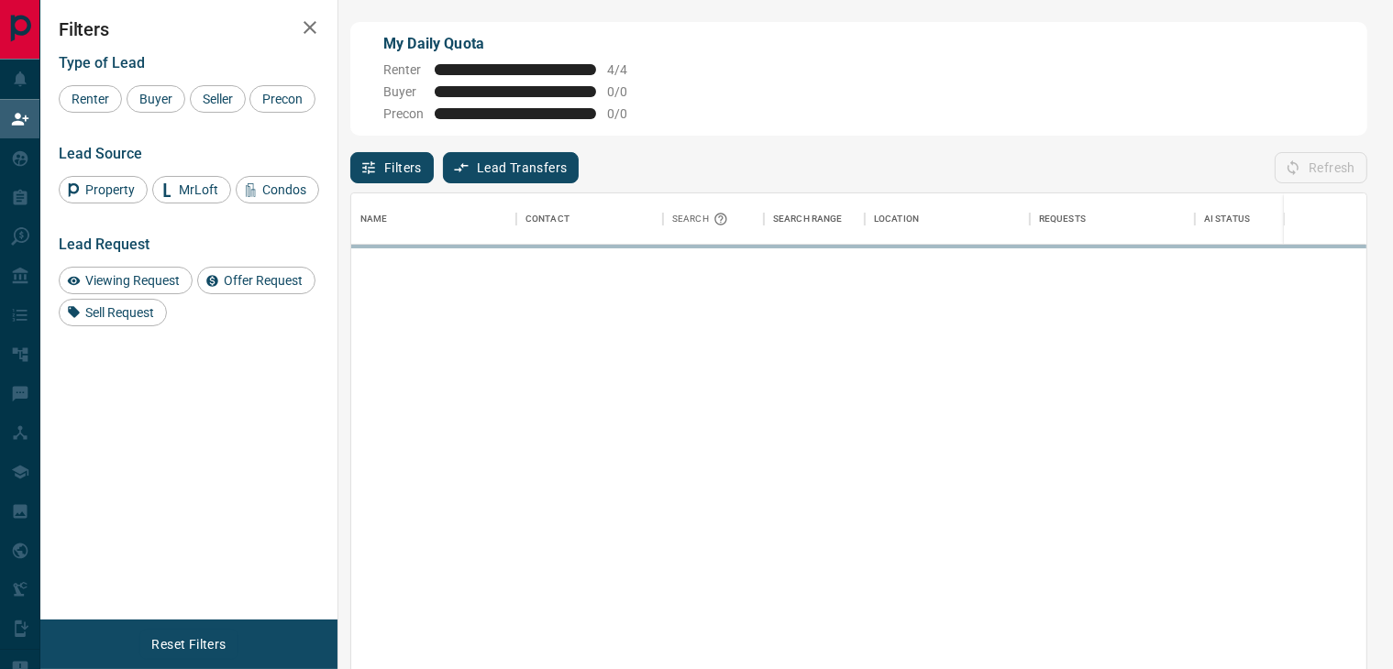
scroll to position [490, 999]
